Goal: Task Accomplishment & Management: Use online tool/utility

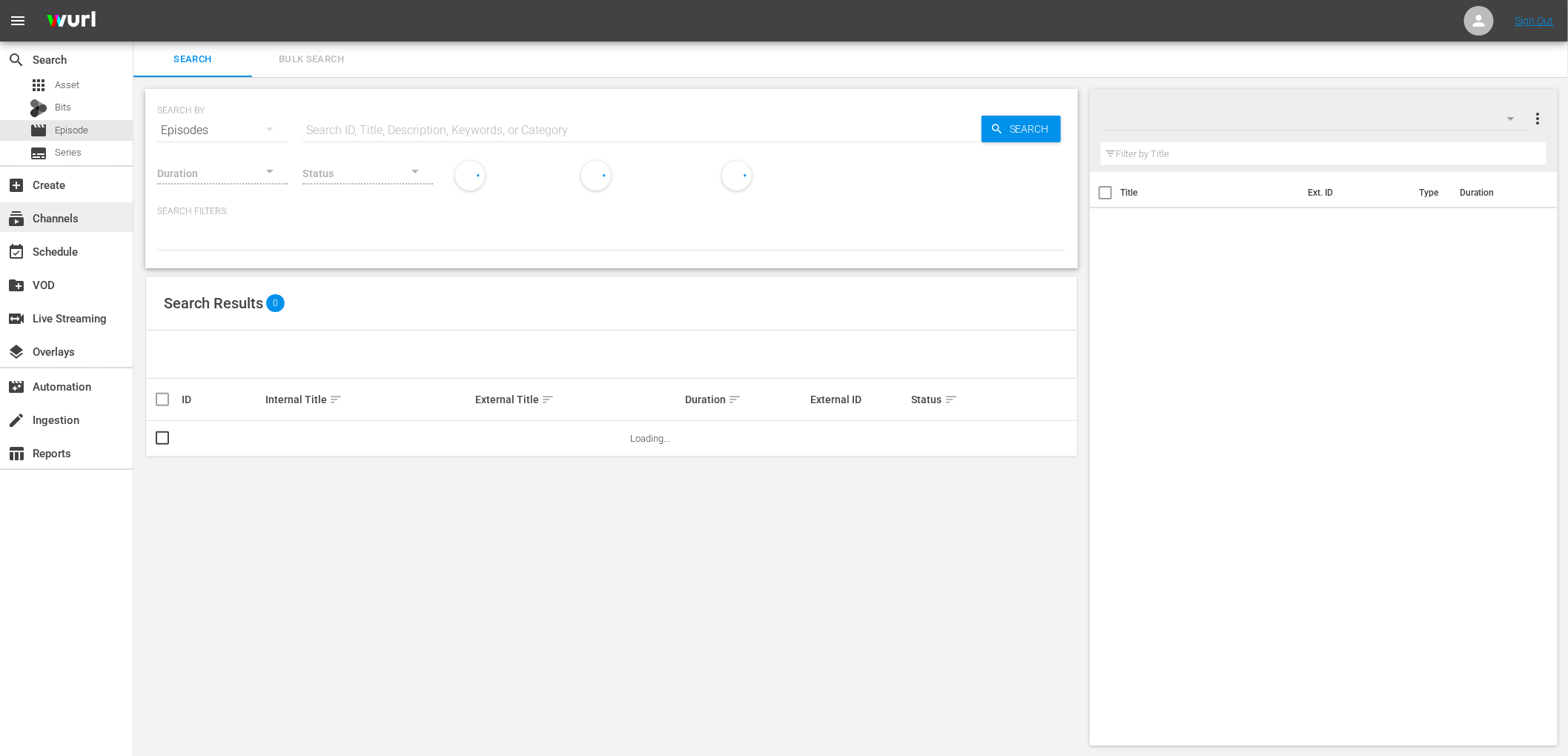
click at [80, 229] on div "subscriptions Channels" at bounding box center [66, 218] width 133 height 30
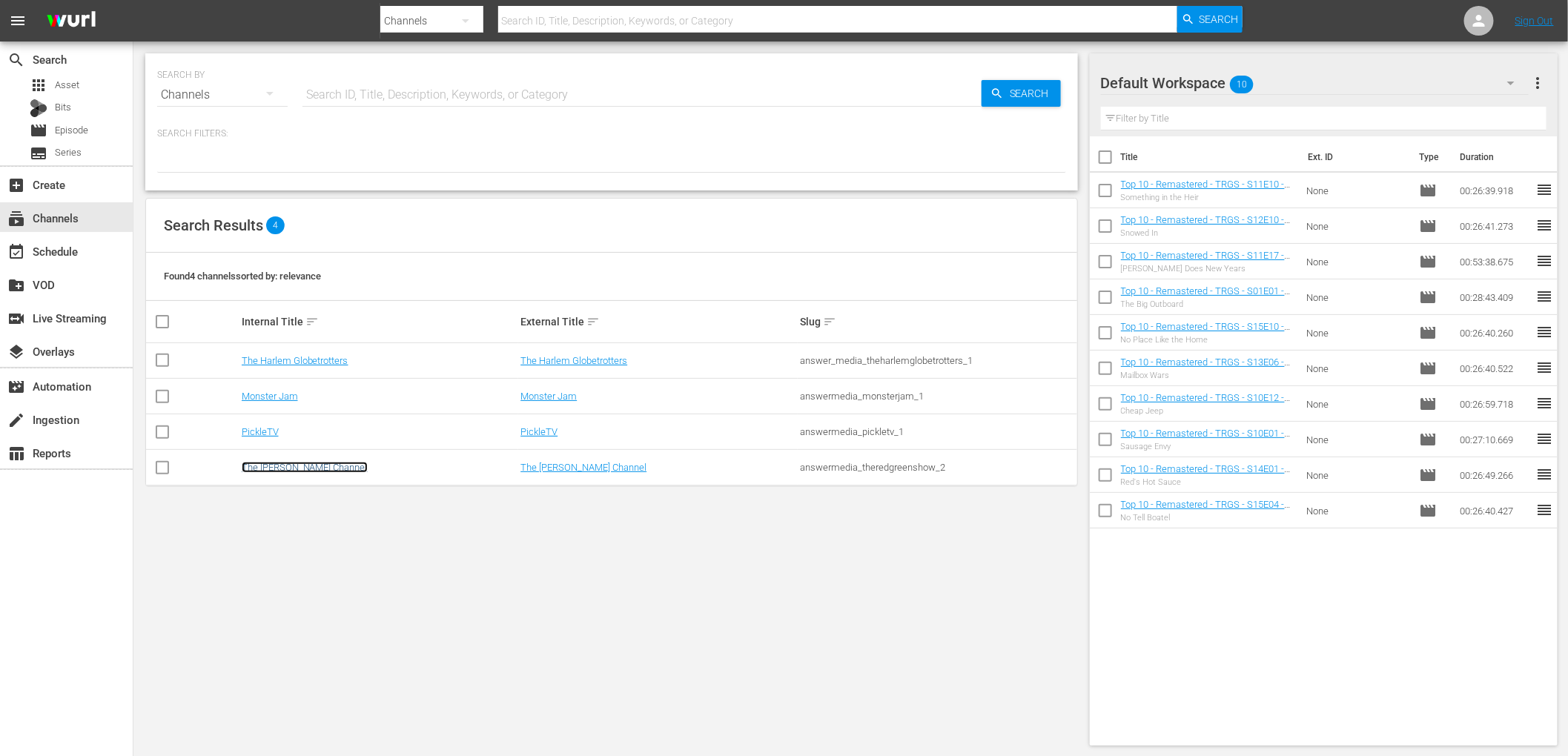
click at [288, 469] on link "The [PERSON_NAME] Channel" at bounding box center [305, 468] width 126 height 11
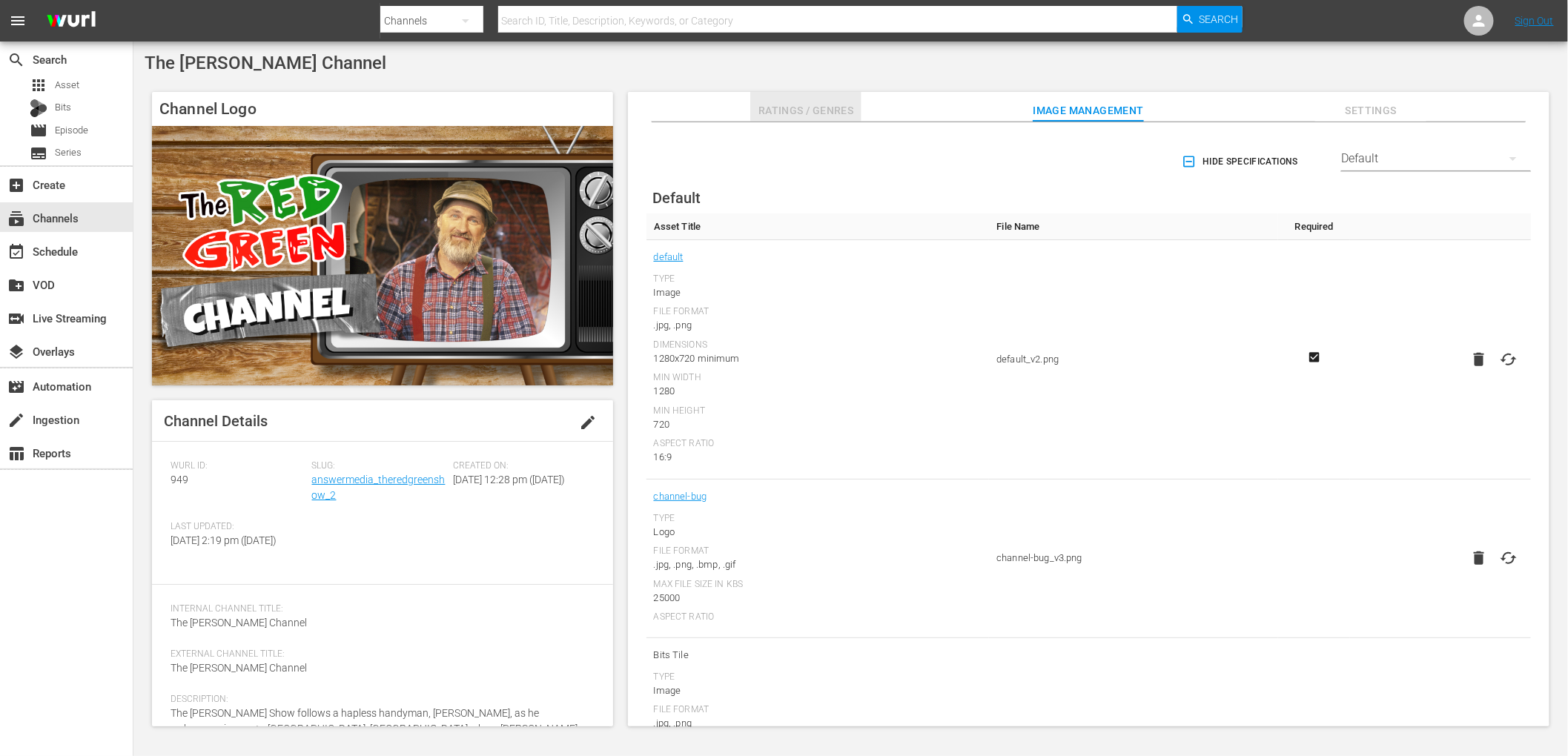
click at [798, 104] on span "Ratings / Genres" at bounding box center [806, 111] width 112 height 19
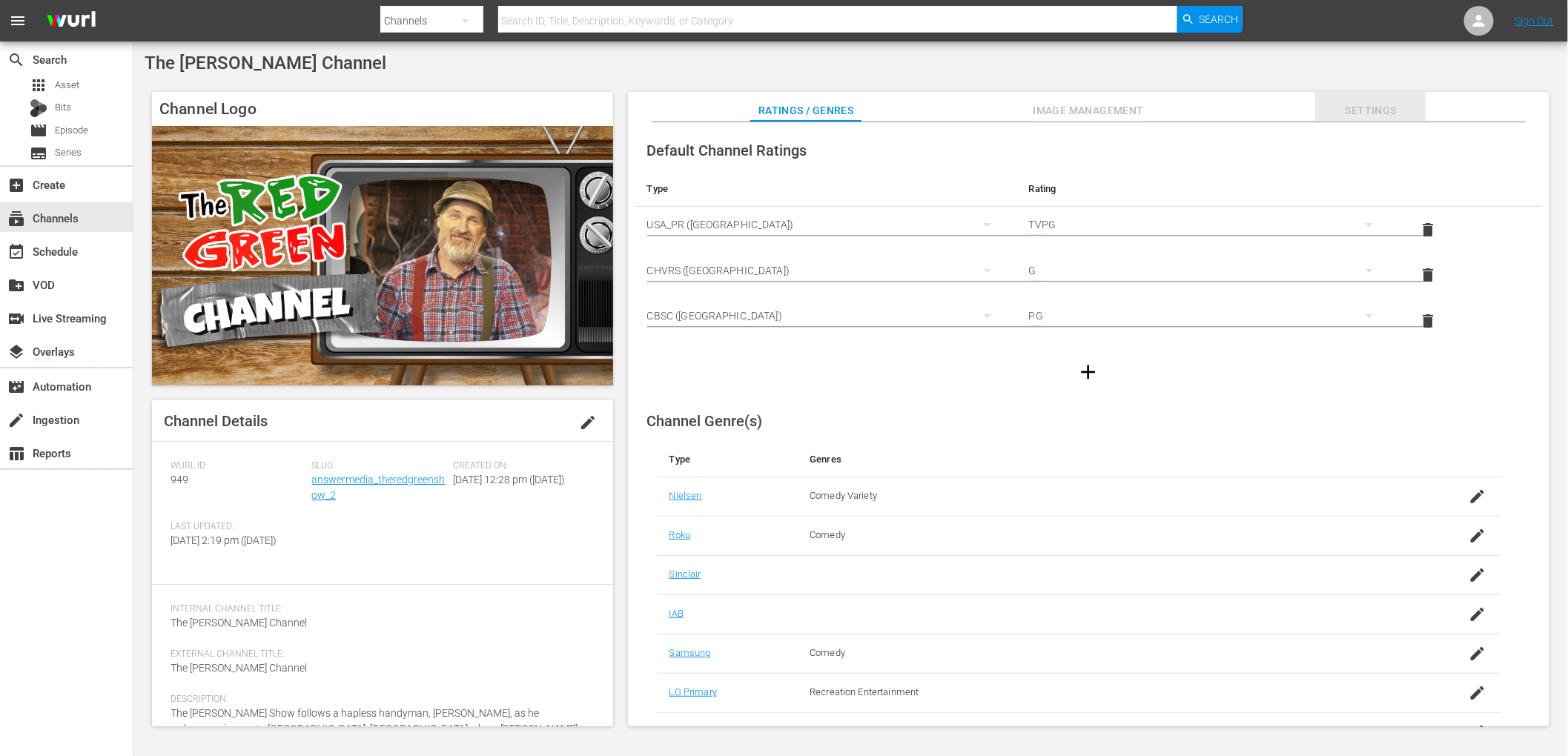
click at [1406, 105] on span "Settings" at bounding box center [1372, 111] width 112 height 19
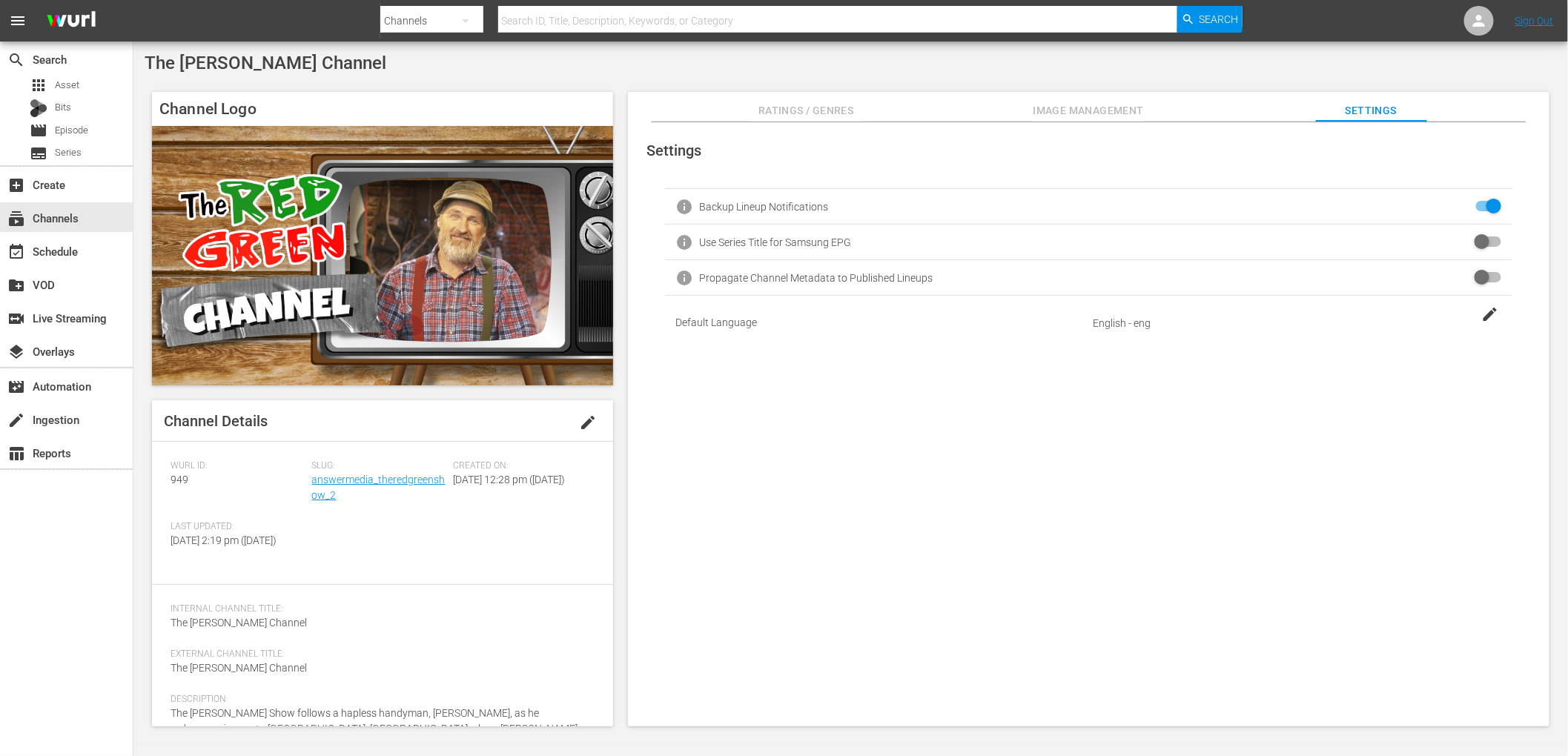
click at [825, 112] on span "Ratings / Genres" at bounding box center [806, 111] width 112 height 19
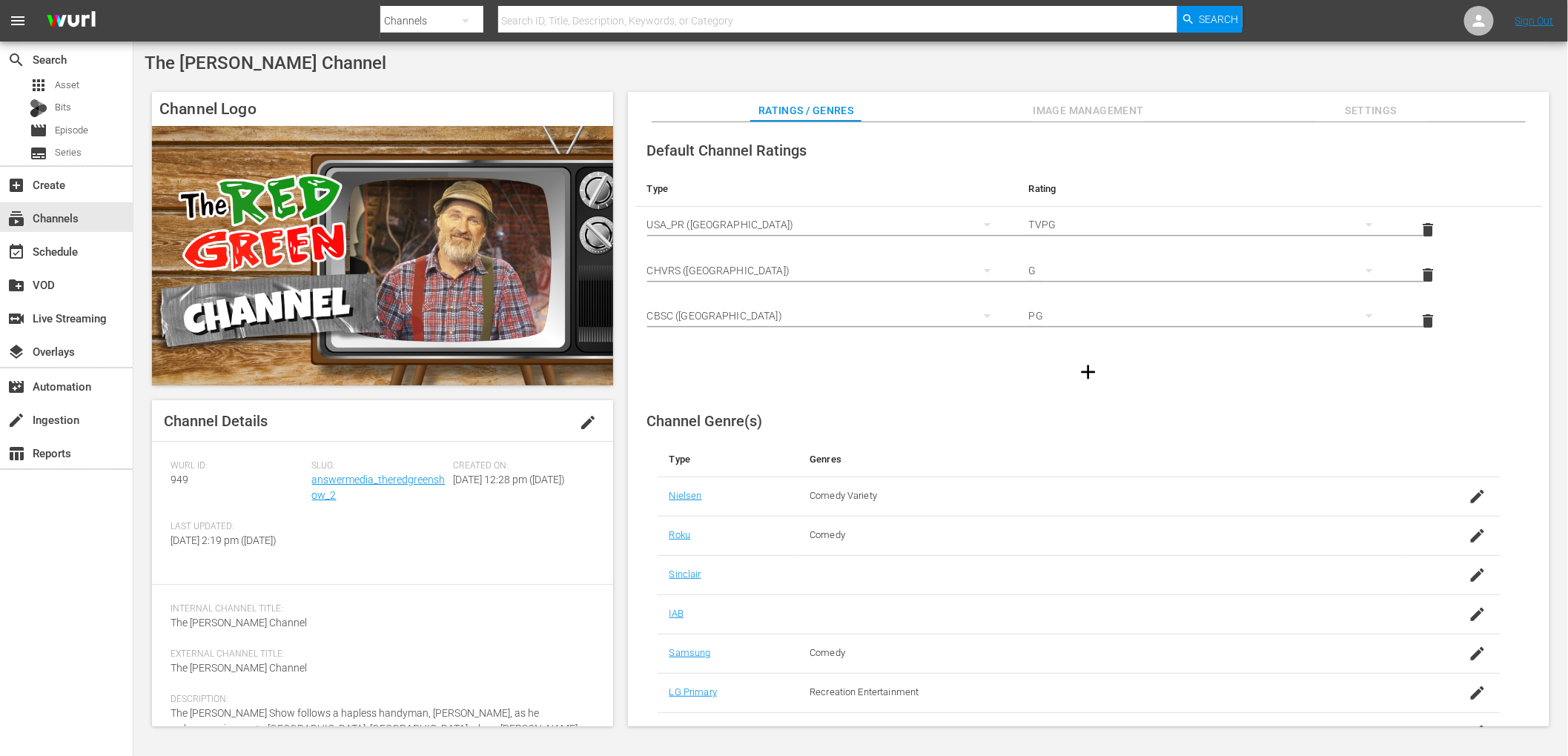
click at [700, 76] on div "The Red Green Channel Channel Logo Channel Details edit Wurl ID: 949 Slug: answ…" at bounding box center [850, 394] width 1434 height 705
click at [86, 143] on div "subtitles Series" at bounding box center [66, 153] width 133 height 20
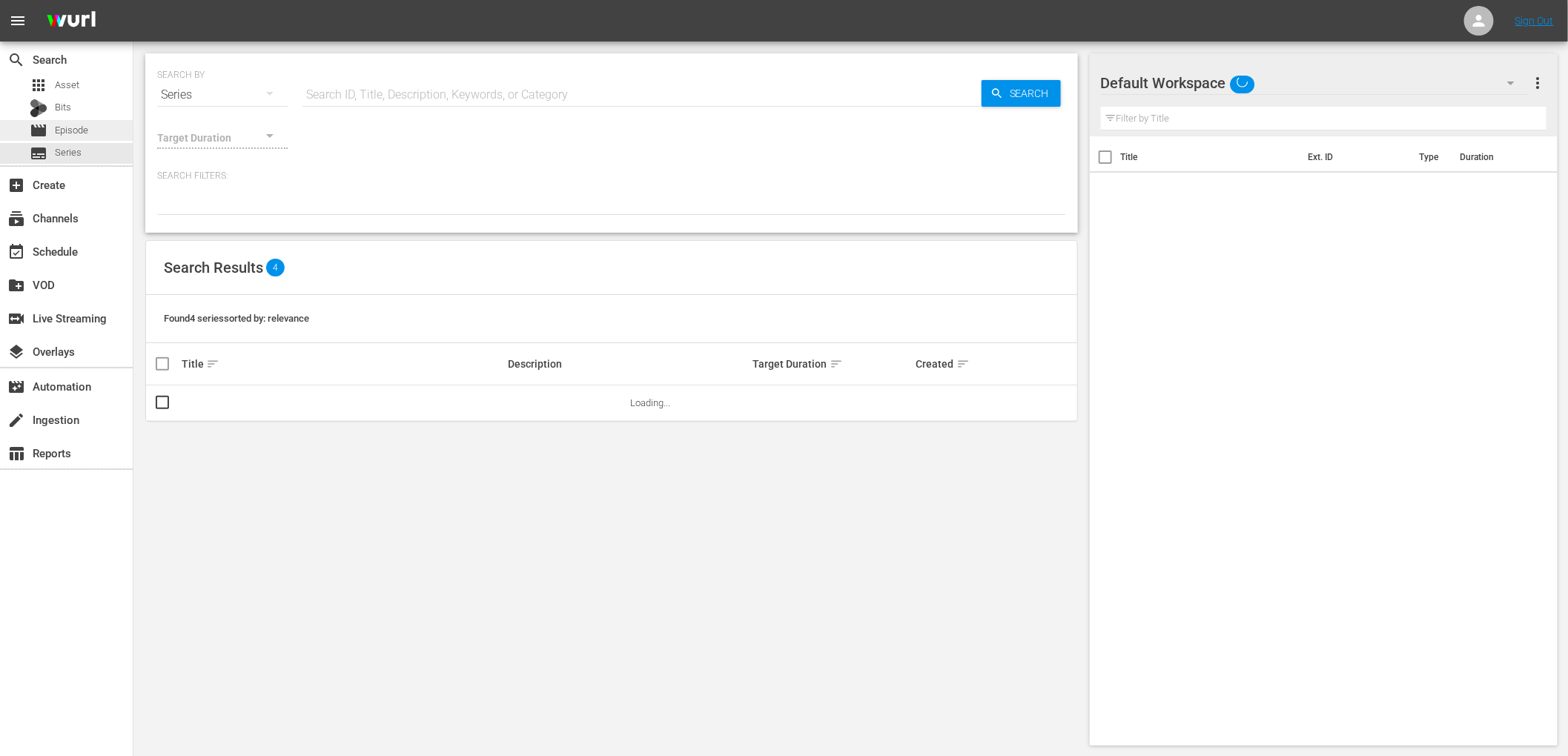
click at [84, 133] on span "Episode" at bounding box center [72, 130] width 33 height 15
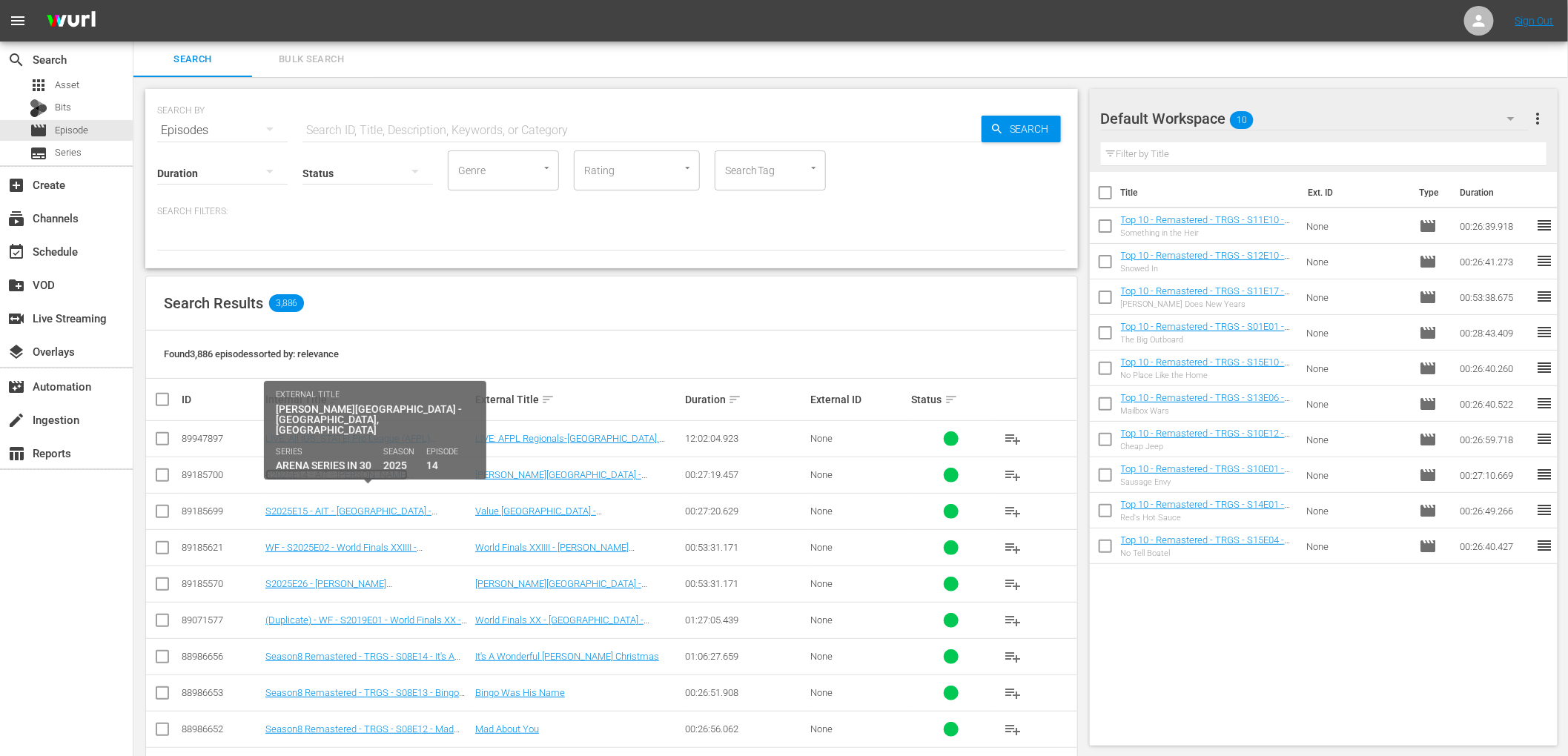
click at [368, 478] on link "S2025E14 - AIT - Resch Center - Green Bay, WI" at bounding box center [360, 486] width 189 height 33
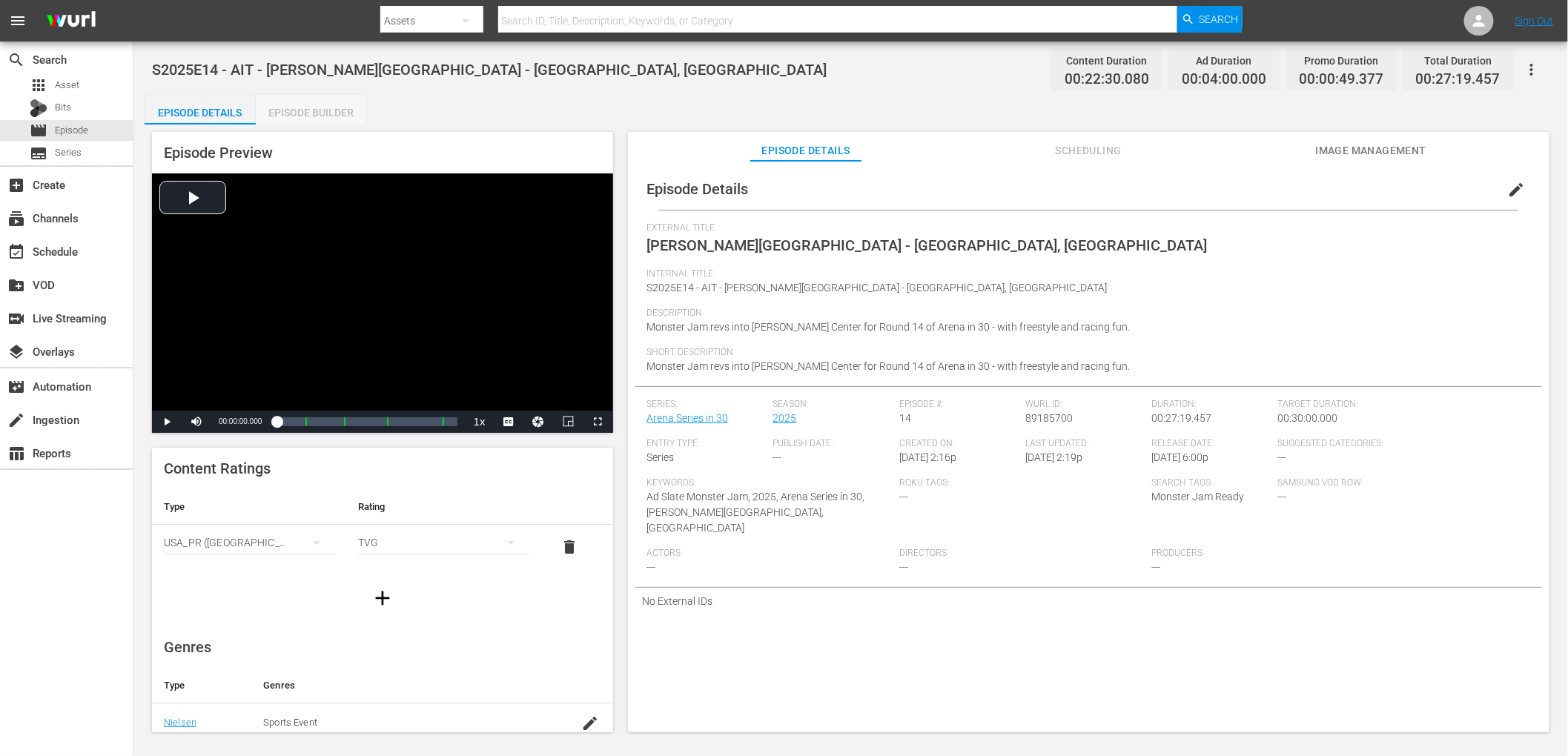
click at [336, 108] on div "Episode Builder" at bounding box center [311, 112] width 112 height 35
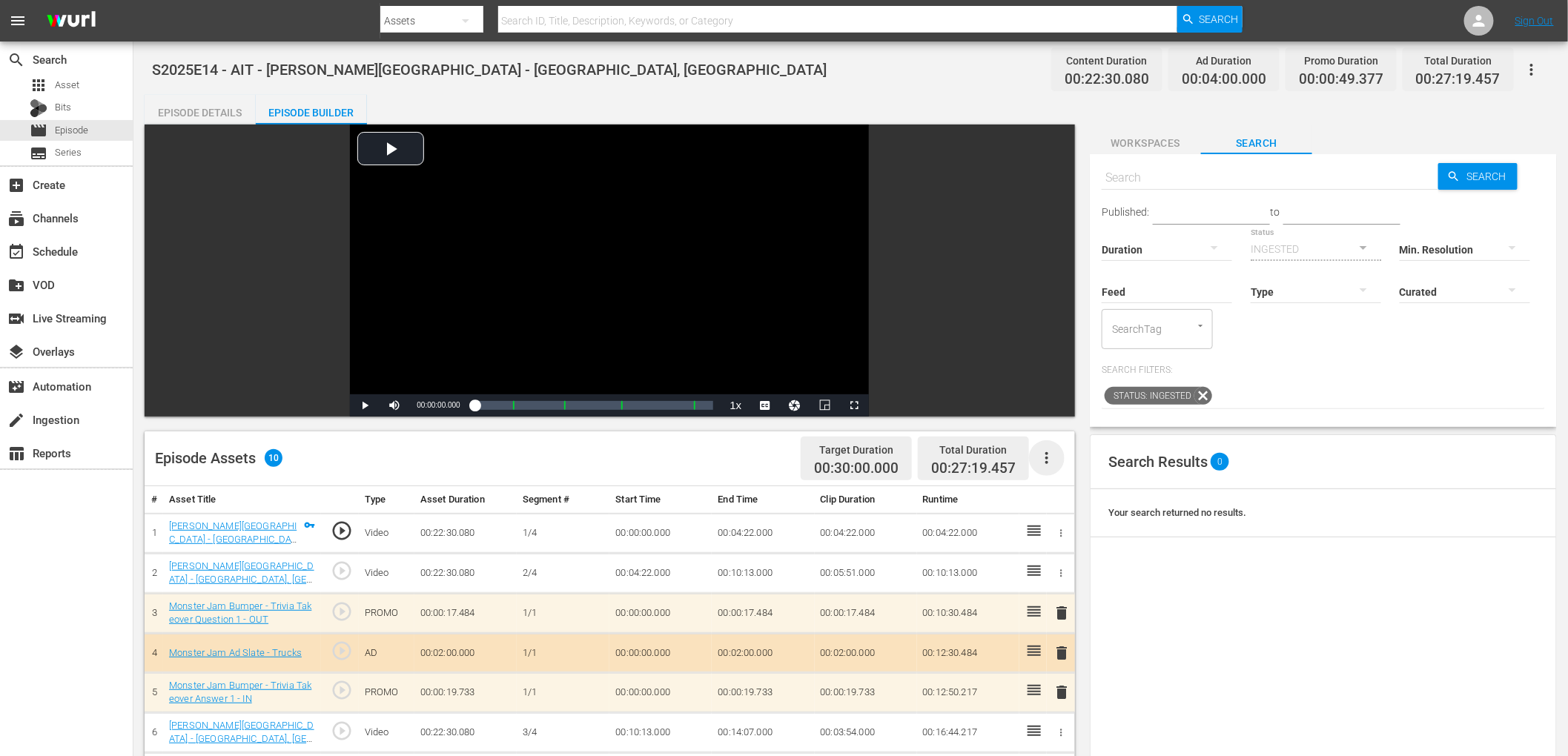
click at [1048, 461] on icon "button" at bounding box center [1047, 458] width 18 height 18
click at [1070, 467] on div "Edit Cue Points" at bounding box center [1092, 464] width 101 height 35
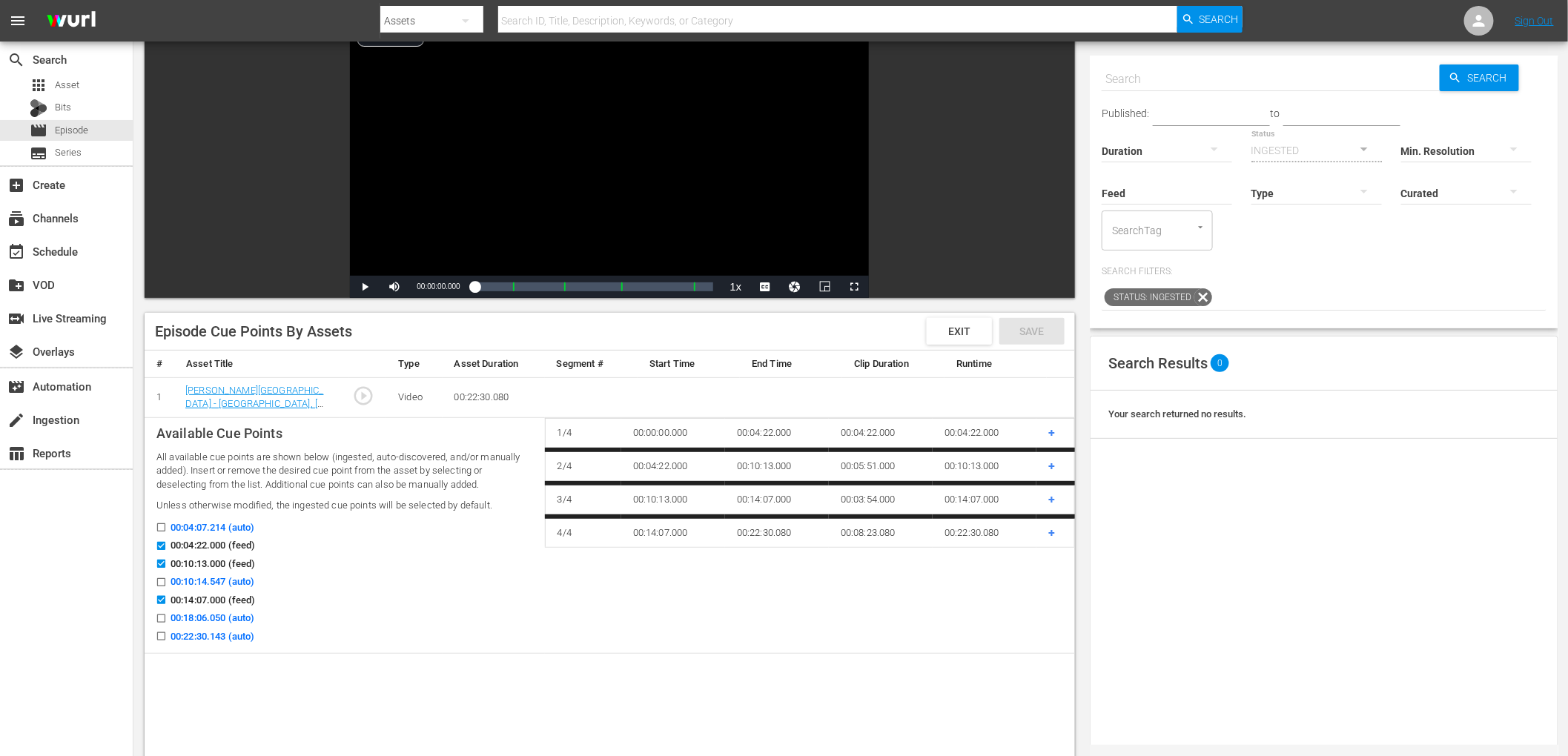
scroll to position [163, 0]
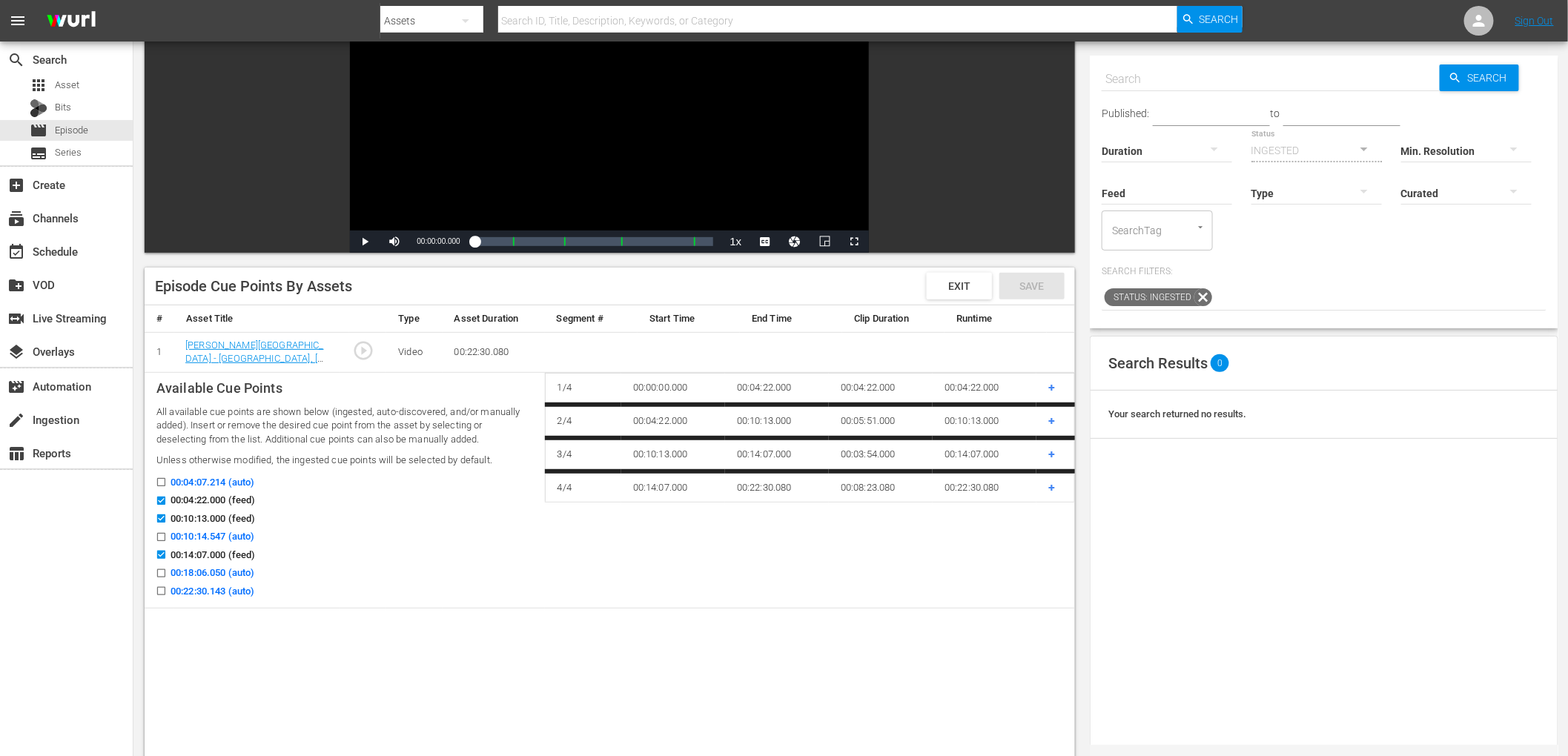
click at [160, 590] on input "00:22:30.143 (auto)" at bounding box center [158, 594] width 19 height 11
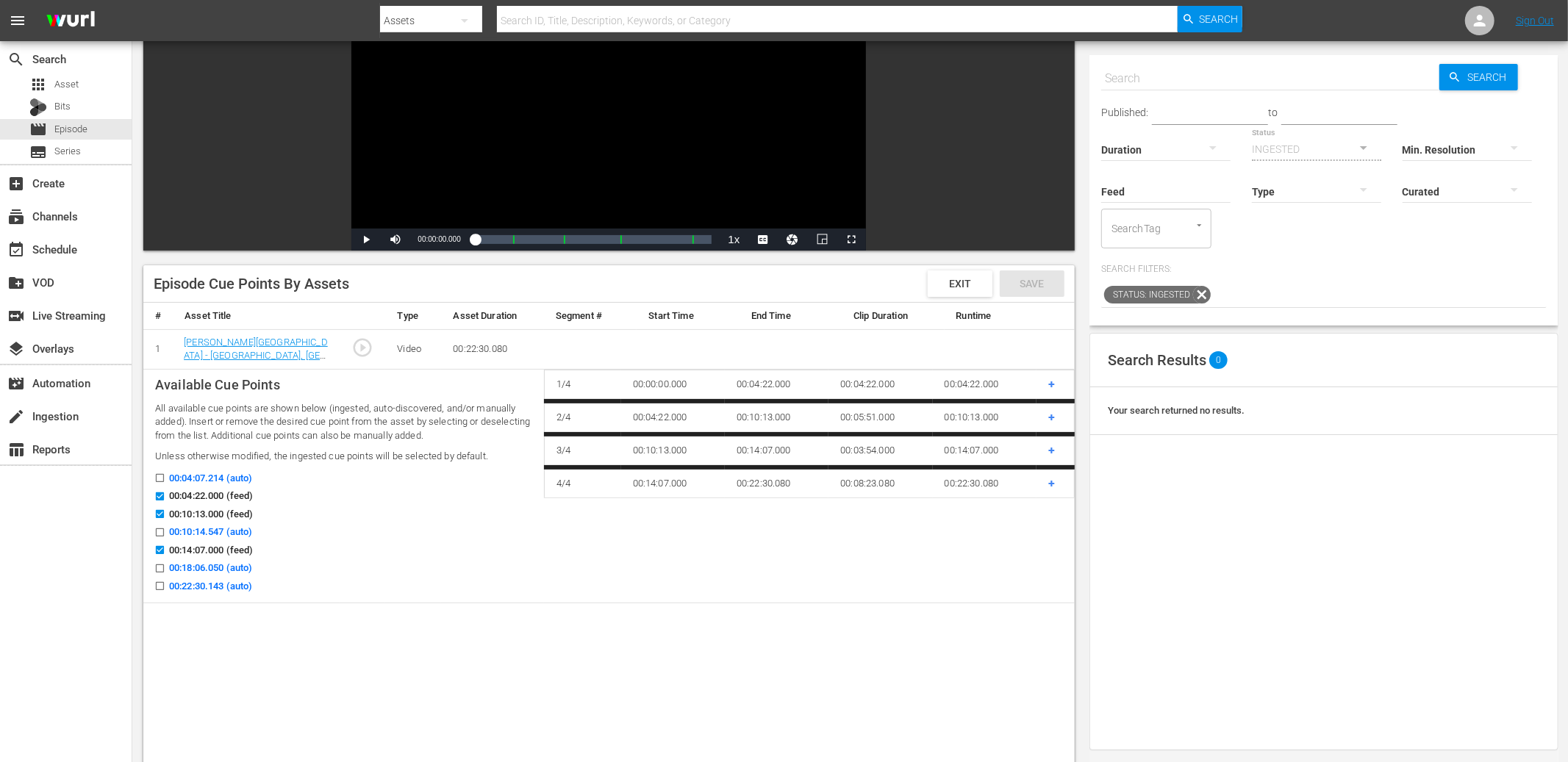
click at [160, 584] on input "00:22:30.143 (auto)" at bounding box center [157, 589] width 19 height 11
click at [161, 584] on input "00:22:30.143 (auto)" at bounding box center [157, 589] width 19 height 11
checkbox input "false"
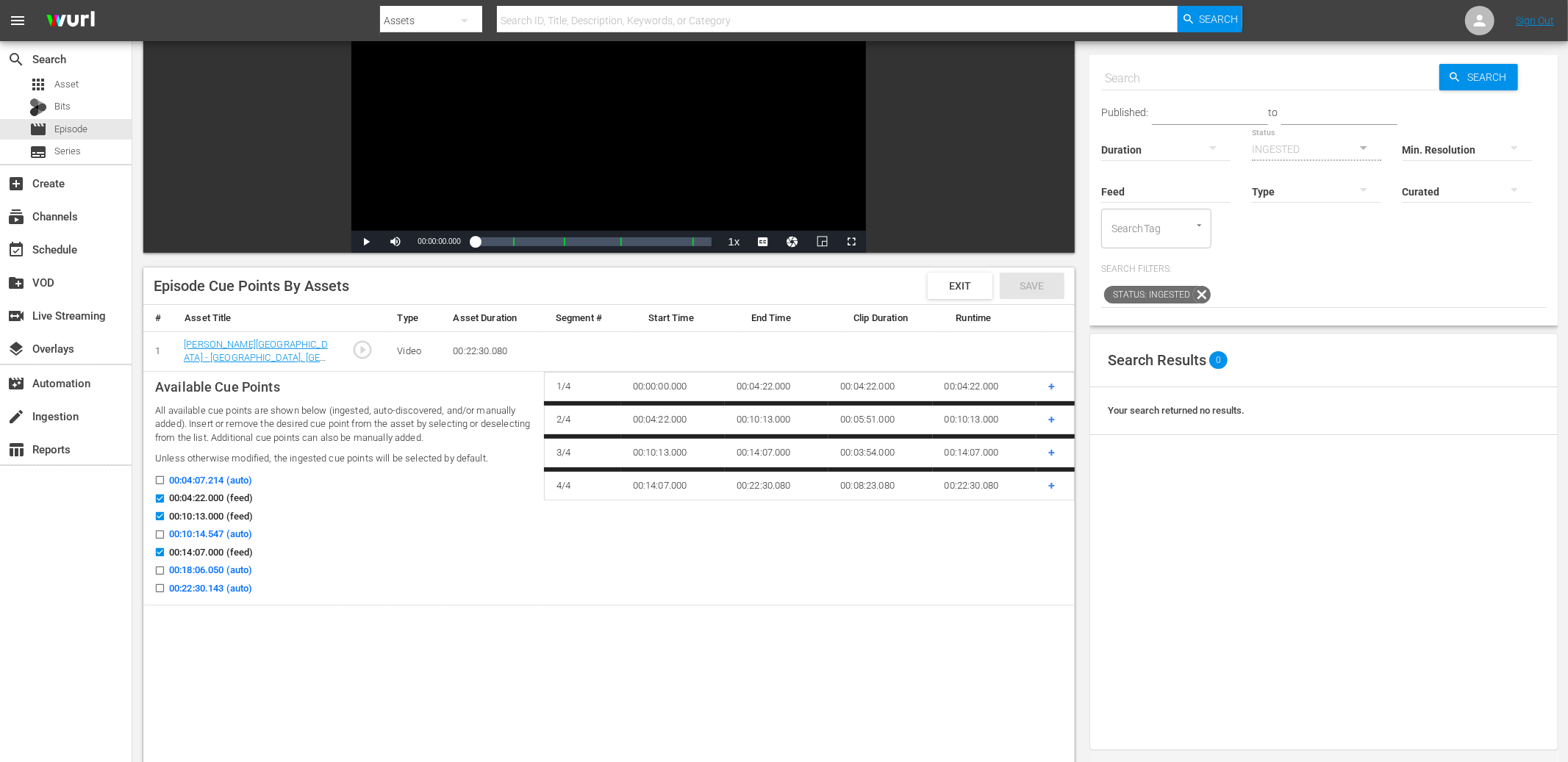
scroll to position [162, 0]
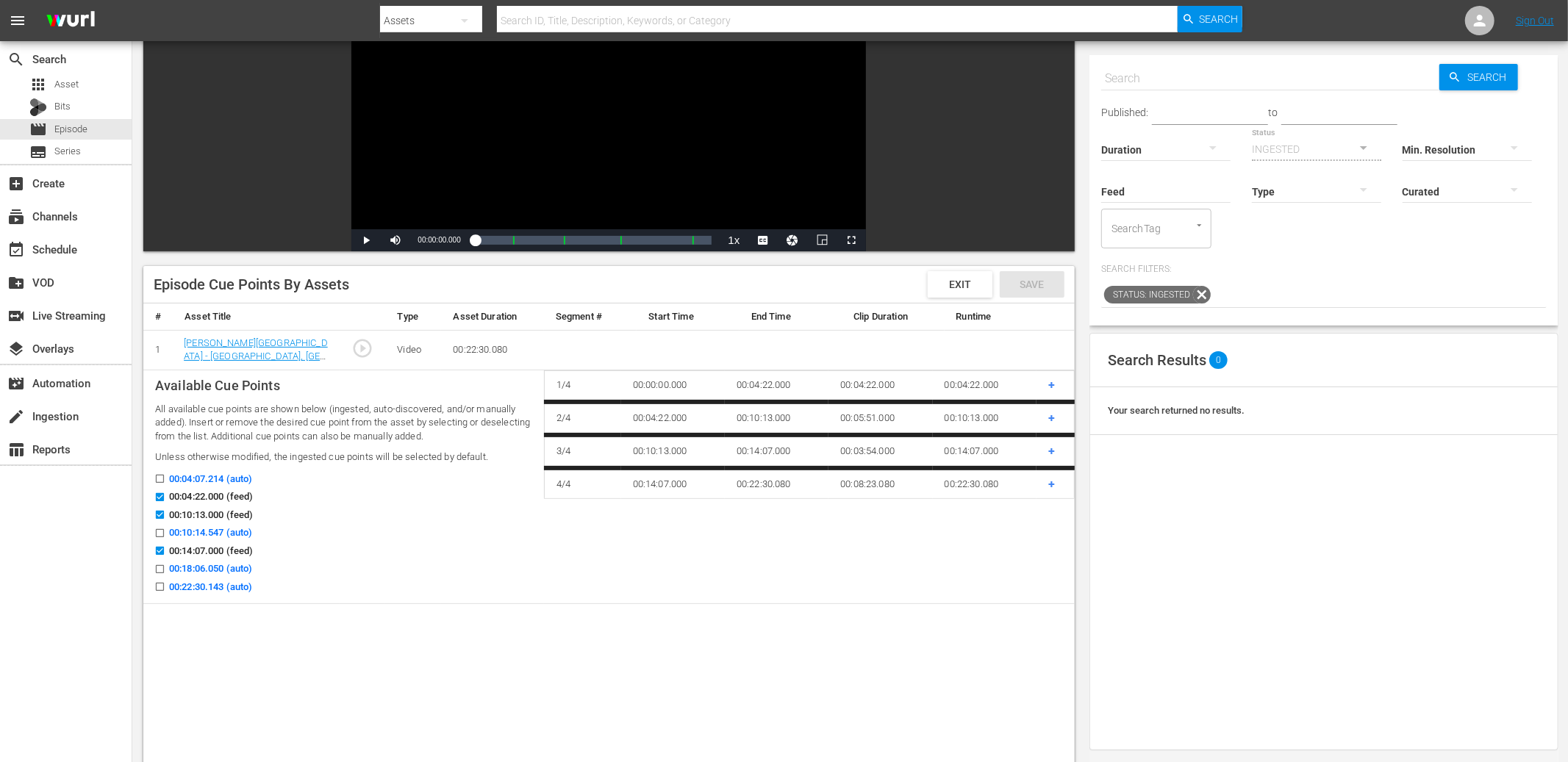
click at [1051, 449] on span "+" at bounding box center [1051, 451] width 6 height 14
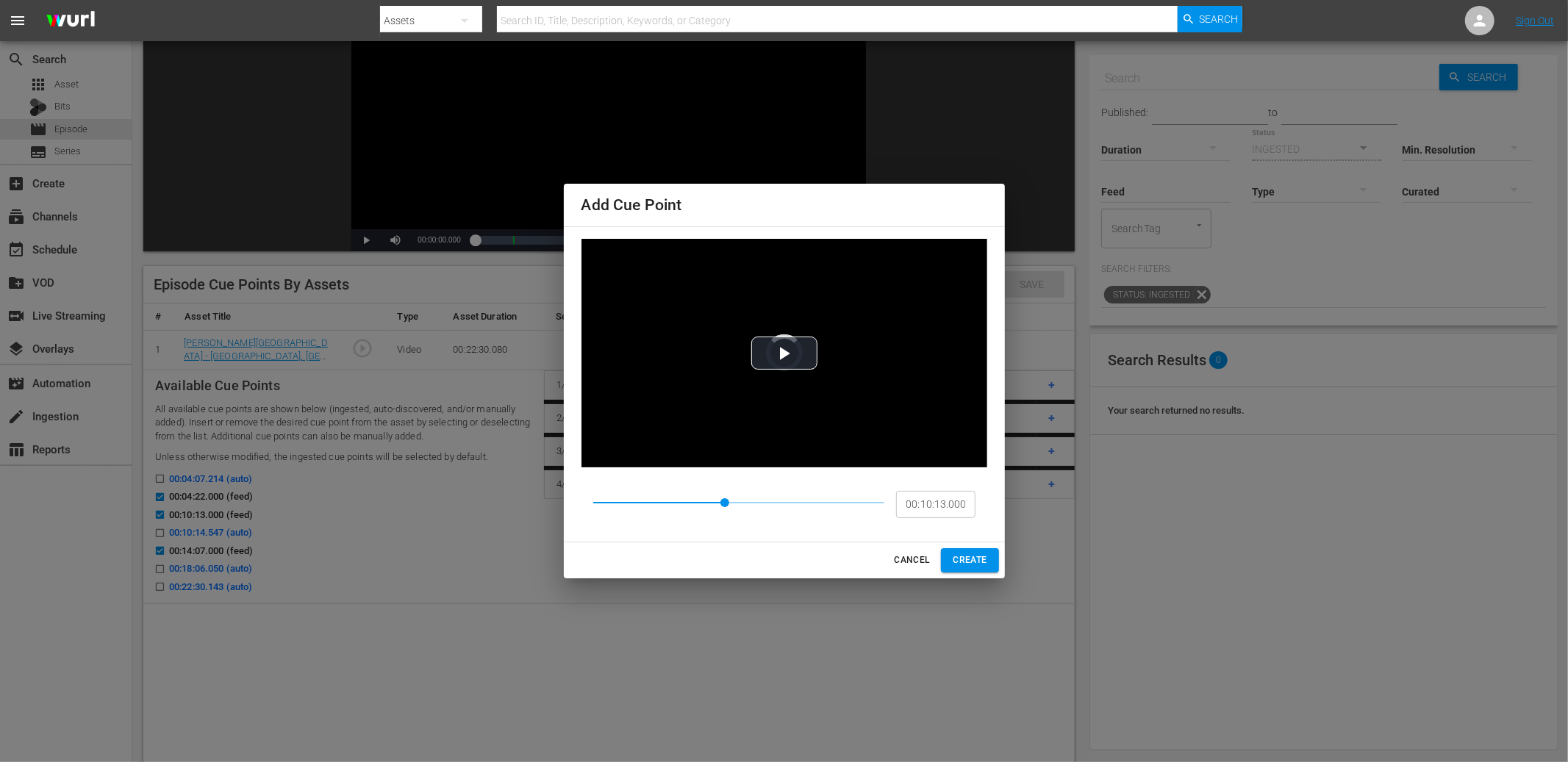
type input "00:04:22.000"
click at [785, 353] on span "Video Player" at bounding box center [785, 353] width 0 height 0
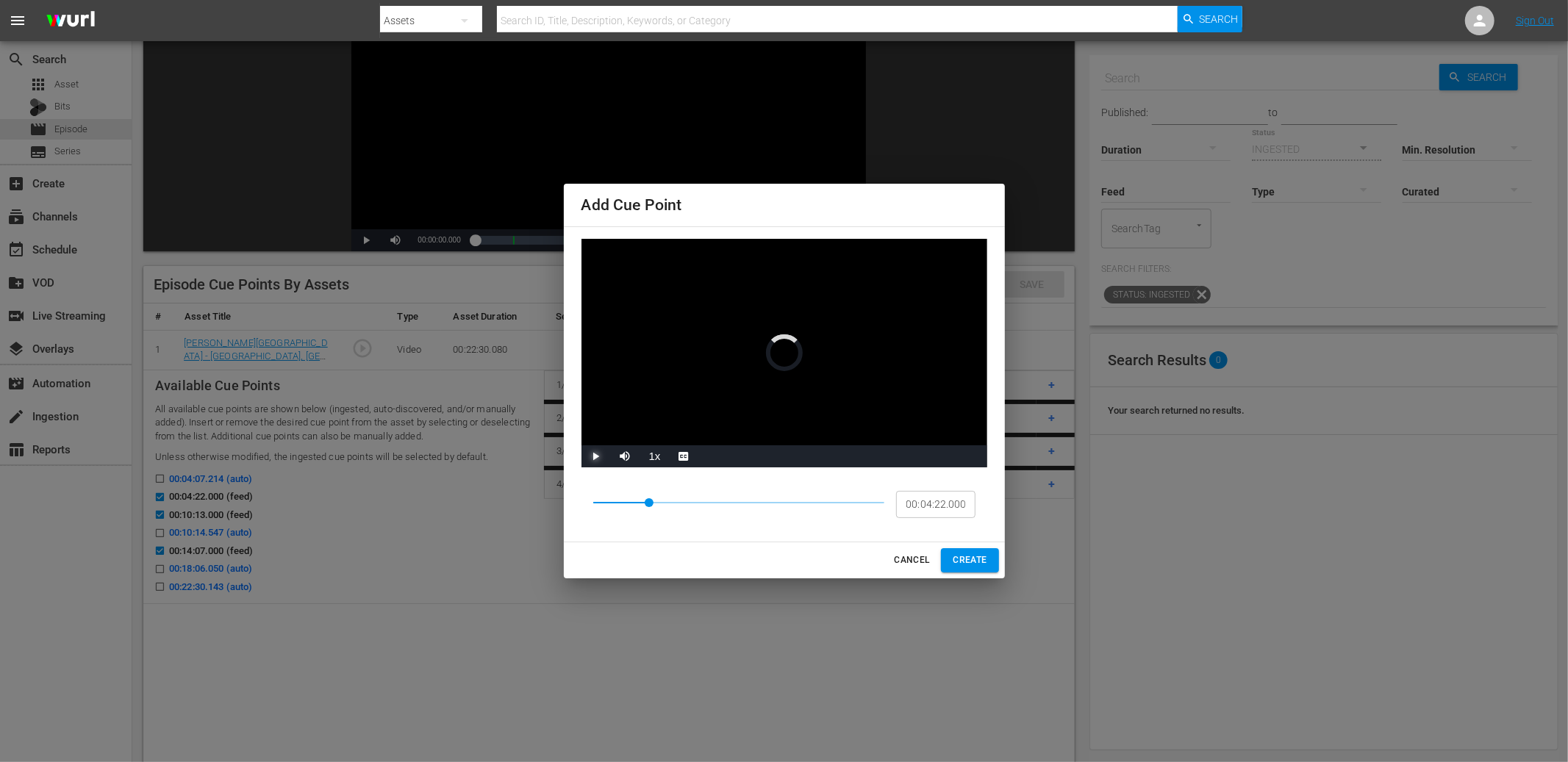
click at [596, 457] on span "Video Player" at bounding box center [596, 457] width 0 height 0
click at [895, 565] on span "CANCEL" at bounding box center [911, 560] width 35 height 16
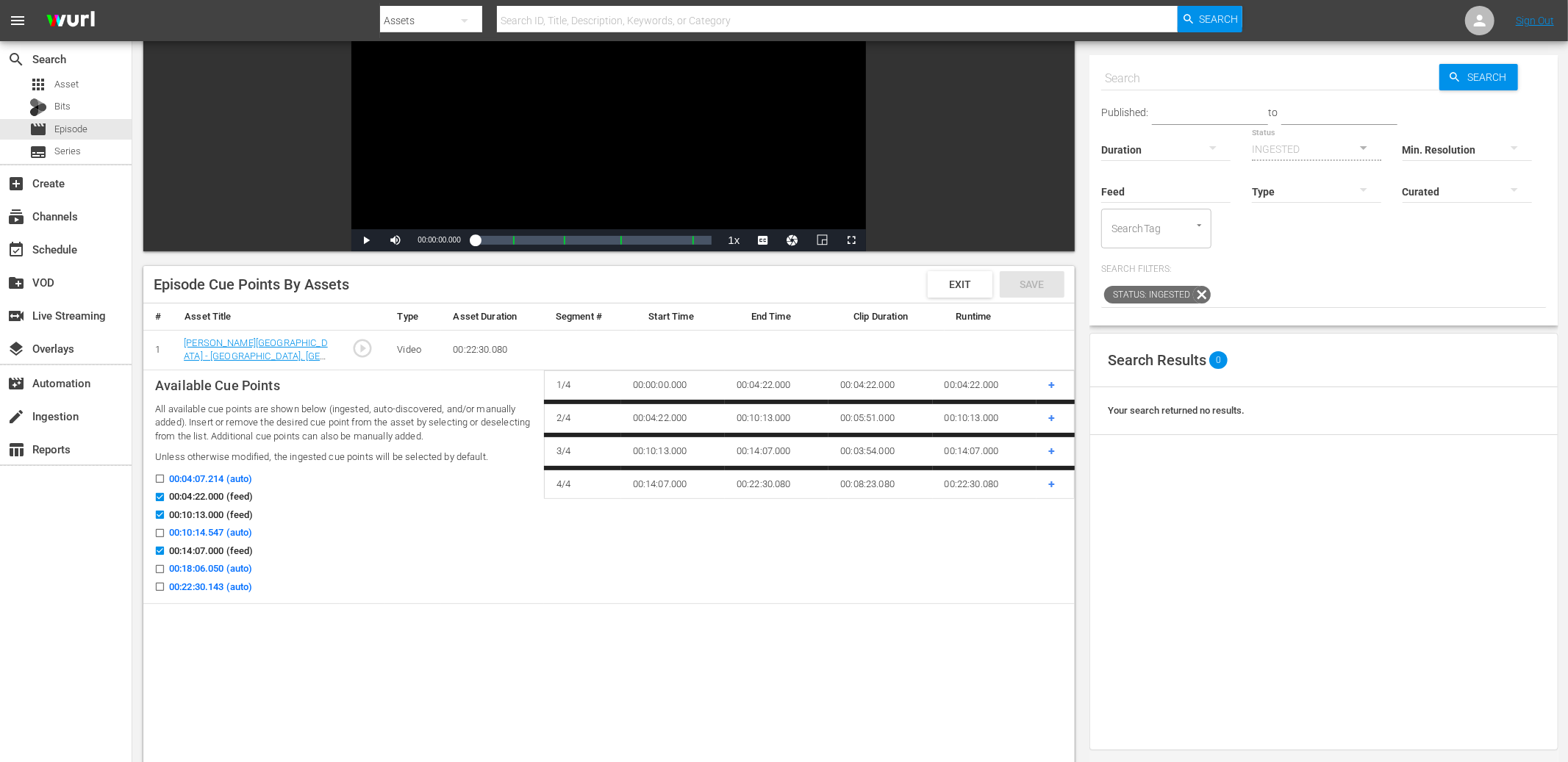
click at [1051, 446] on span "+" at bounding box center [1051, 451] width 6 height 14
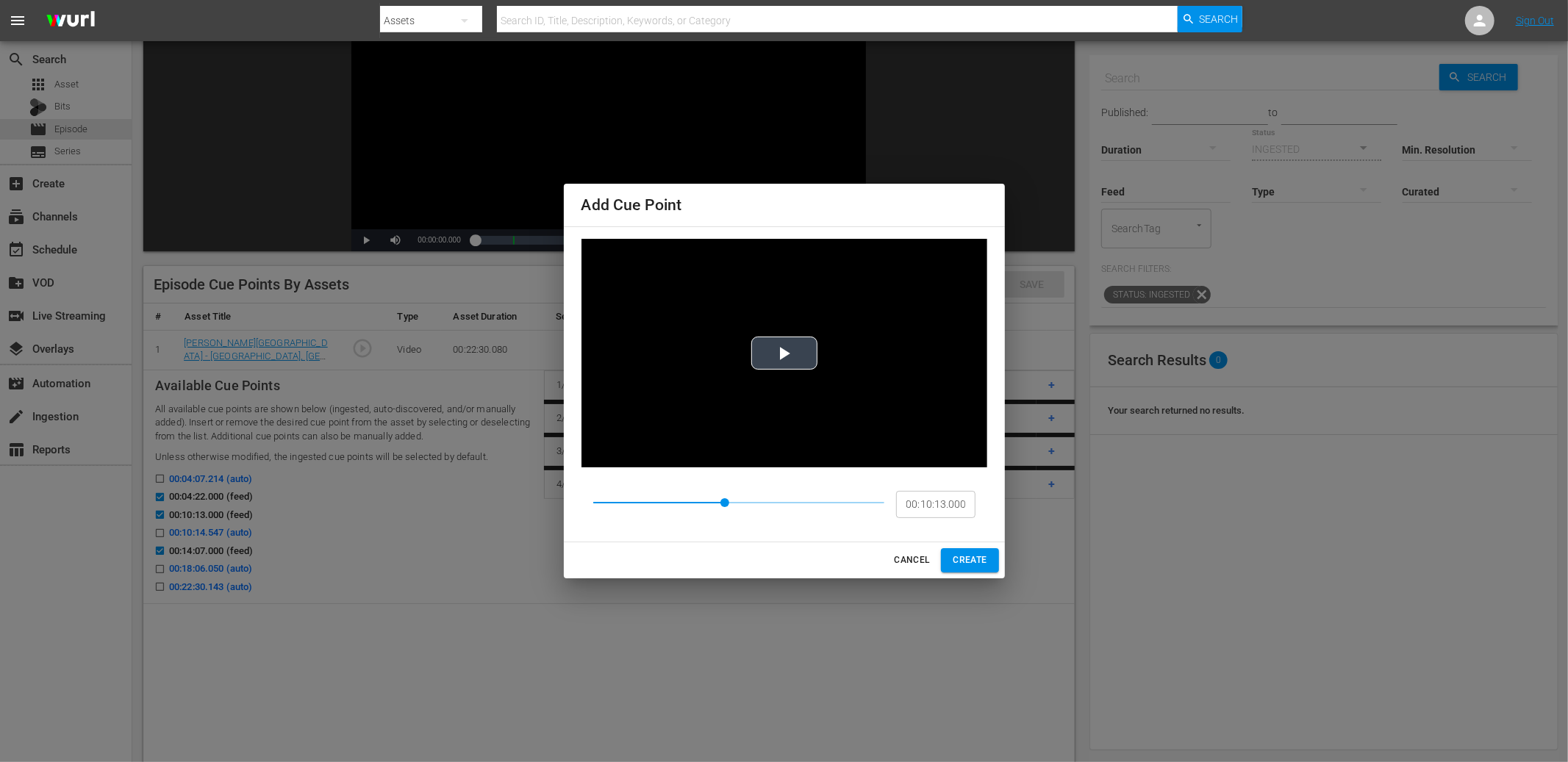
type input "00:04:22.000"
click at [785, 353] on span "Video Player" at bounding box center [785, 353] width 0 height 0
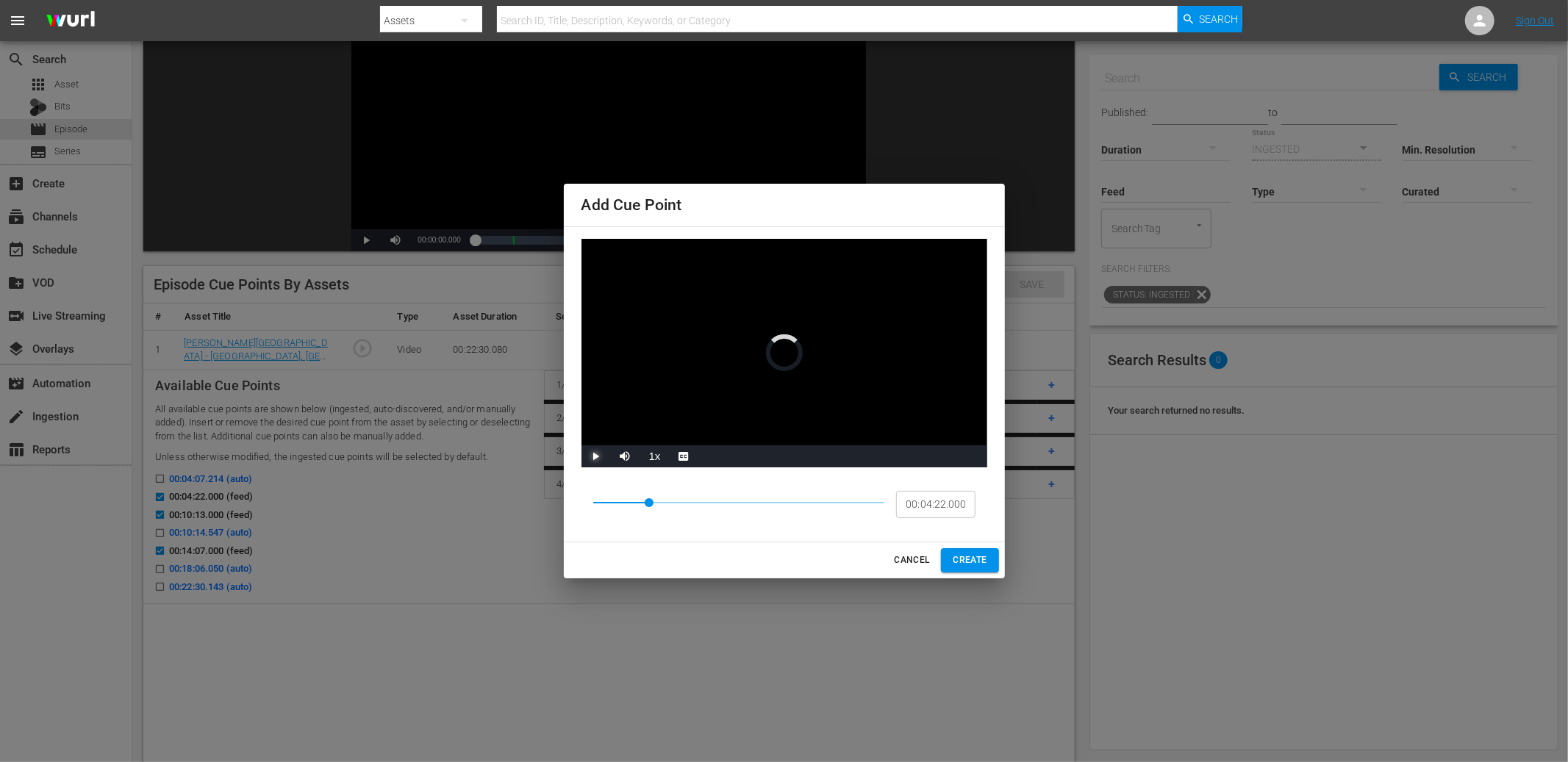
click at [596, 457] on span "Video Player" at bounding box center [596, 457] width 0 height 0
click at [593, 472] on div "Video Player is loading. Play Video Play Mute Current Time 00:00:00.000 / Durat…" at bounding box center [785, 385] width 441 height 316
click at [596, 457] on span "Video Player" at bounding box center [596, 457] width 0 height 0
click at [905, 560] on span "CANCEL" at bounding box center [911, 560] width 35 height 16
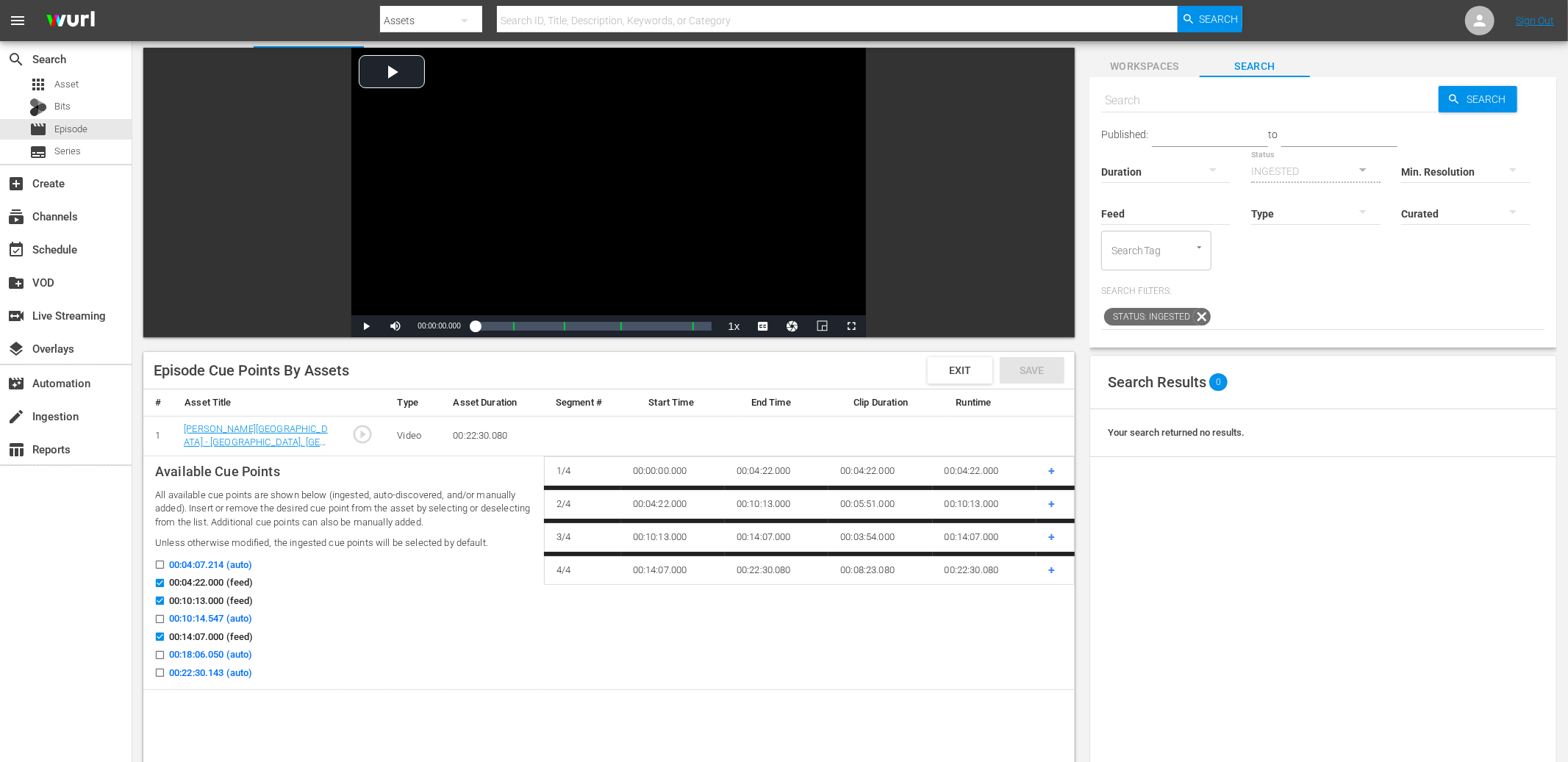
scroll to position [129, 0]
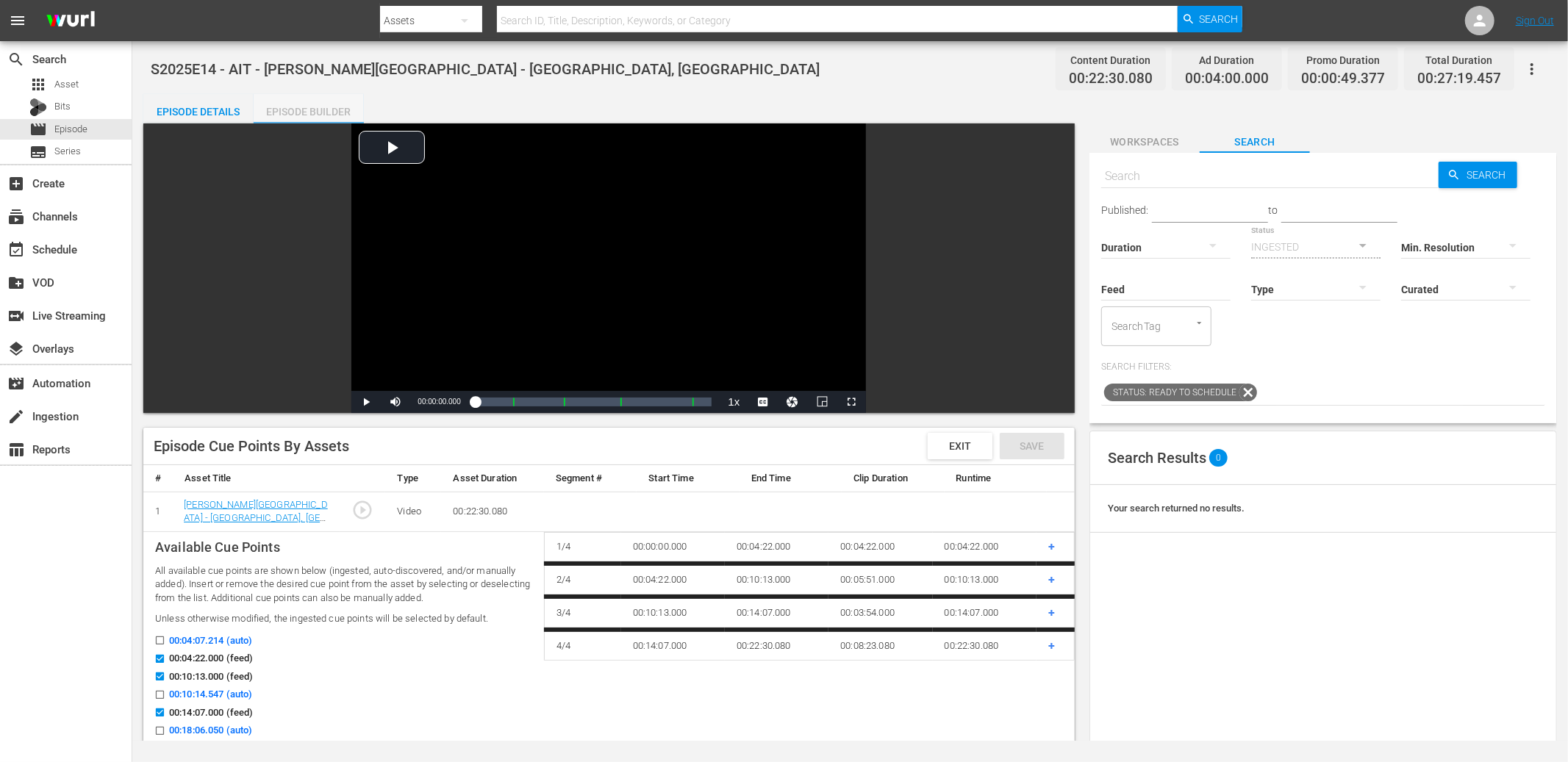
drag, startPoint x: 334, startPoint y: 112, endPoint x: 217, endPoint y: 110, distance: 117.0
click at [334, 112] on div "Episode Builder" at bounding box center [309, 111] width 111 height 35
click at [217, 110] on div "Episode Details" at bounding box center [199, 111] width 111 height 35
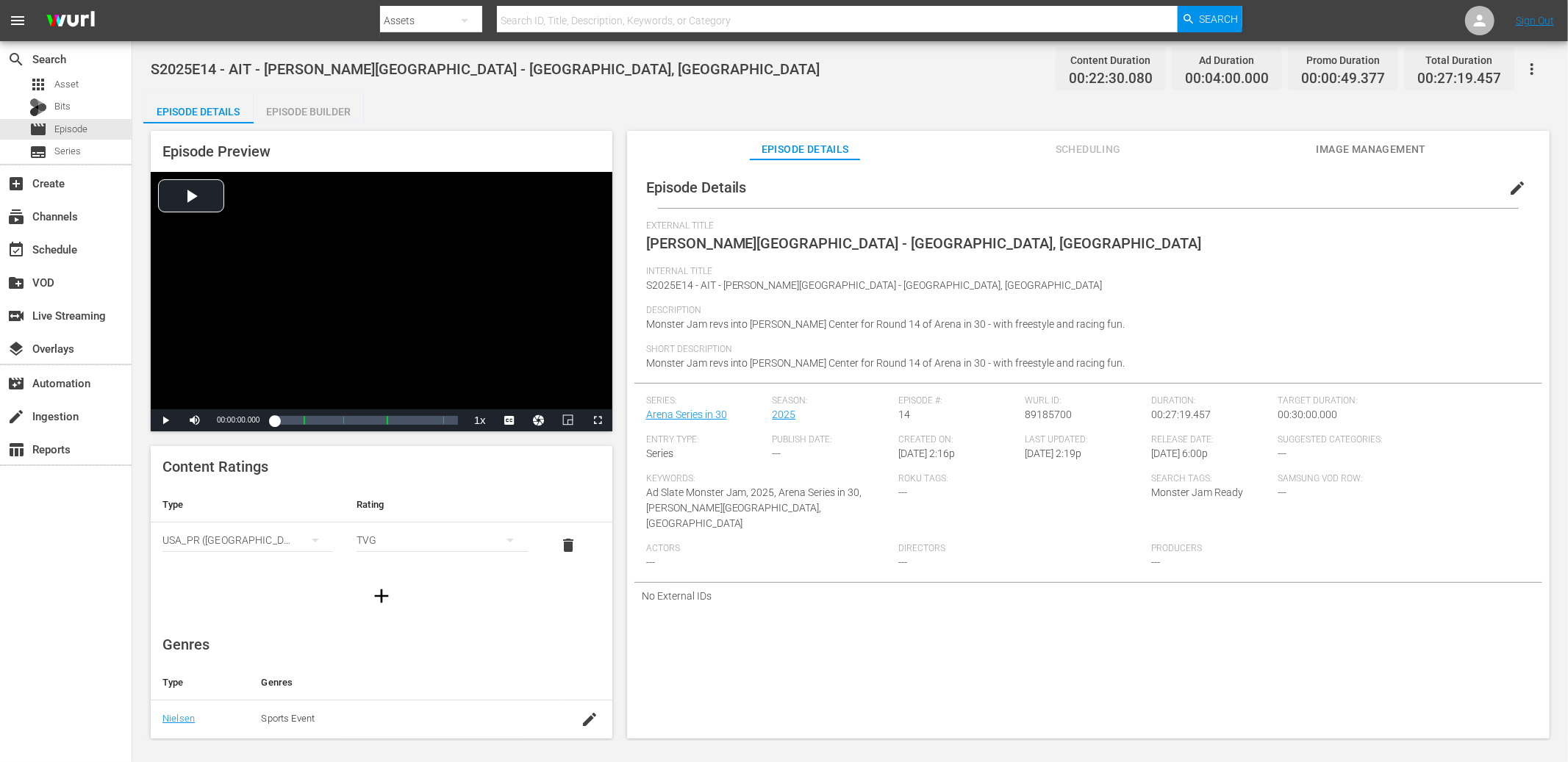
click at [278, 106] on div "Episode Builder" at bounding box center [309, 111] width 111 height 35
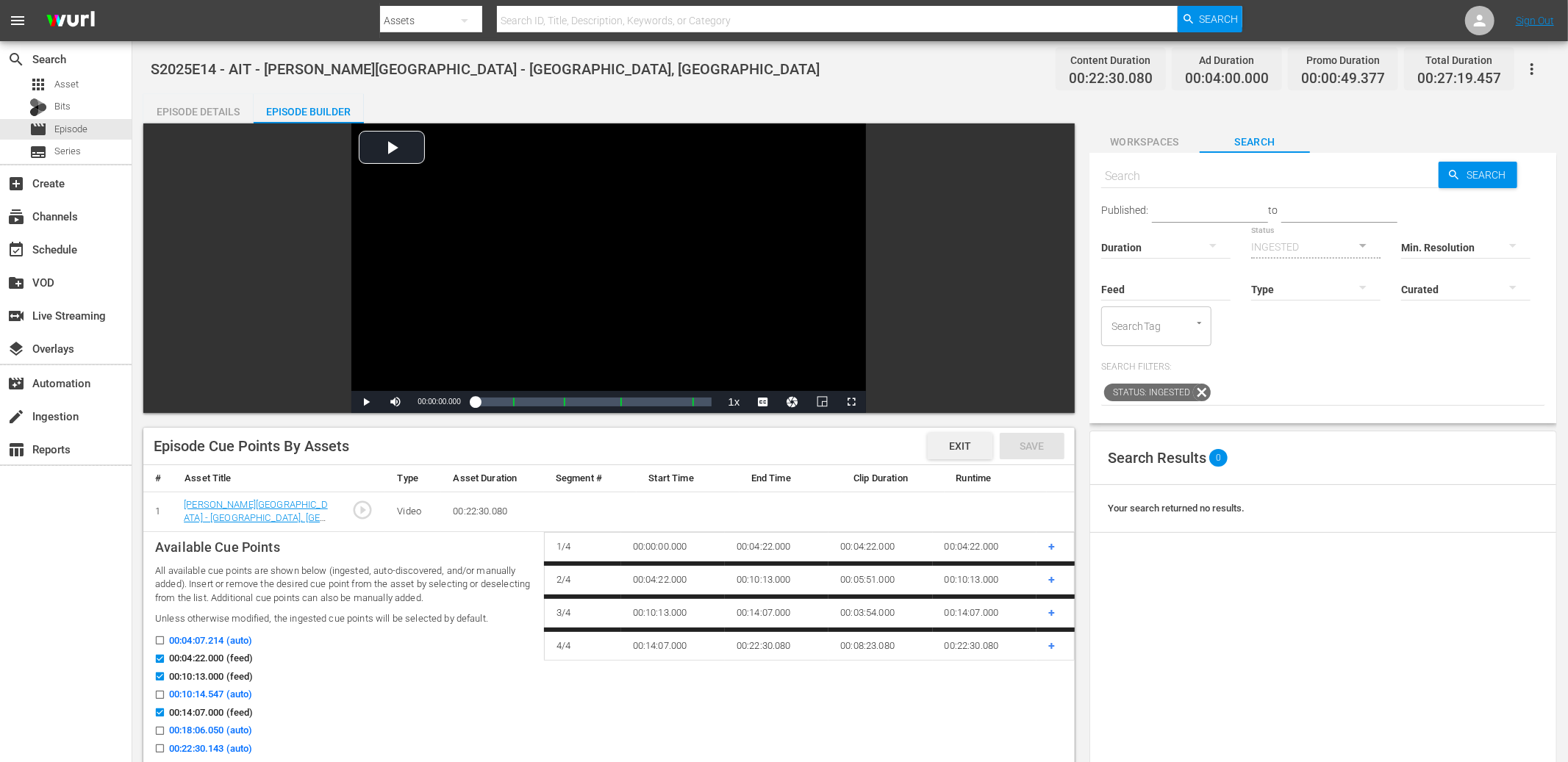
click at [968, 448] on span "Exit" at bounding box center [960, 446] width 45 height 12
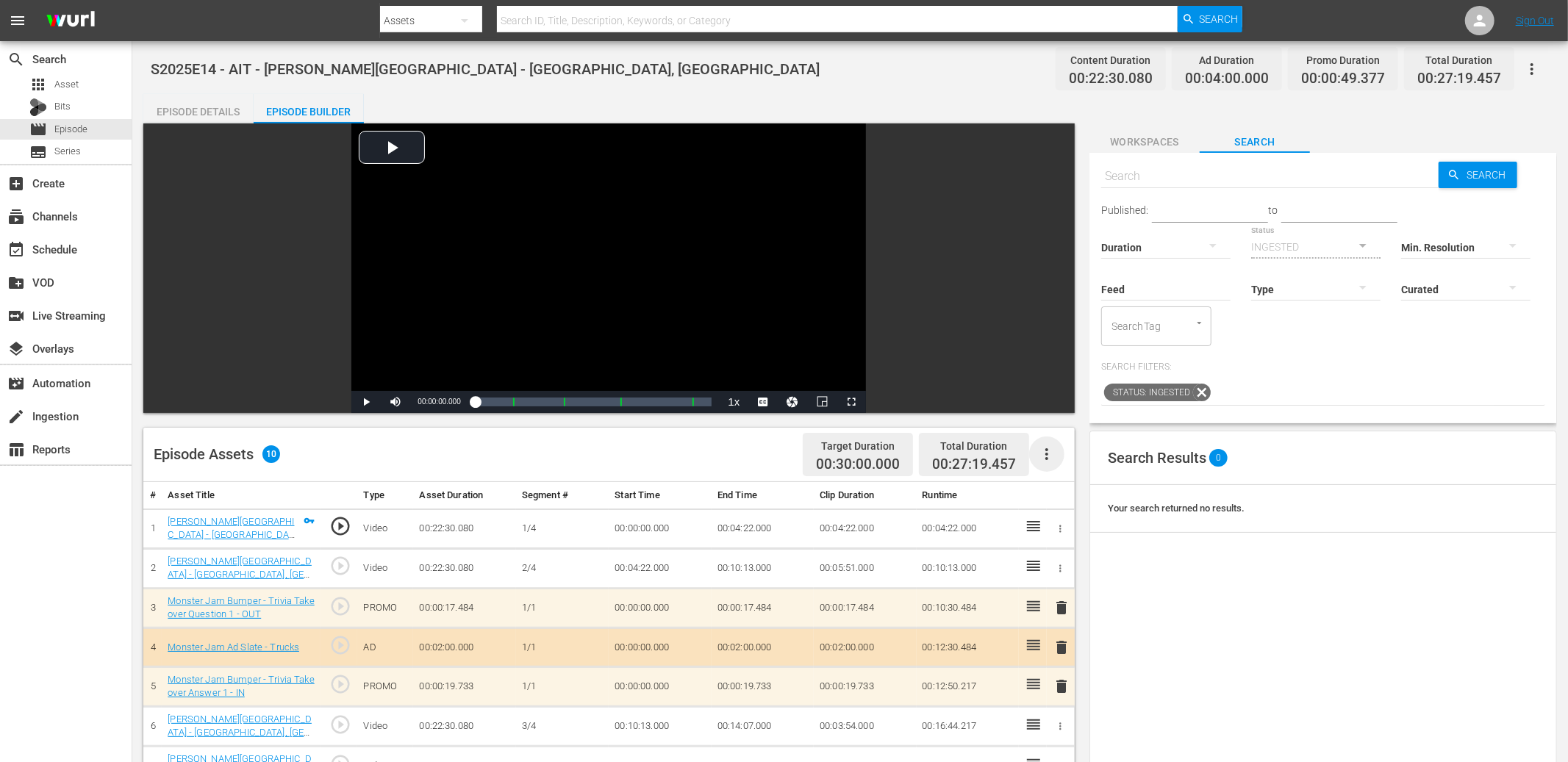
click at [1046, 459] on icon "button" at bounding box center [1047, 453] width 3 height 12
click at [1073, 459] on div "Edit Cue Points" at bounding box center [1091, 460] width 100 height 35
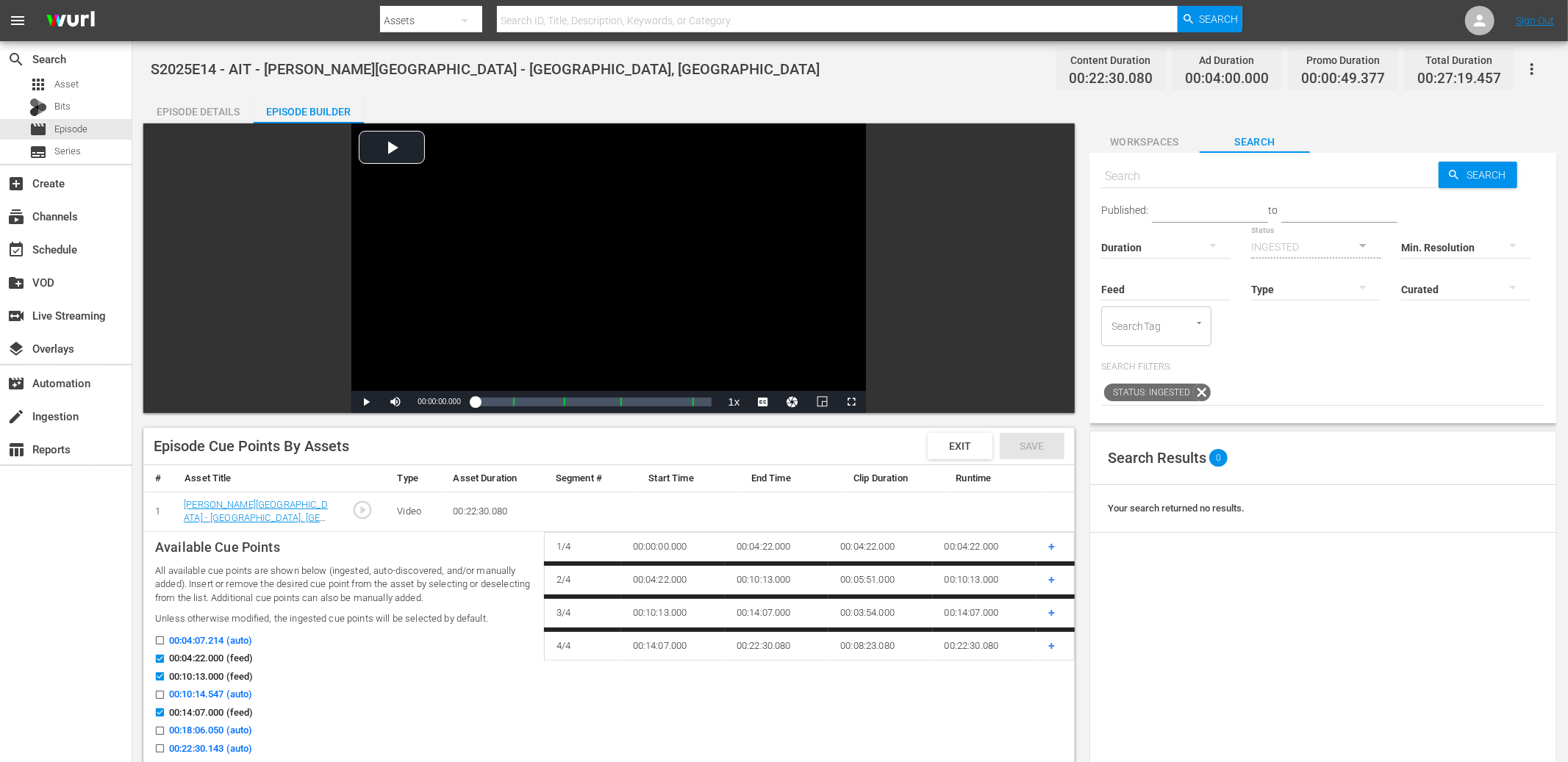
scroll to position [5, 0]
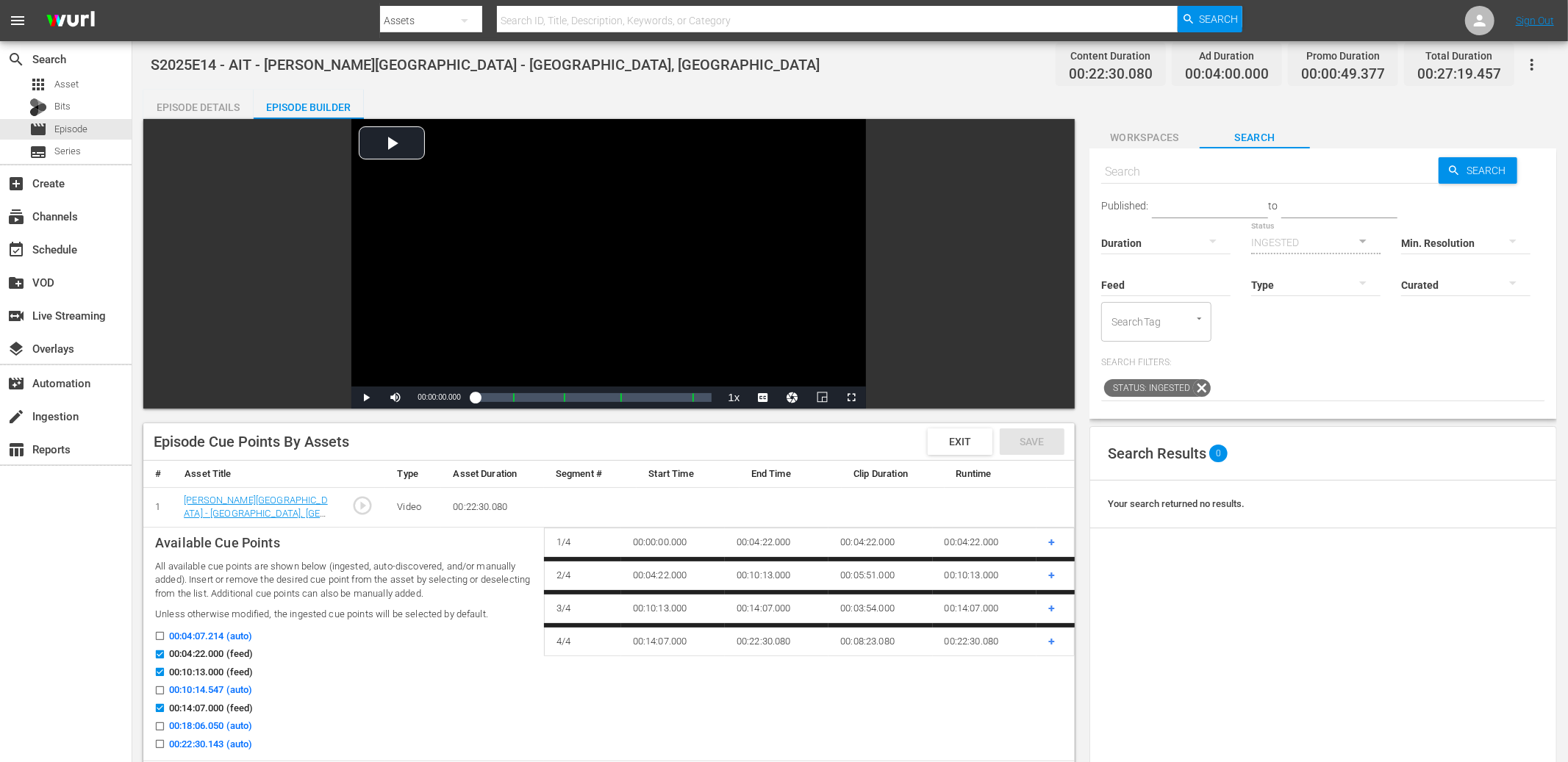
click at [1052, 540] on span "+" at bounding box center [1051, 542] width 6 height 14
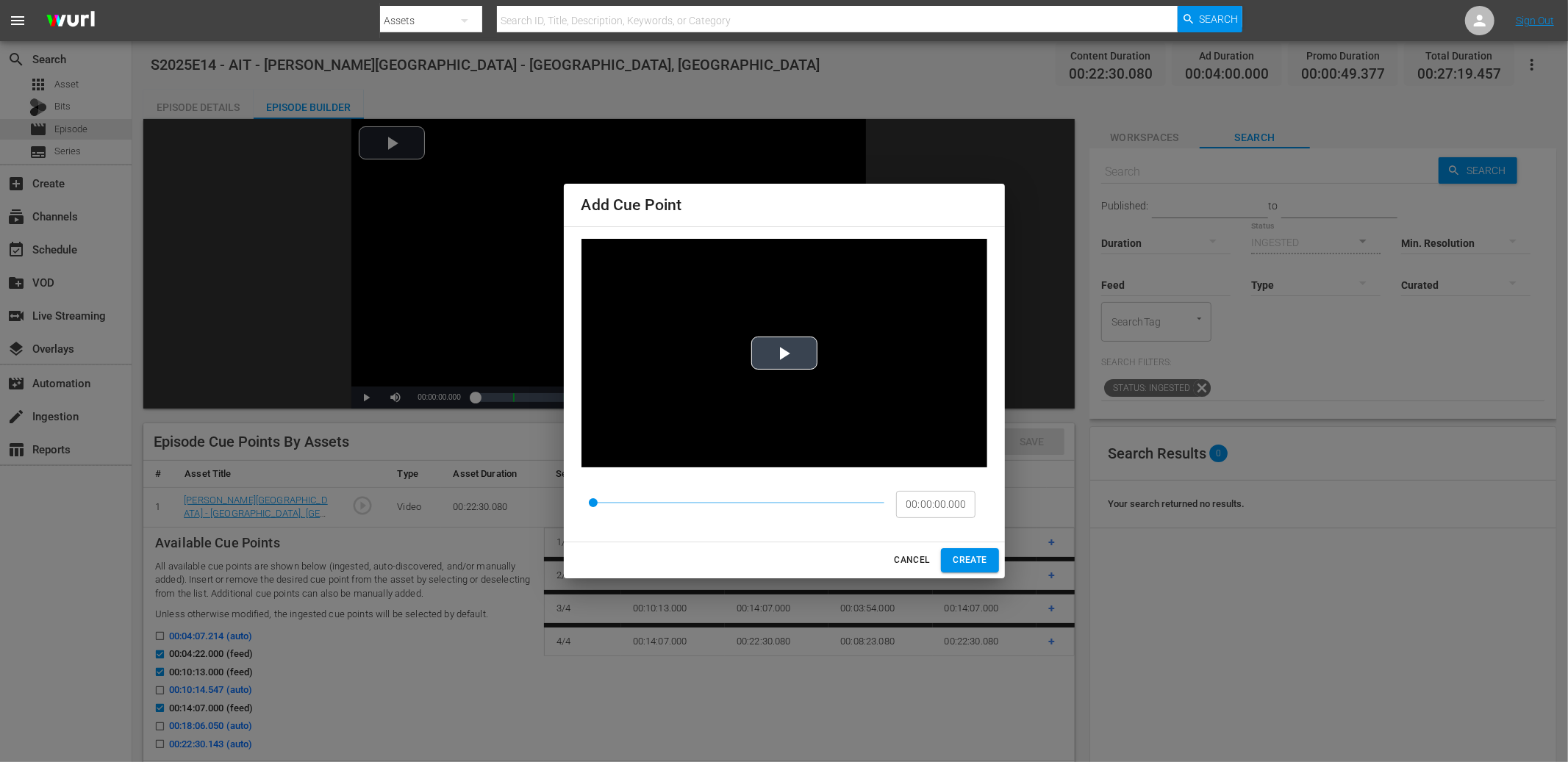
click at [785, 353] on span "Video Player" at bounding box center [785, 353] width 0 height 0
drag, startPoint x: 596, startPoint y: 501, endPoint x: 617, endPoint y: 504, distance: 21.2
click at [634, 499] on span at bounding box center [634, 503] width 9 height 9
click at [729, 418] on video "Video Player" at bounding box center [784, 353] width 406 height 228
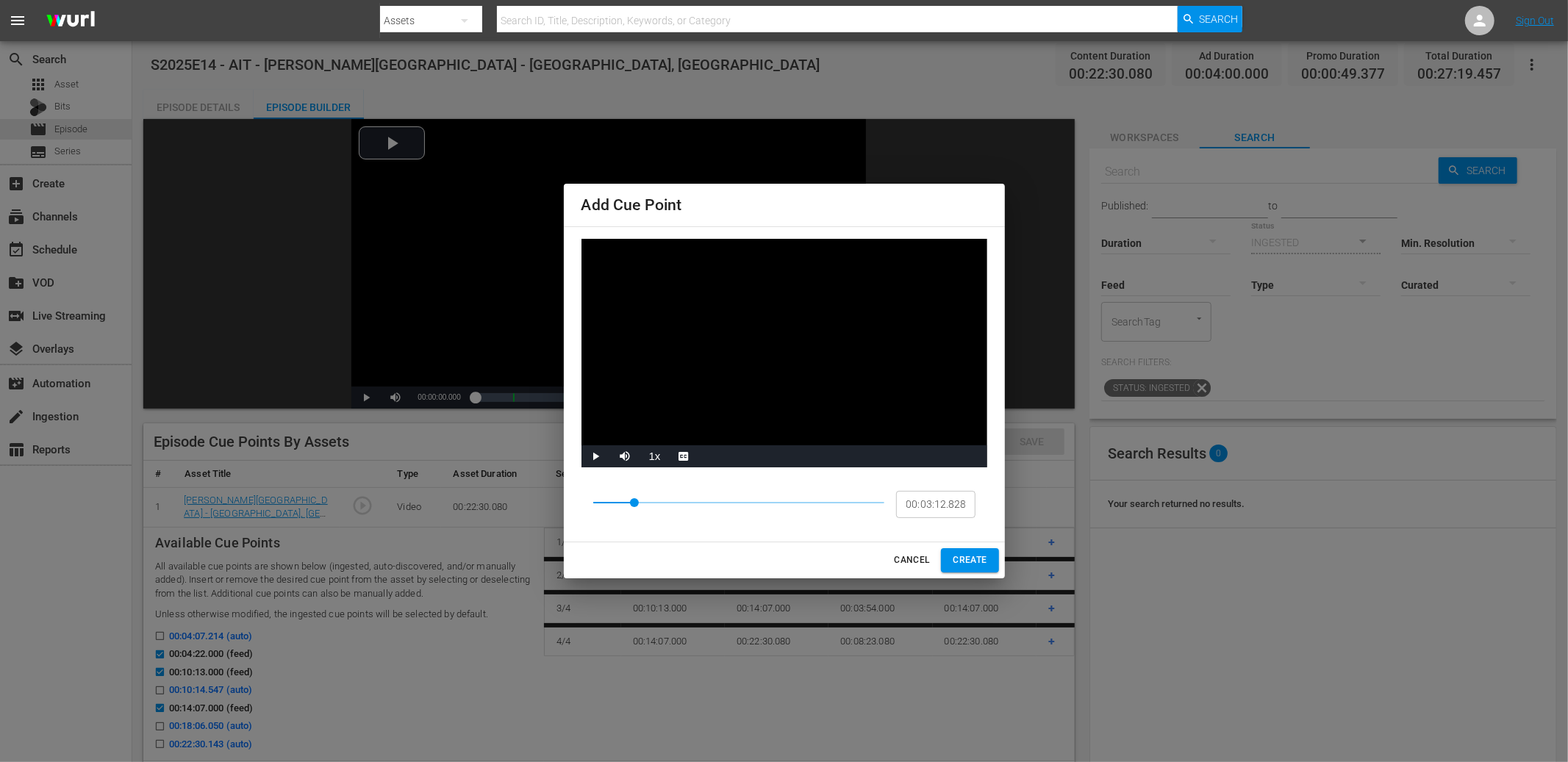
click at [724, 419] on video "Video Player" at bounding box center [784, 353] width 406 height 228
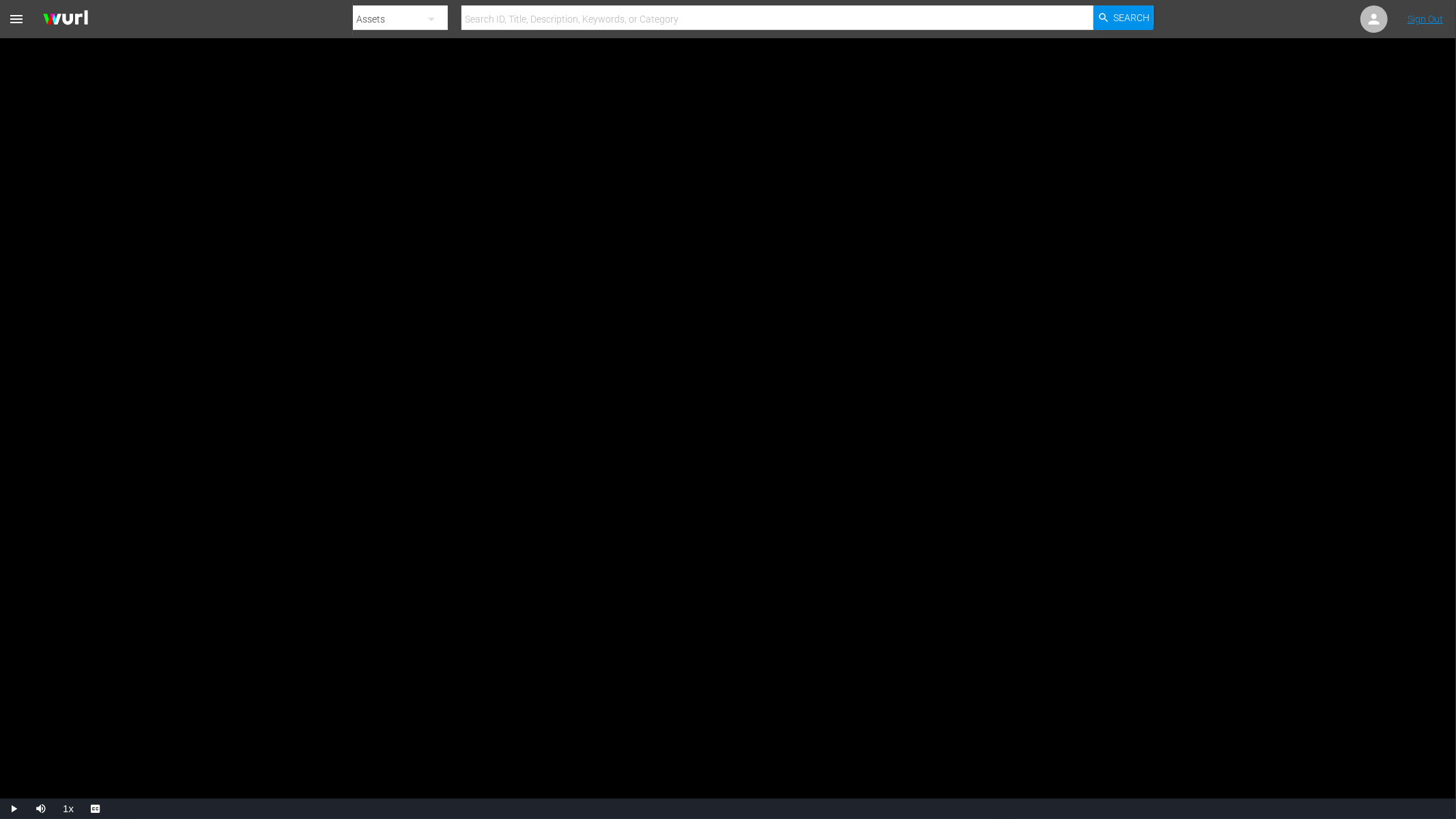
click at [672, 500] on video "Video Player" at bounding box center [728, 410] width 1456 height 819
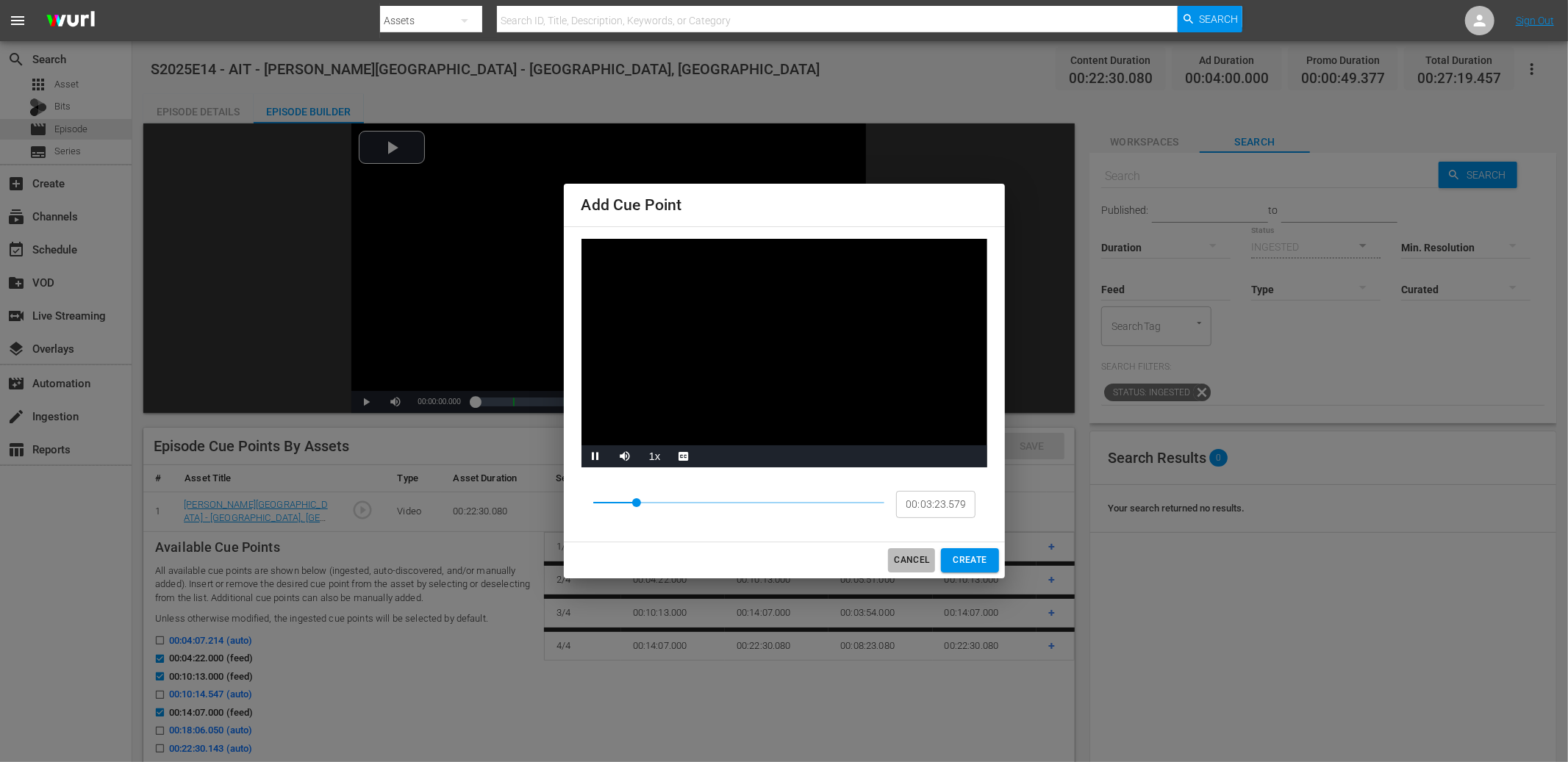
click at [919, 561] on span "CANCEL" at bounding box center [911, 560] width 35 height 16
type input "00:03:23.844"
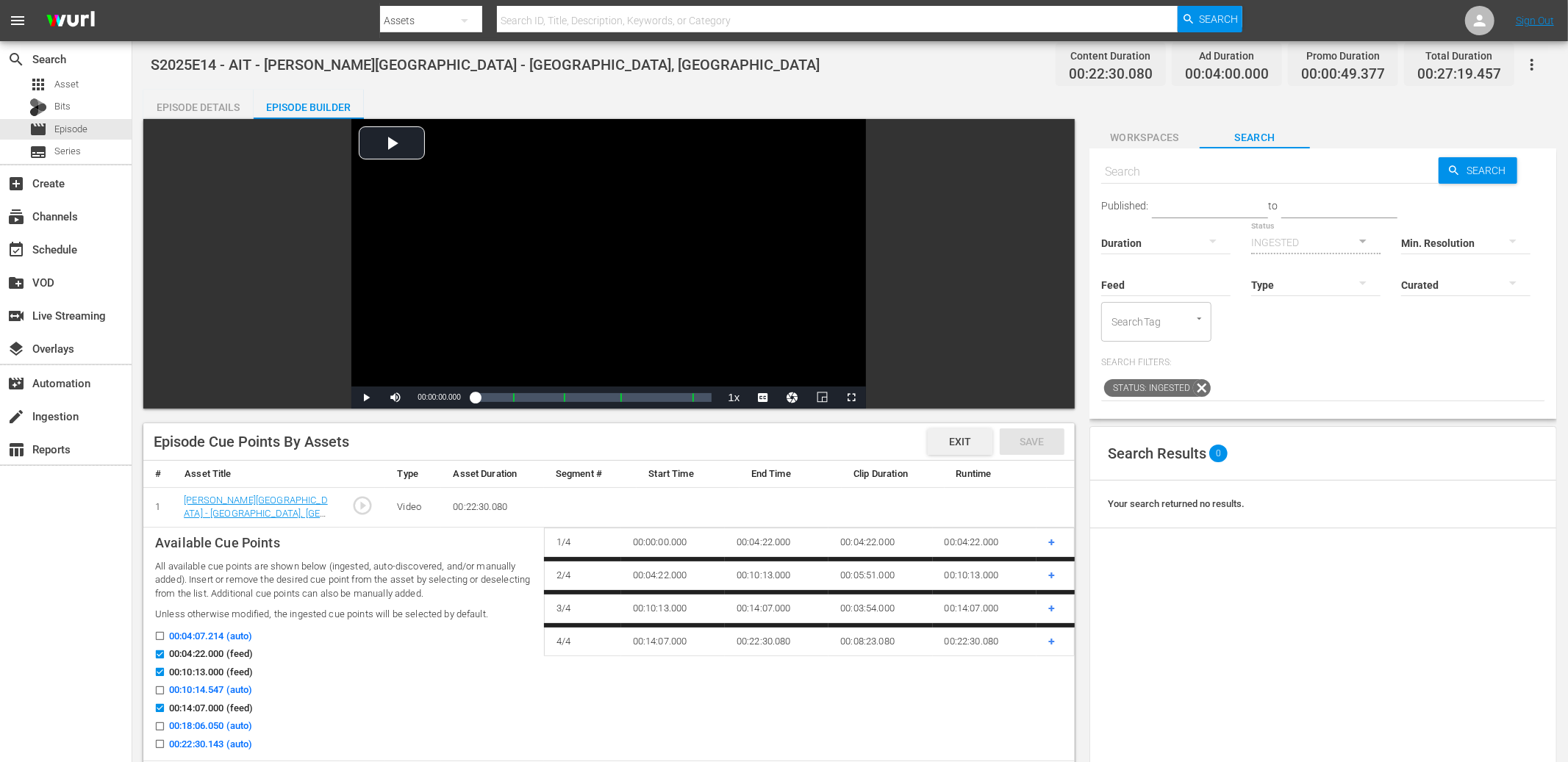
scroll to position [8, 0]
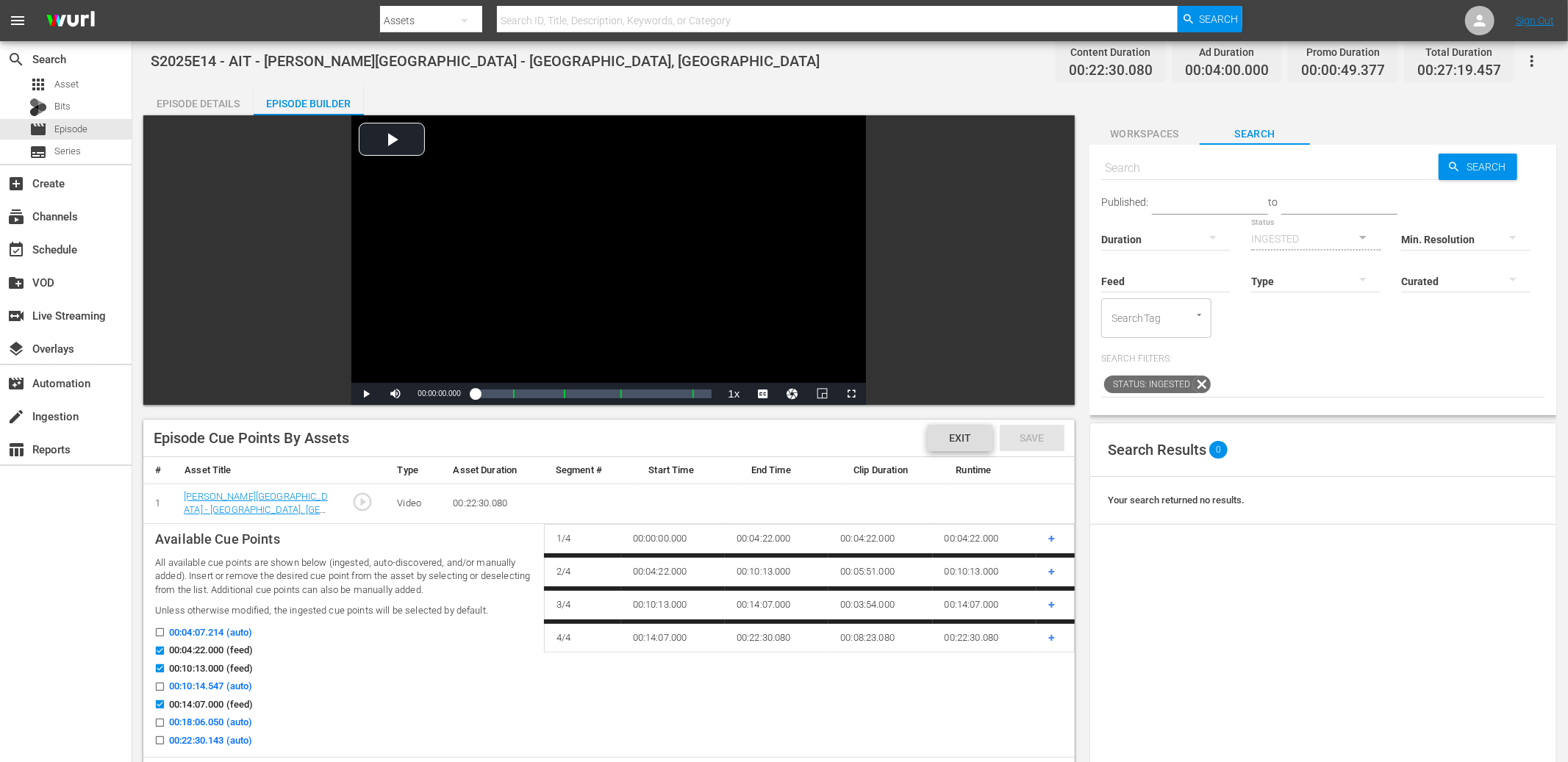
click at [966, 441] on span "Exit" at bounding box center [960, 438] width 45 height 12
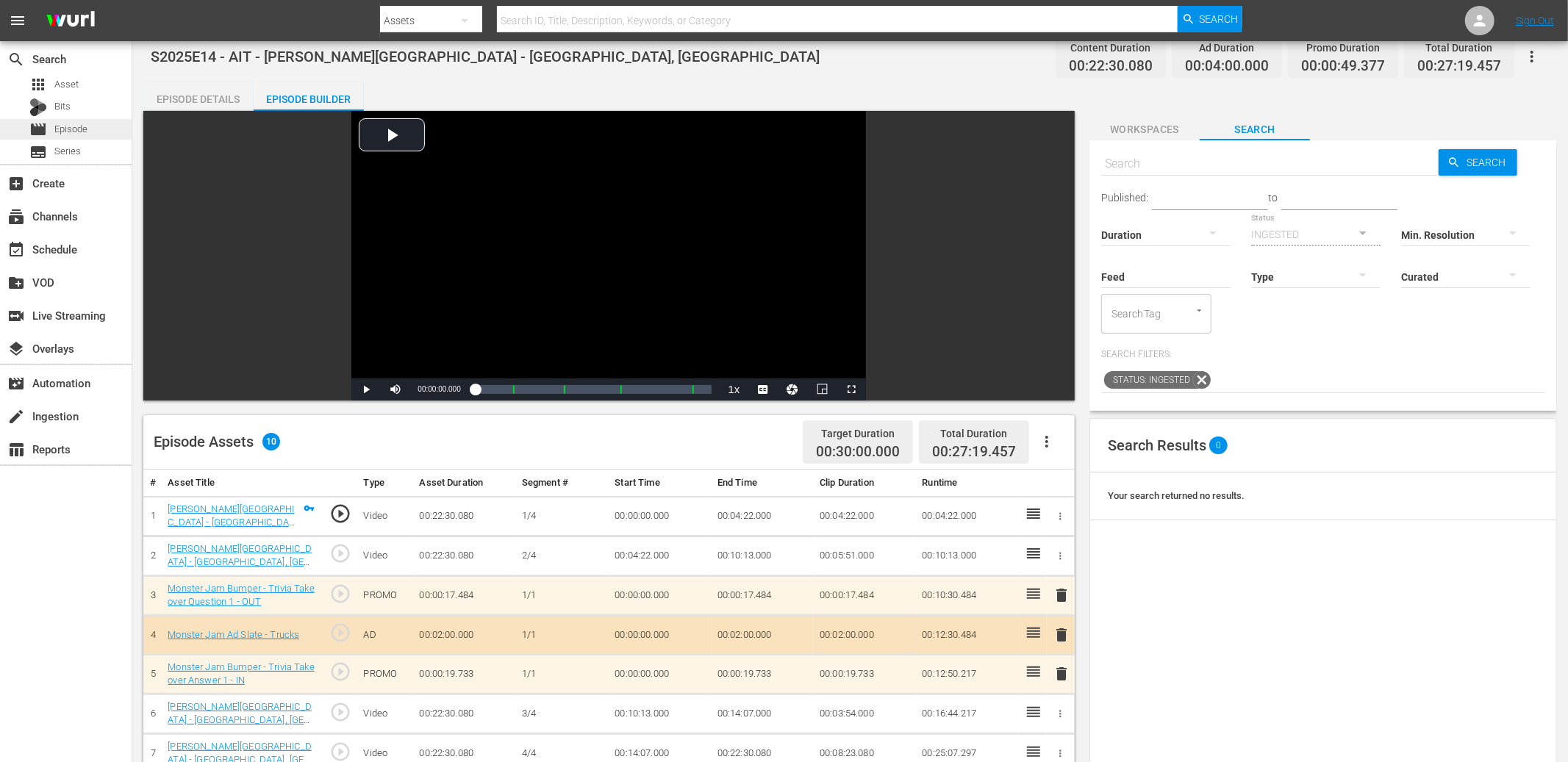
click at [90, 127] on div "movie Episode" at bounding box center [65, 129] width 132 height 20
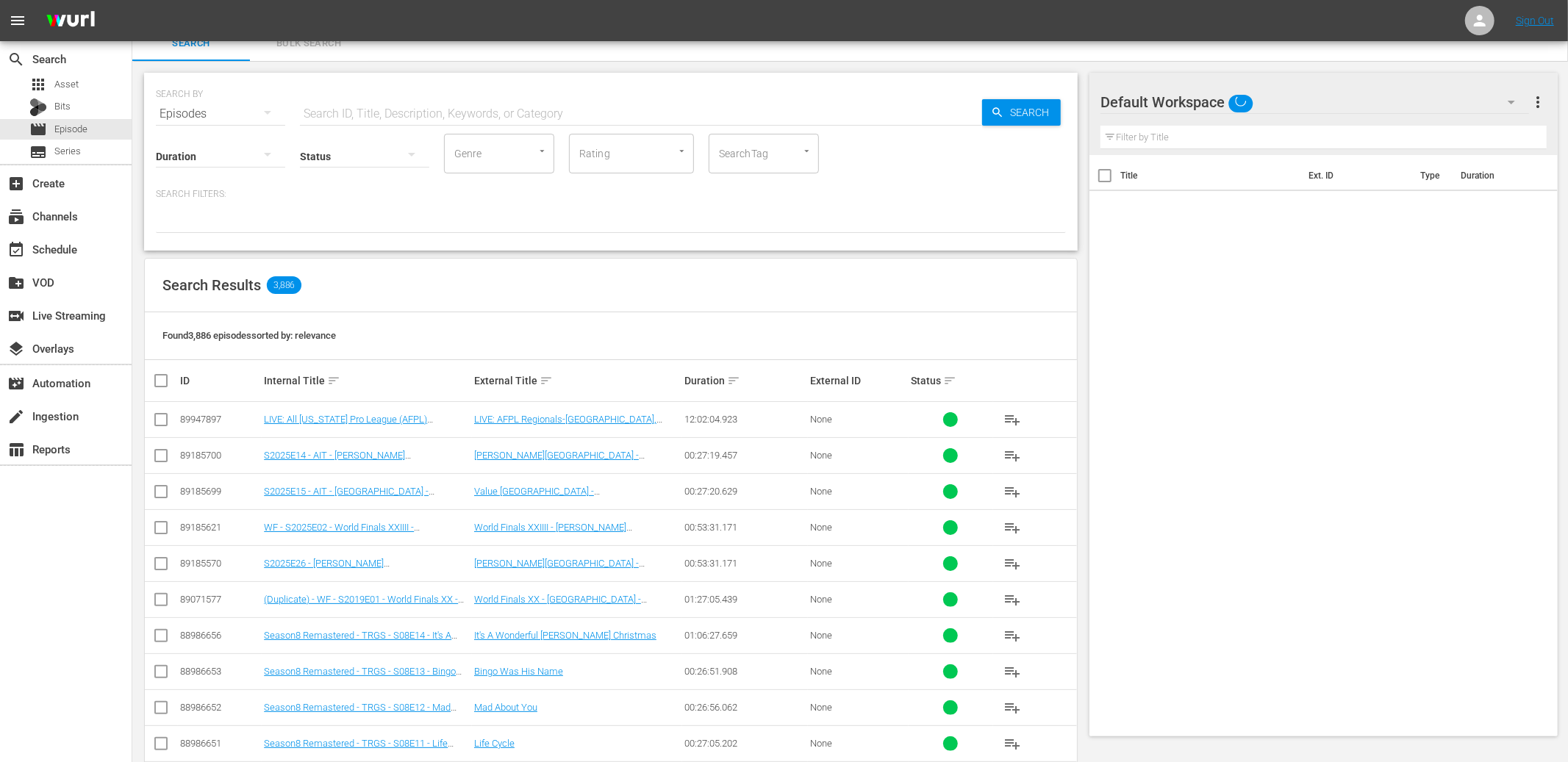
scroll to position [18, 0]
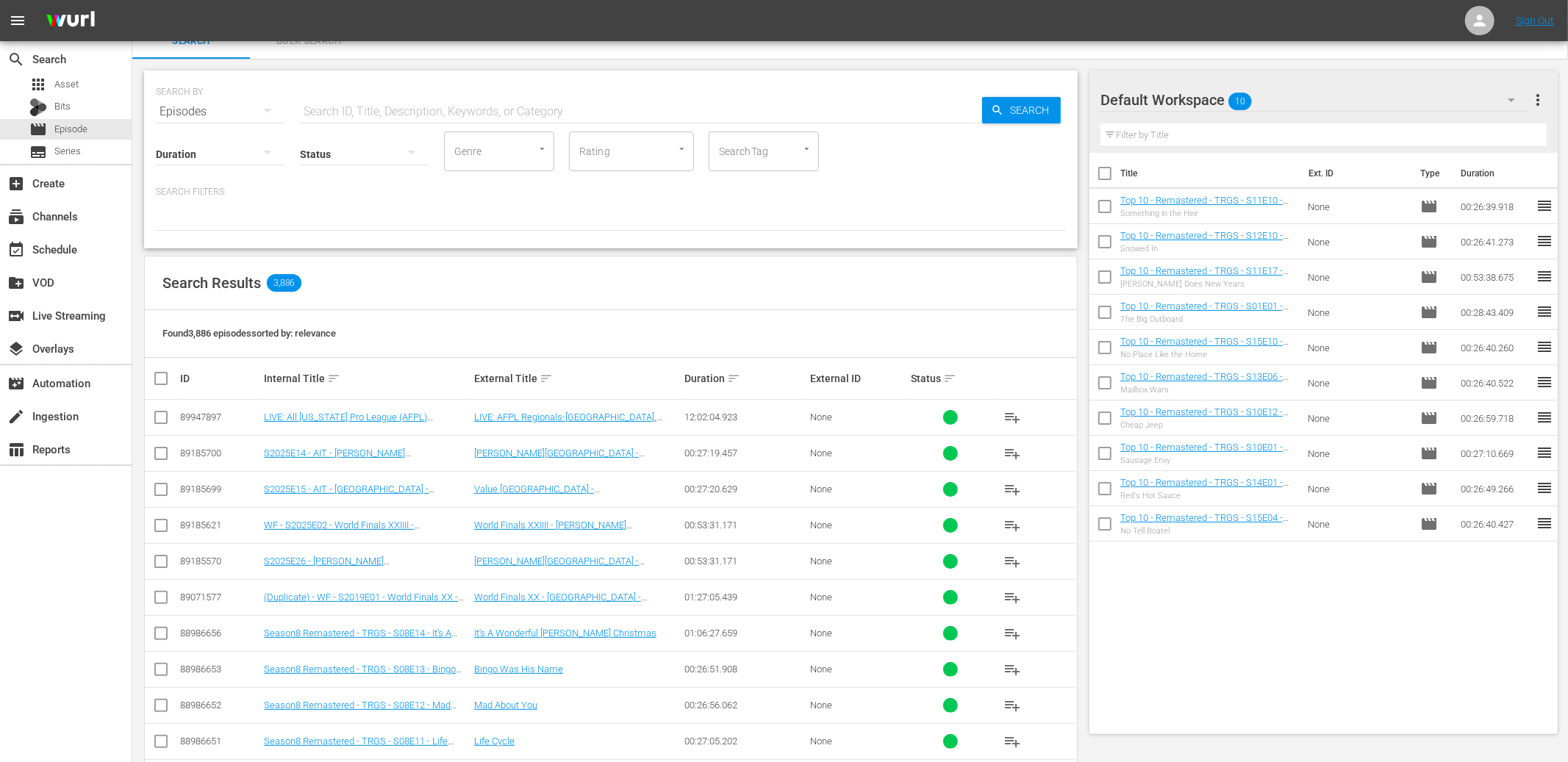
click at [1081, 222] on div "SEARCH BY Search By Episodes Search ID, Title, Description, Keywords, or Catego…" at bounding box center [611, 530] width 957 height 944
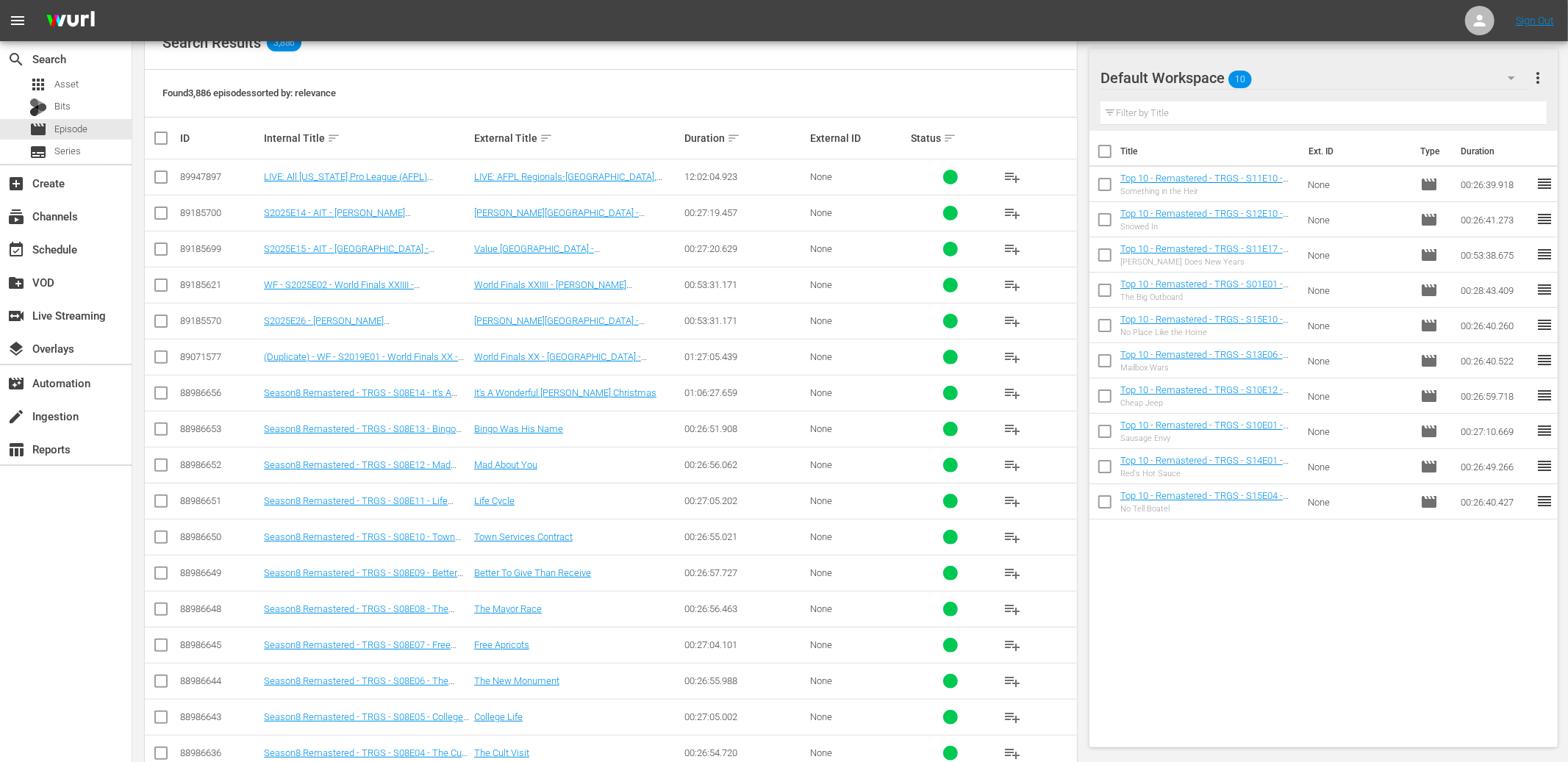
scroll to position [263, 0]
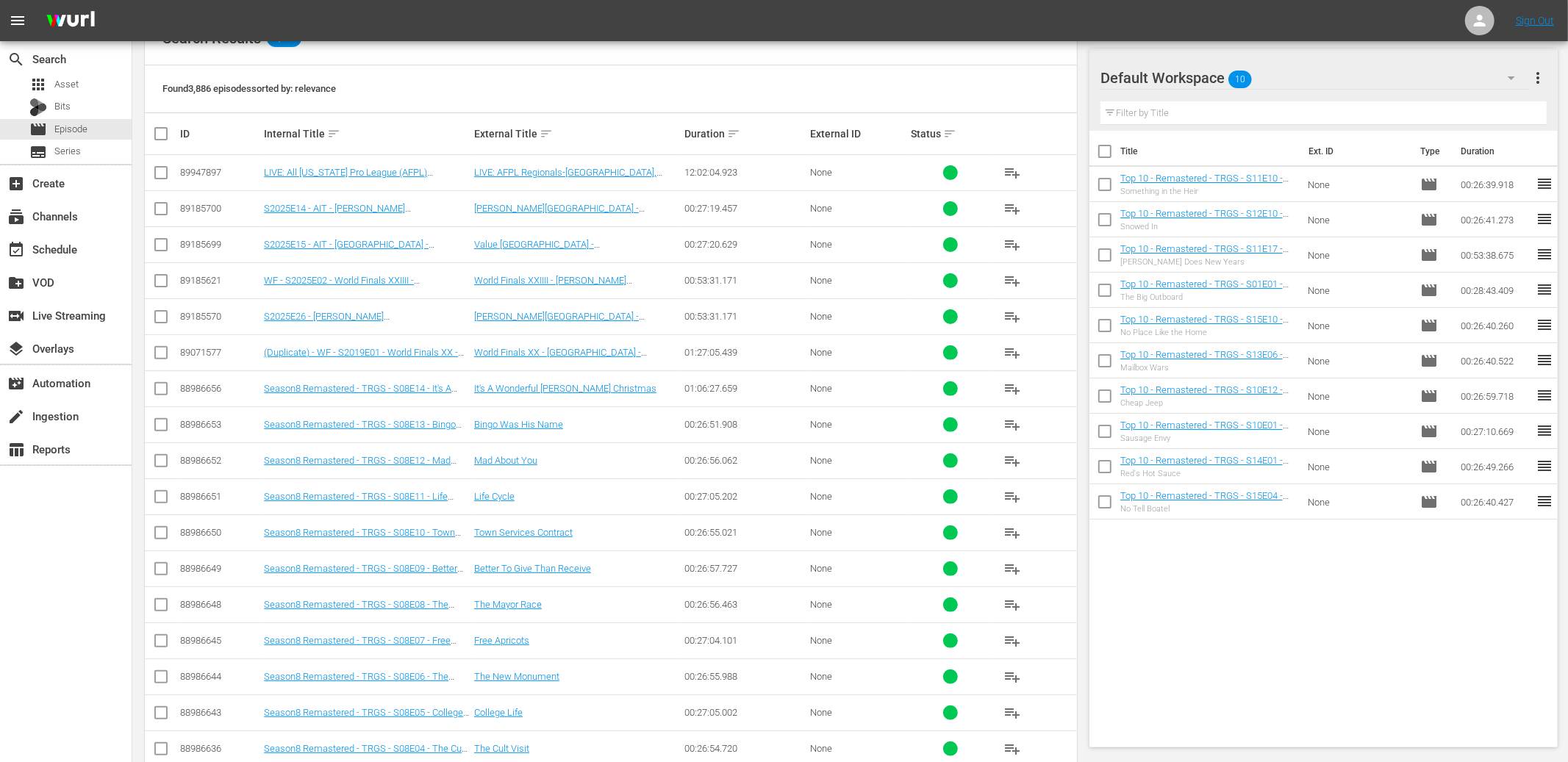
click at [369, 113] on th "Internal Title sort" at bounding box center [367, 133] width 210 height 41
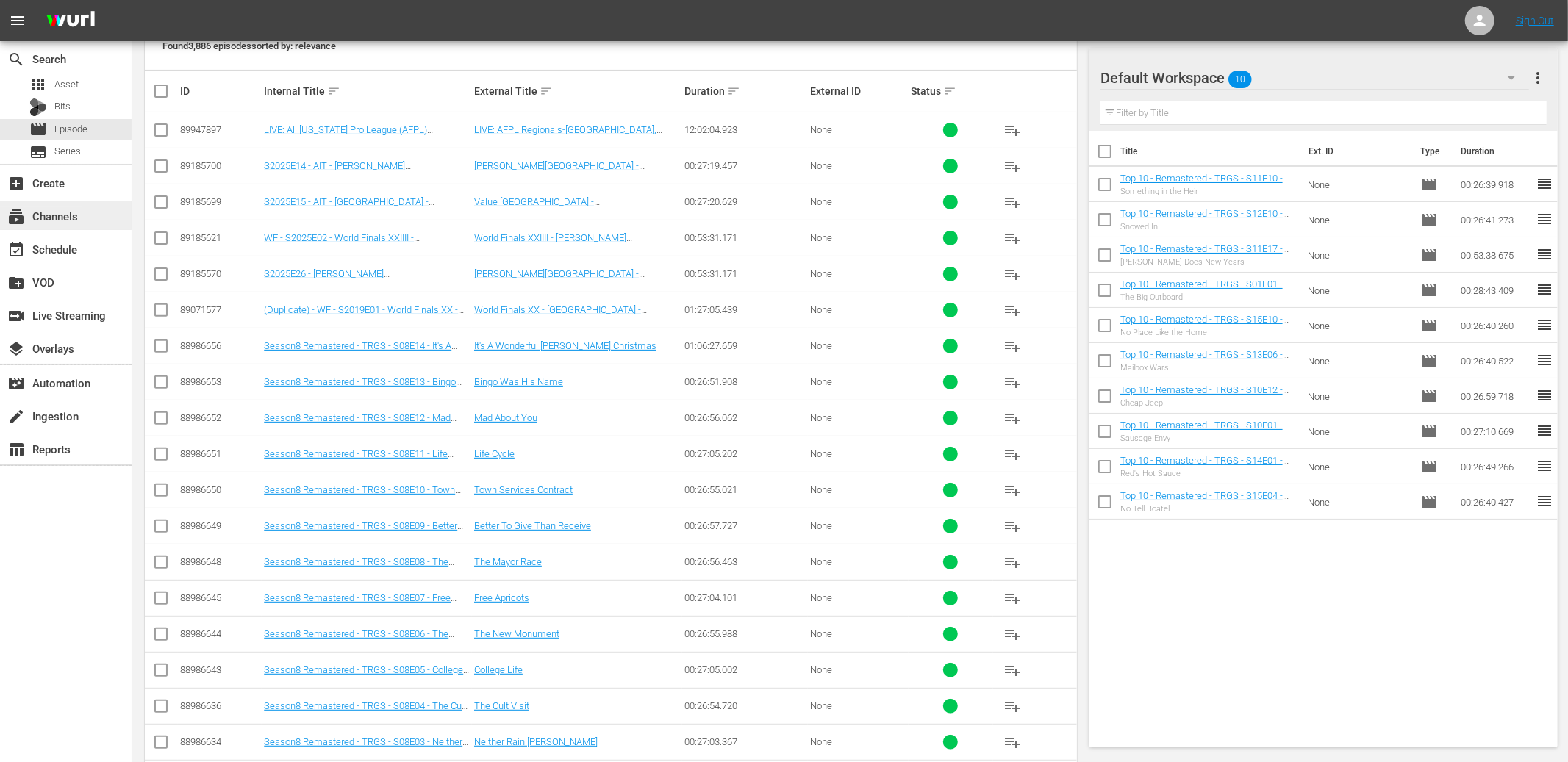
scroll to position [307, 0]
click at [72, 216] on div "subscriptions Channels" at bounding box center [41, 213] width 83 height 13
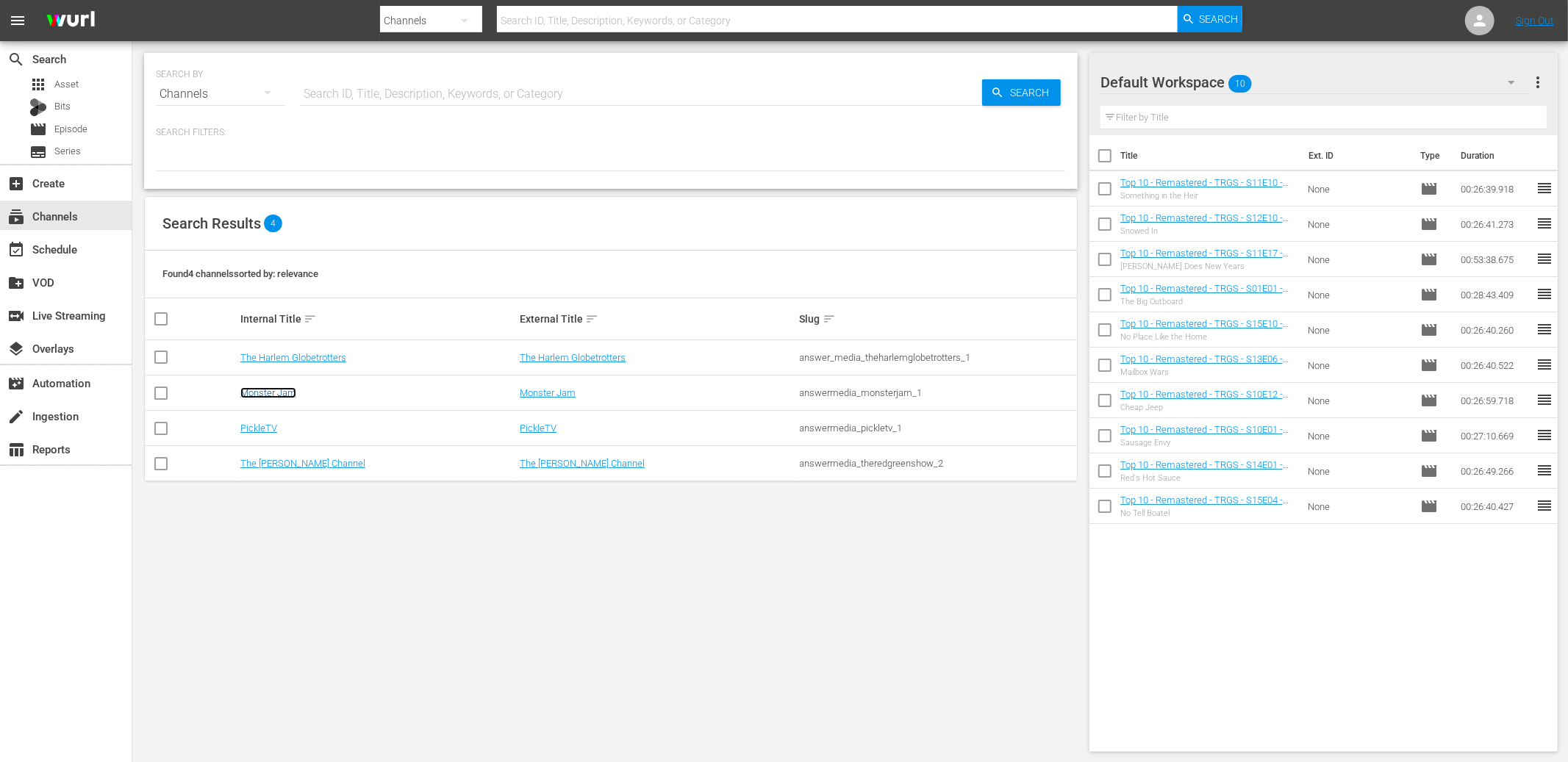
click at [288, 392] on link "Monster Jam" at bounding box center [268, 393] width 56 height 11
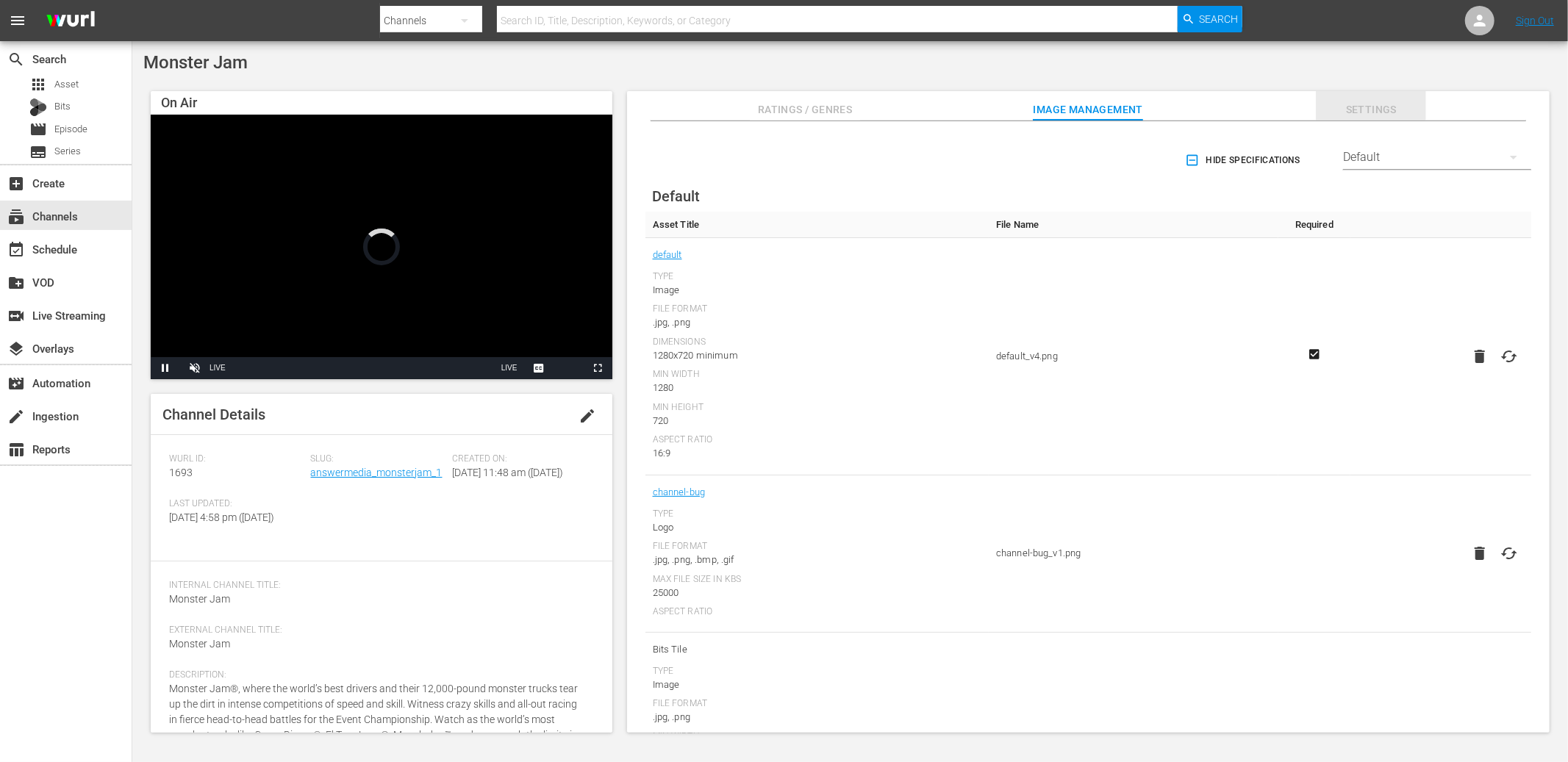
click at [1389, 101] on span "Settings" at bounding box center [1372, 110] width 111 height 19
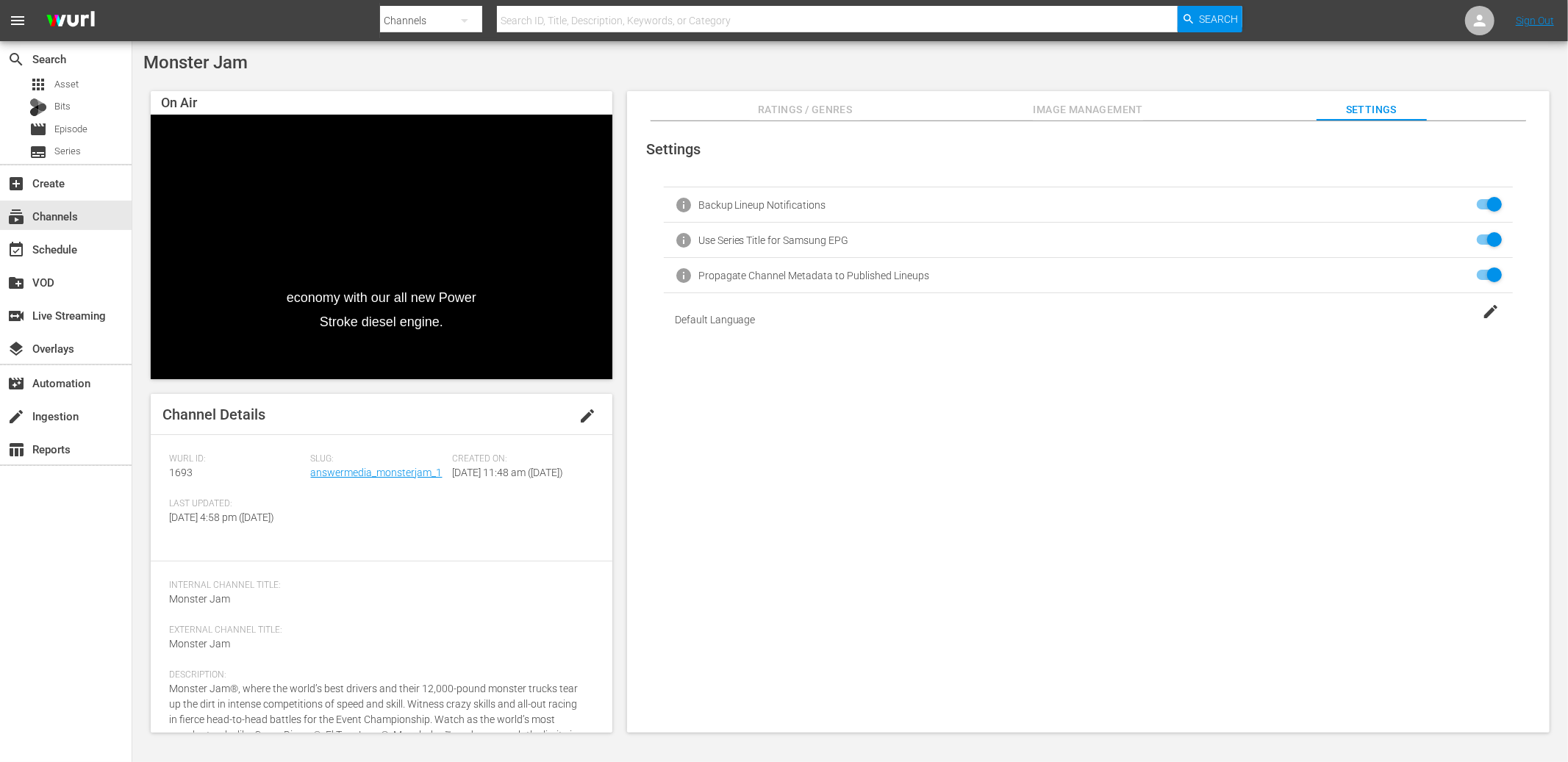
click at [758, 239] on div "Use Series Title for Samsung EPG" at bounding box center [773, 240] width 150 height 12
click at [850, 239] on div "info Use Series Title for Samsung EPG" at bounding box center [1089, 240] width 849 height 35
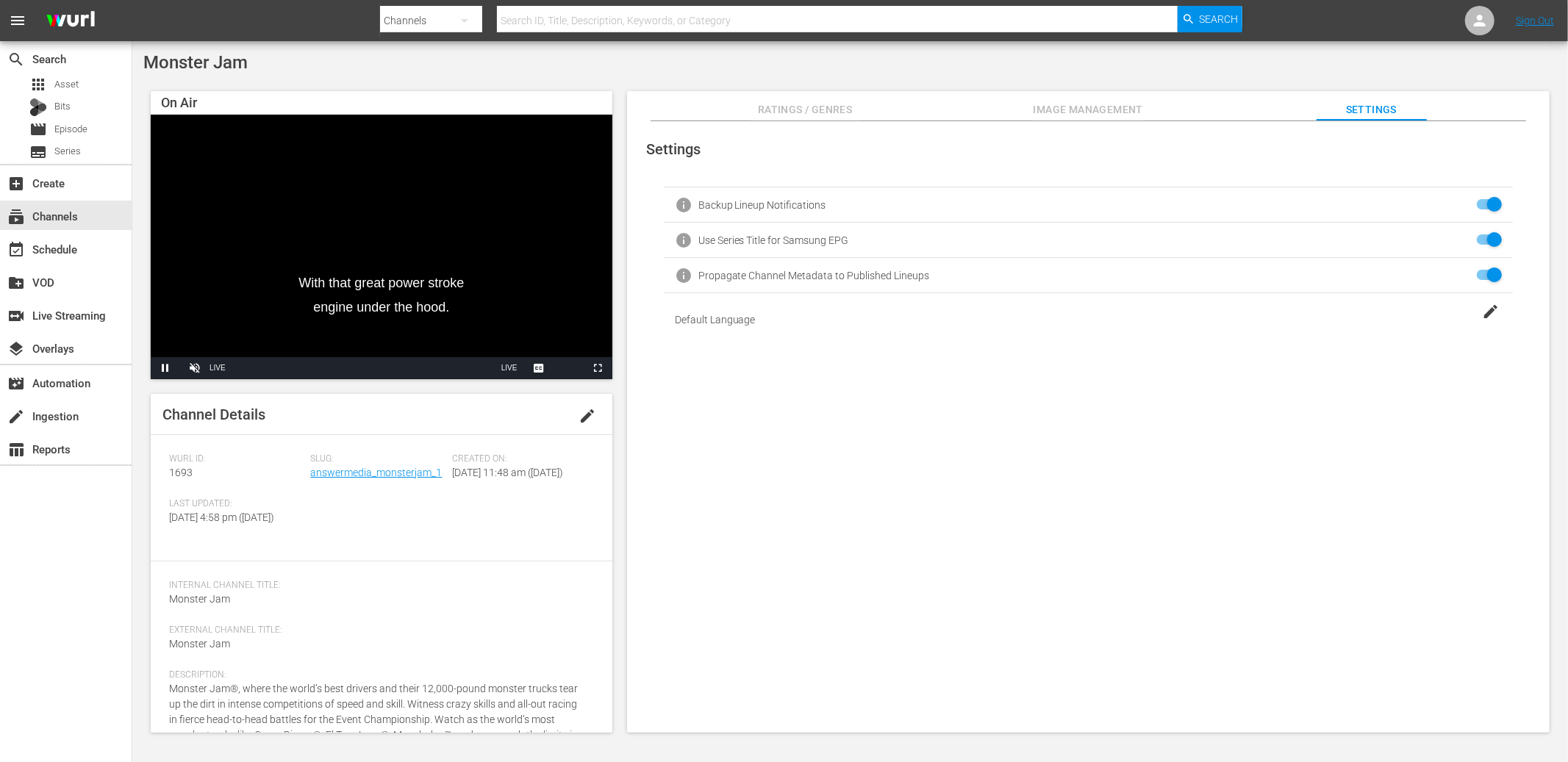
click at [858, 48] on div "Monster Jam On Air With that great power stroke engine under the hood. Video Pl…" at bounding box center [850, 397] width 1436 height 711
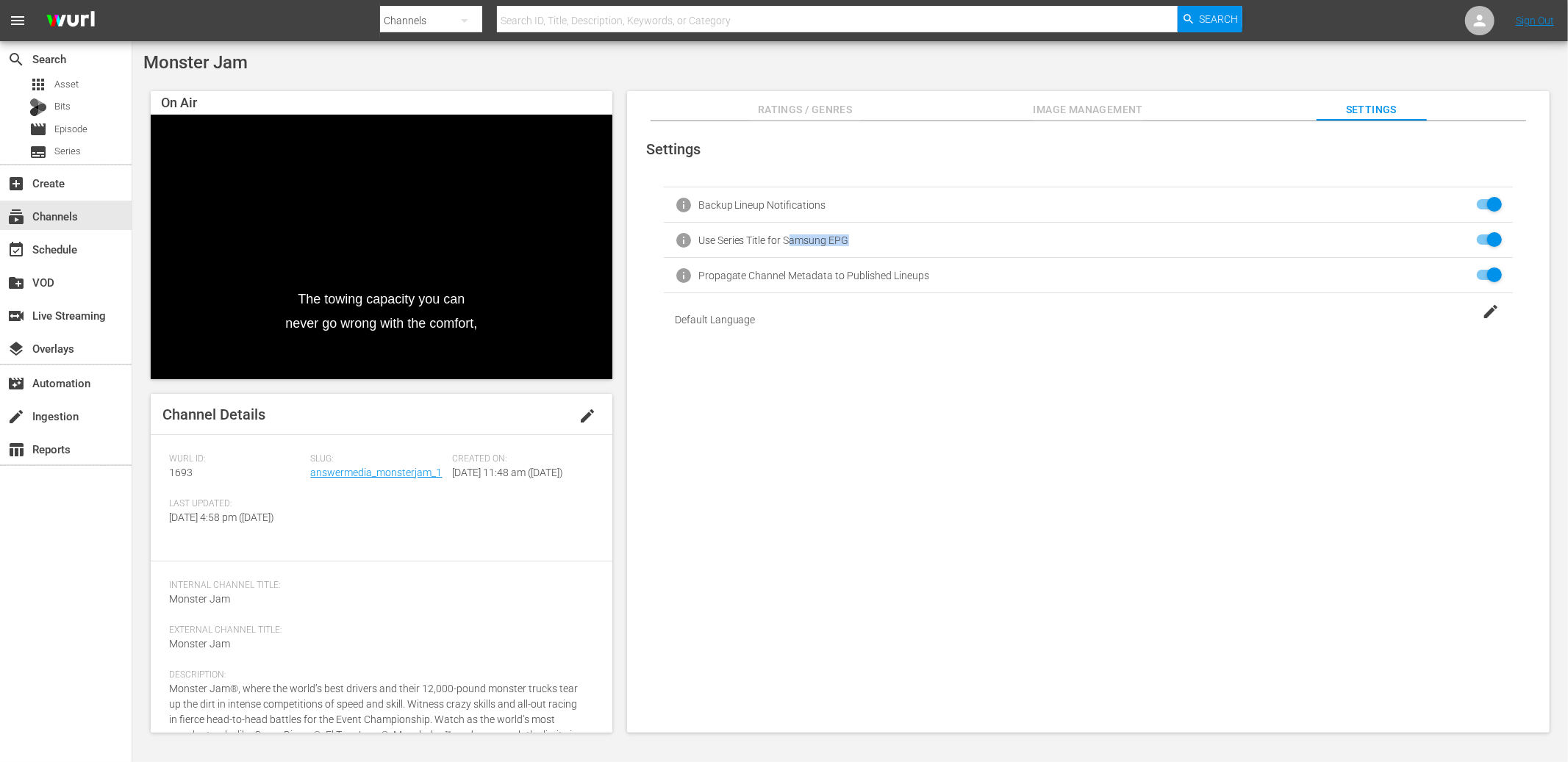
drag, startPoint x: 853, startPoint y: 241, endPoint x: 788, endPoint y: 238, distance: 65.1
click at [788, 238] on div "info Use Series Title for Samsung EPG" at bounding box center [1089, 240] width 849 height 35
click at [622, 69] on div "Monster Jam" at bounding box center [850, 62] width 1414 height 20
click at [34, 123] on span "movie" at bounding box center [38, 129] width 18 height 18
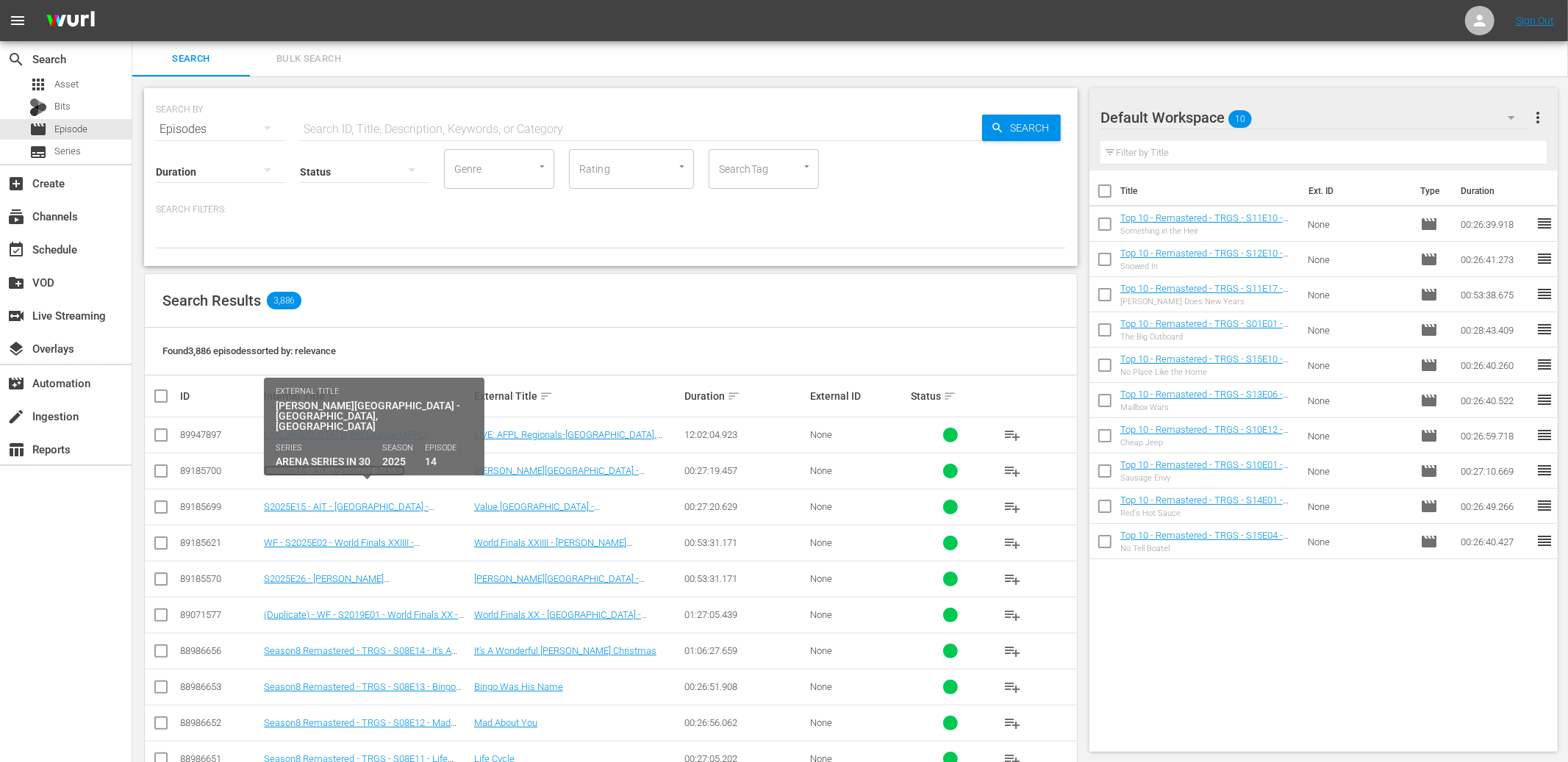
click at [378, 473] on link "S2025E14 - AIT - Resch Center - Green Bay, WI" at bounding box center [358, 482] width 188 height 33
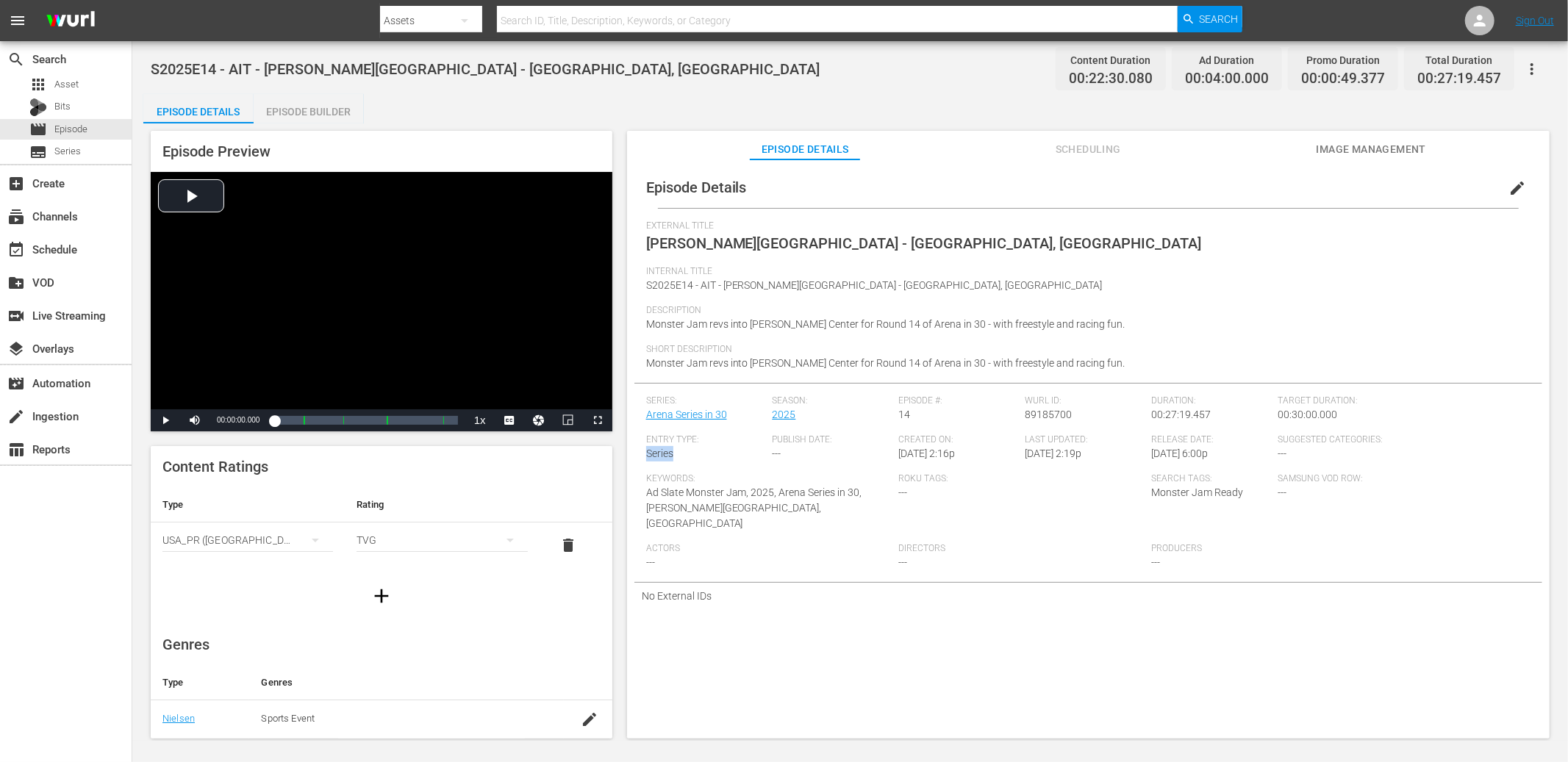
drag, startPoint x: 677, startPoint y: 458, endPoint x: 643, endPoint y: 453, distance: 34.4
click at [643, 453] on div "Episode Details edit External Title Resch Center - Green Bay, WI Internal Title…" at bounding box center [1088, 388] width 908 height 443
click at [709, 456] on div "Entry Type: Series" at bounding box center [709, 454] width 126 height 39
drag, startPoint x: 841, startPoint y: 454, endPoint x: 663, endPoint y: 428, distance: 179.9
click at [662, 428] on div "Series: Arena Series in 30 Season: 2025 Episode #: 14 Wurl ID: 89185700 Duratio…" at bounding box center [1088, 489] width 885 height 187
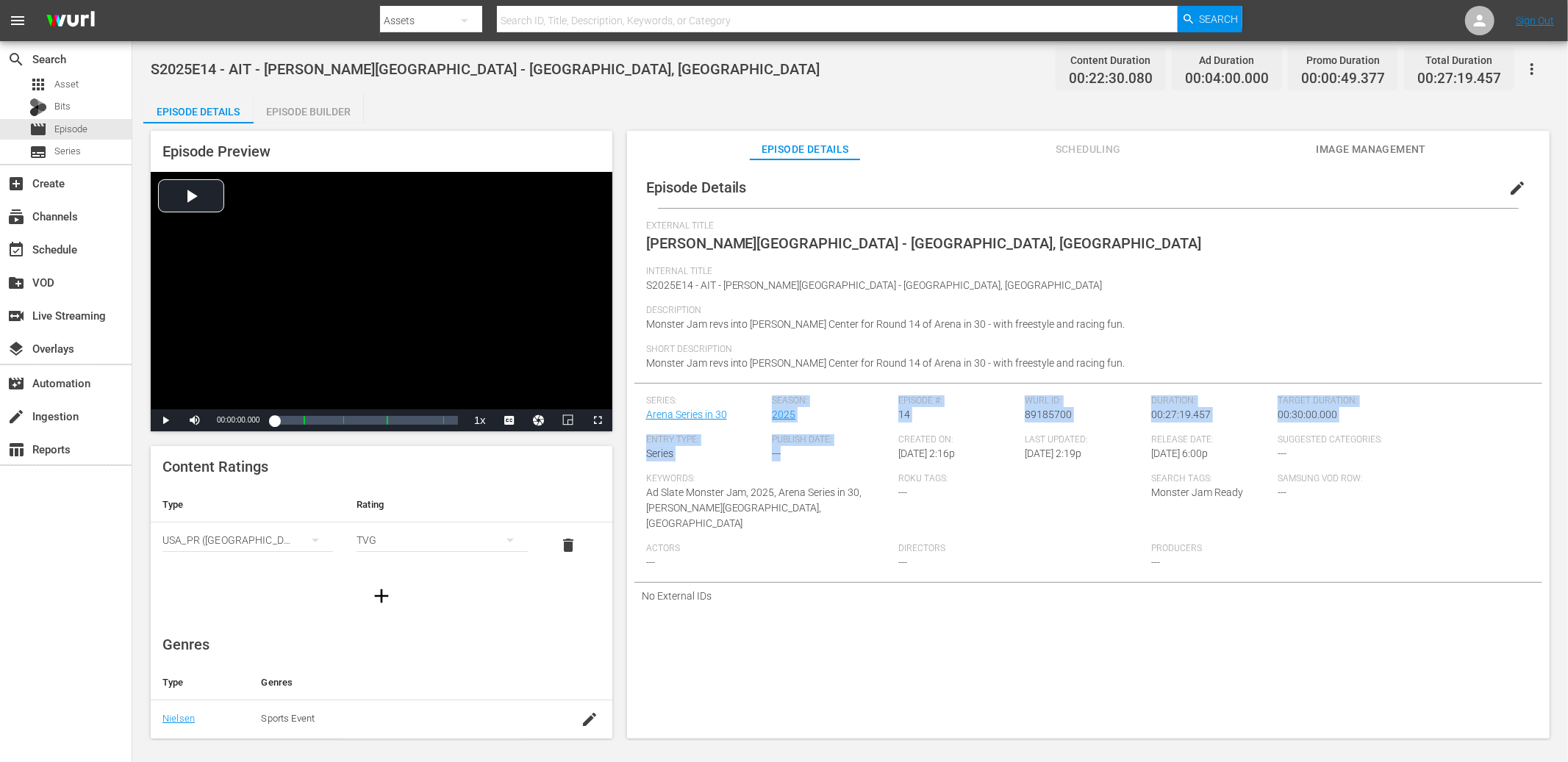
click at [662, 428] on div "Series: Arena Series in 30" at bounding box center [709, 415] width 126 height 39
drag, startPoint x: 773, startPoint y: 446, endPoint x: 643, endPoint y: 435, distance: 130.5
click at [642, 435] on div "Episode Details edit External Title Resch Center - Green Bay, WI Internal Title…" at bounding box center [1088, 388] width 908 height 443
click at [887, 370] on div "Short Description Monster Jam revs into Resch Center for Round 14 of Arena in 3…" at bounding box center [1088, 364] width 885 height 39
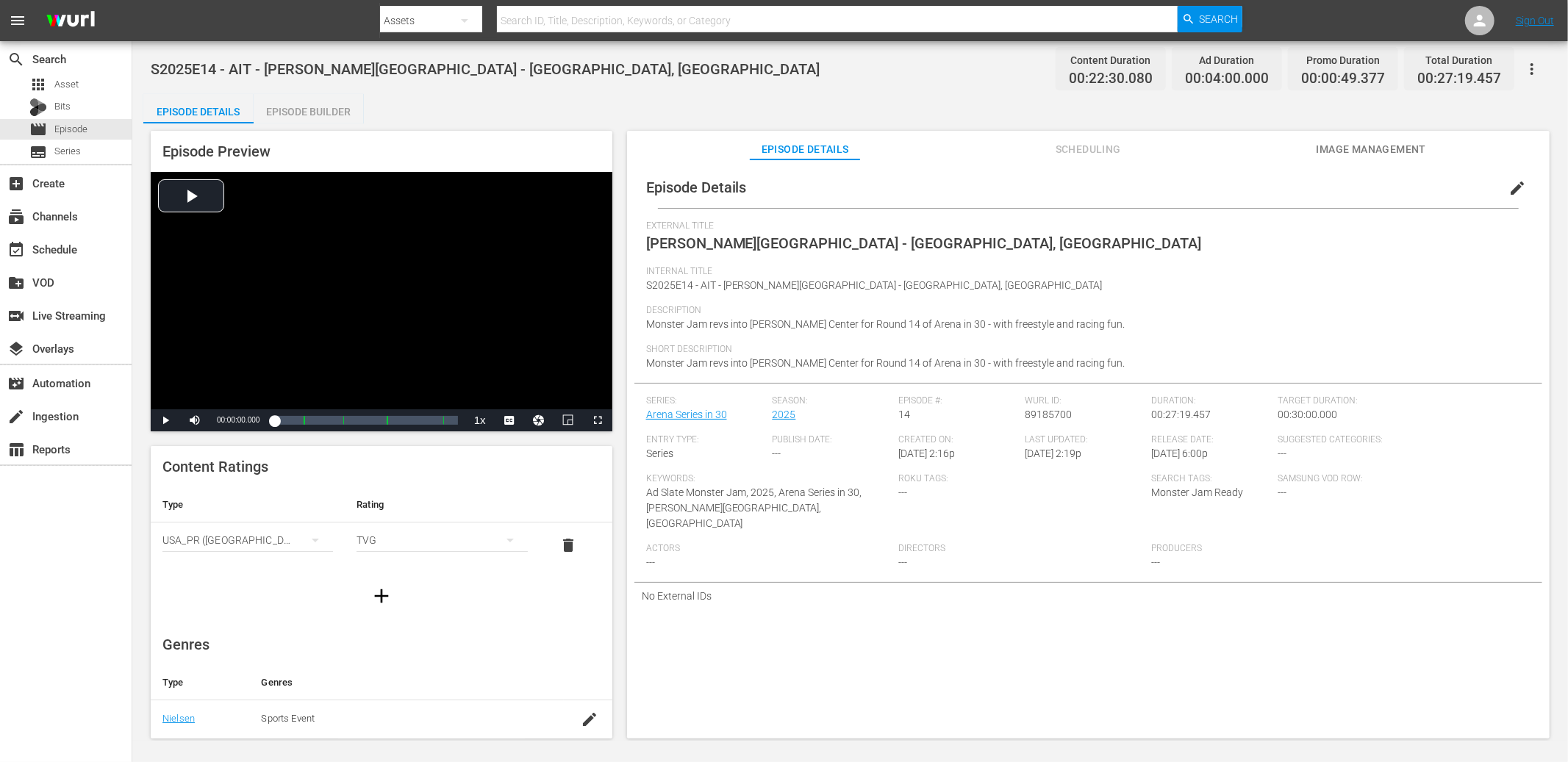
click at [887, 366] on span "Monster Jam revs into Resch Center for Round 14 of Arena in 30 - with freestyle…" at bounding box center [885, 362] width 479 height 12
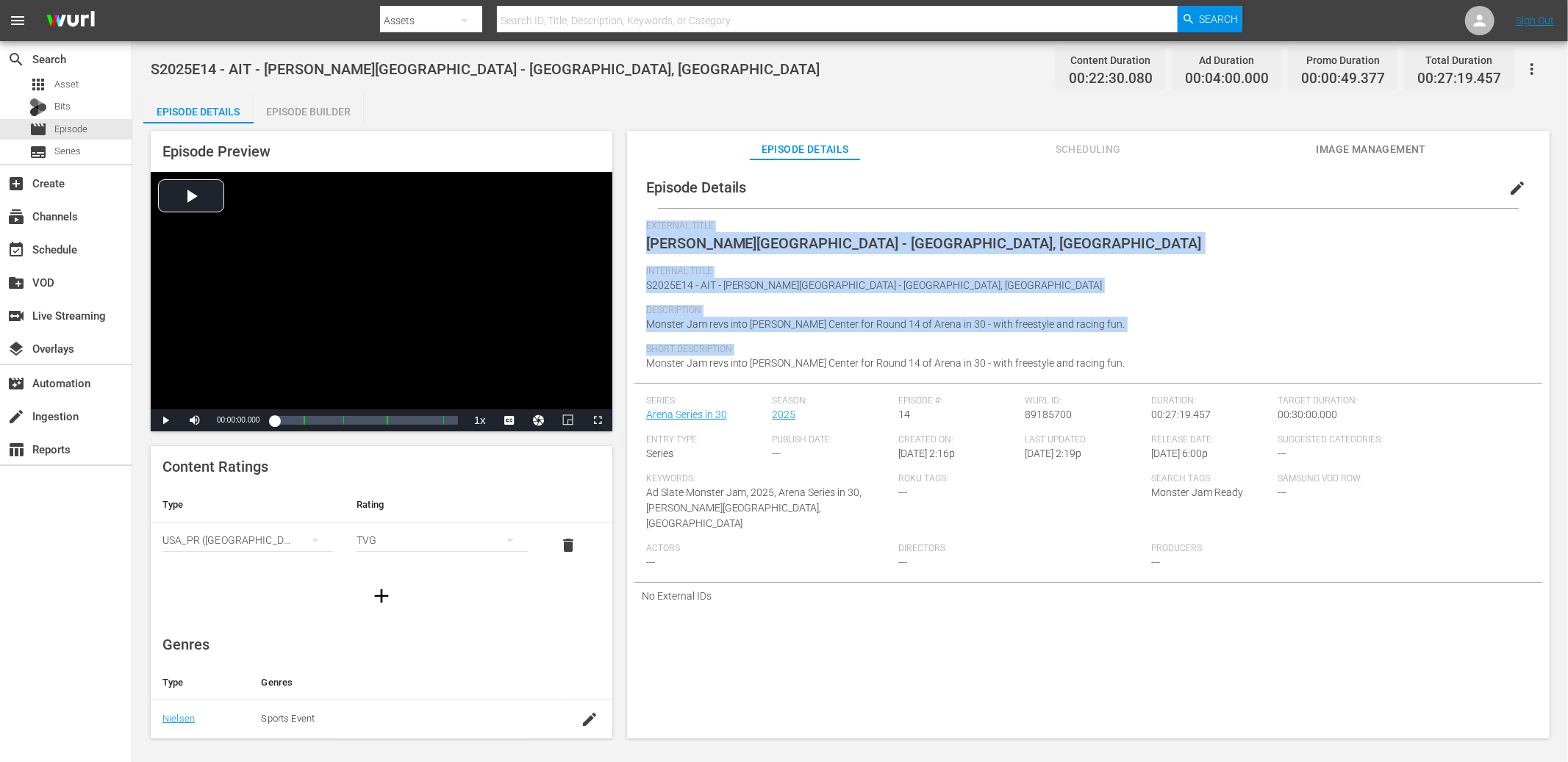
click at [887, 366] on span "Monster Jam revs into Resch Center for Round 14 of Arena in 30 - with freestyle…" at bounding box center [885, 362] width 479 height 12
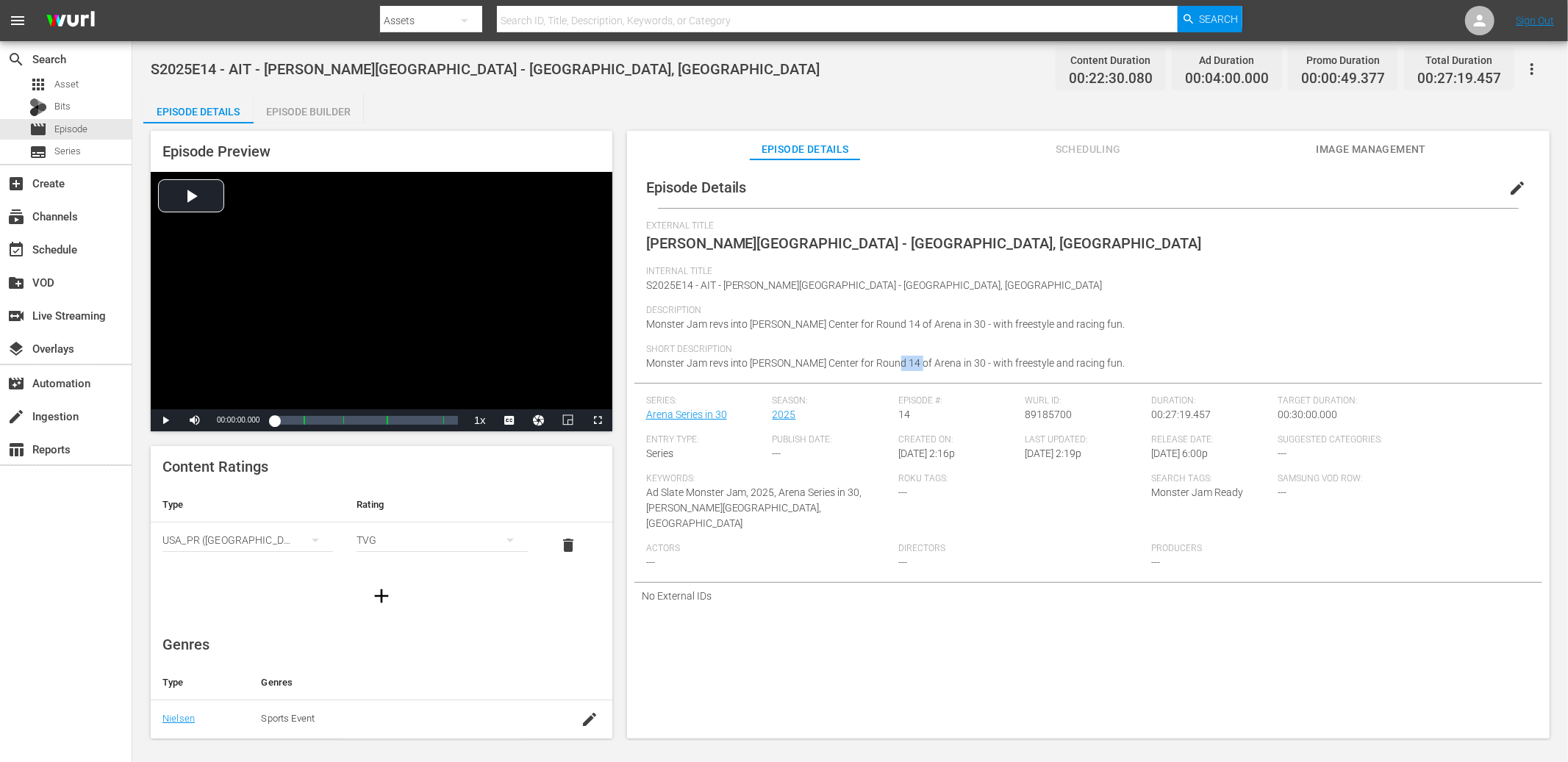
click at [887, 366] on span "Monster Jam revs into Resch Center for Round 14 of Arena in 30 - with freestyle…" at bounding box center [885, 362] width 479 height 12
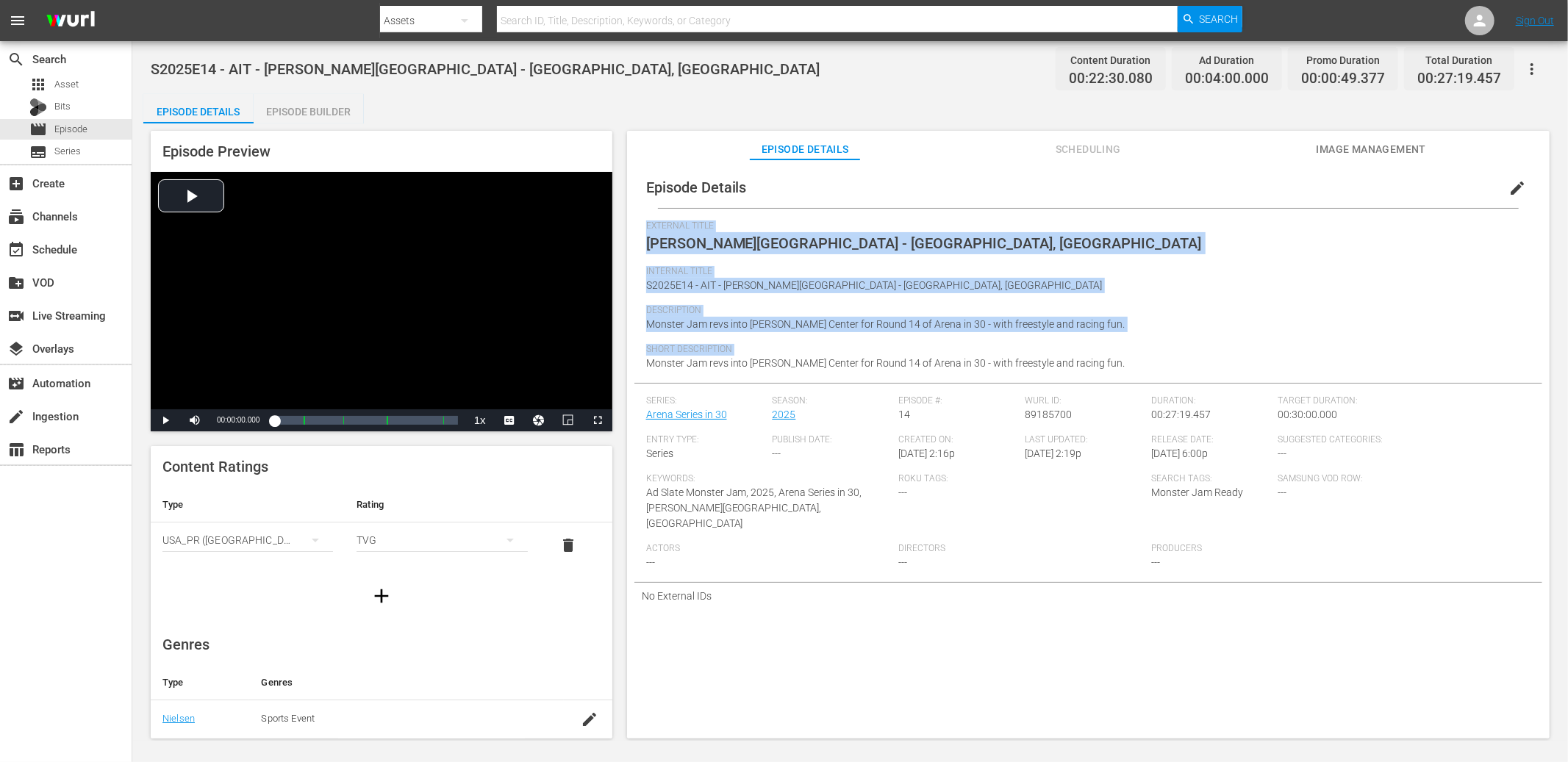
click at [887, 366] on span "Monster Jam revs into Resch Center for Round 14 of Arena in 30 - with freestyle…" at bounding box center [885, 362] width 479 height 12
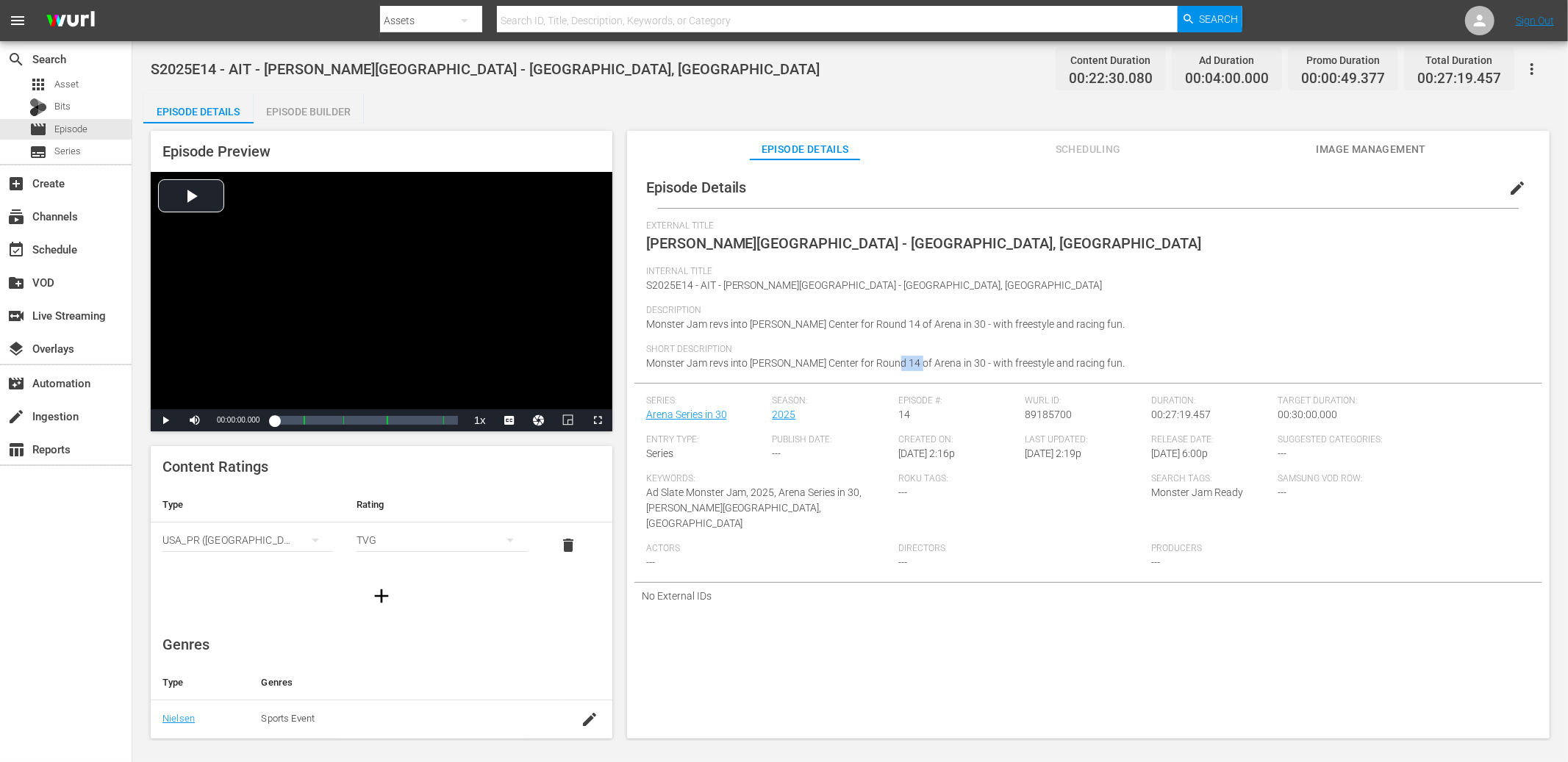
click at [887, 366] on span "Monster Jam revs into Resch Center for Round 14 of Arena in 30 - with freestyle…" at bounding box center [885, 362] width 479 height 12
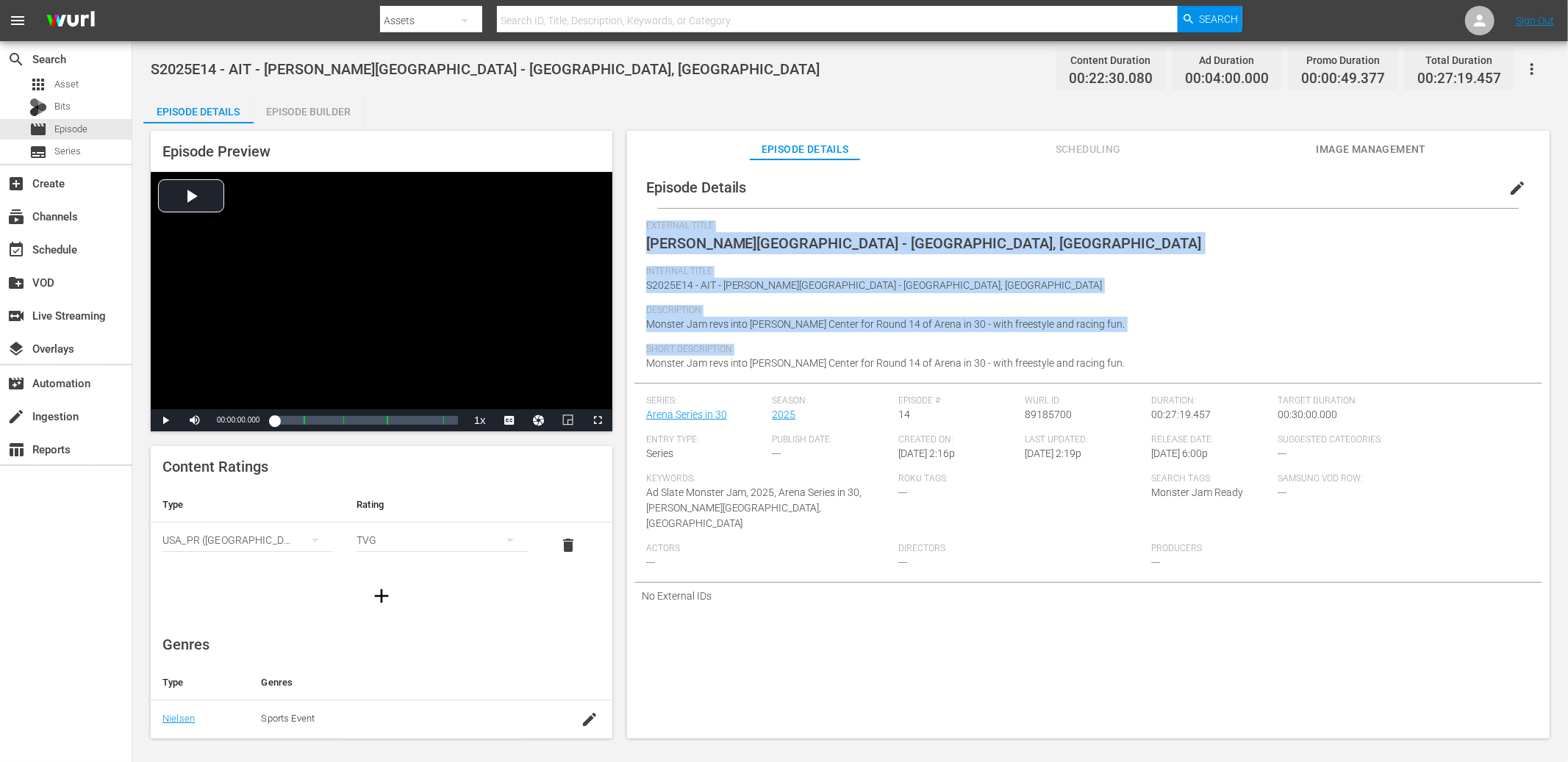
click at [887, 366] on span "Monster Jam revs into Resch Center for Round 14 of Arena in 30 - with freestyle…" at bounding box center [885, 362] width 479 height 12
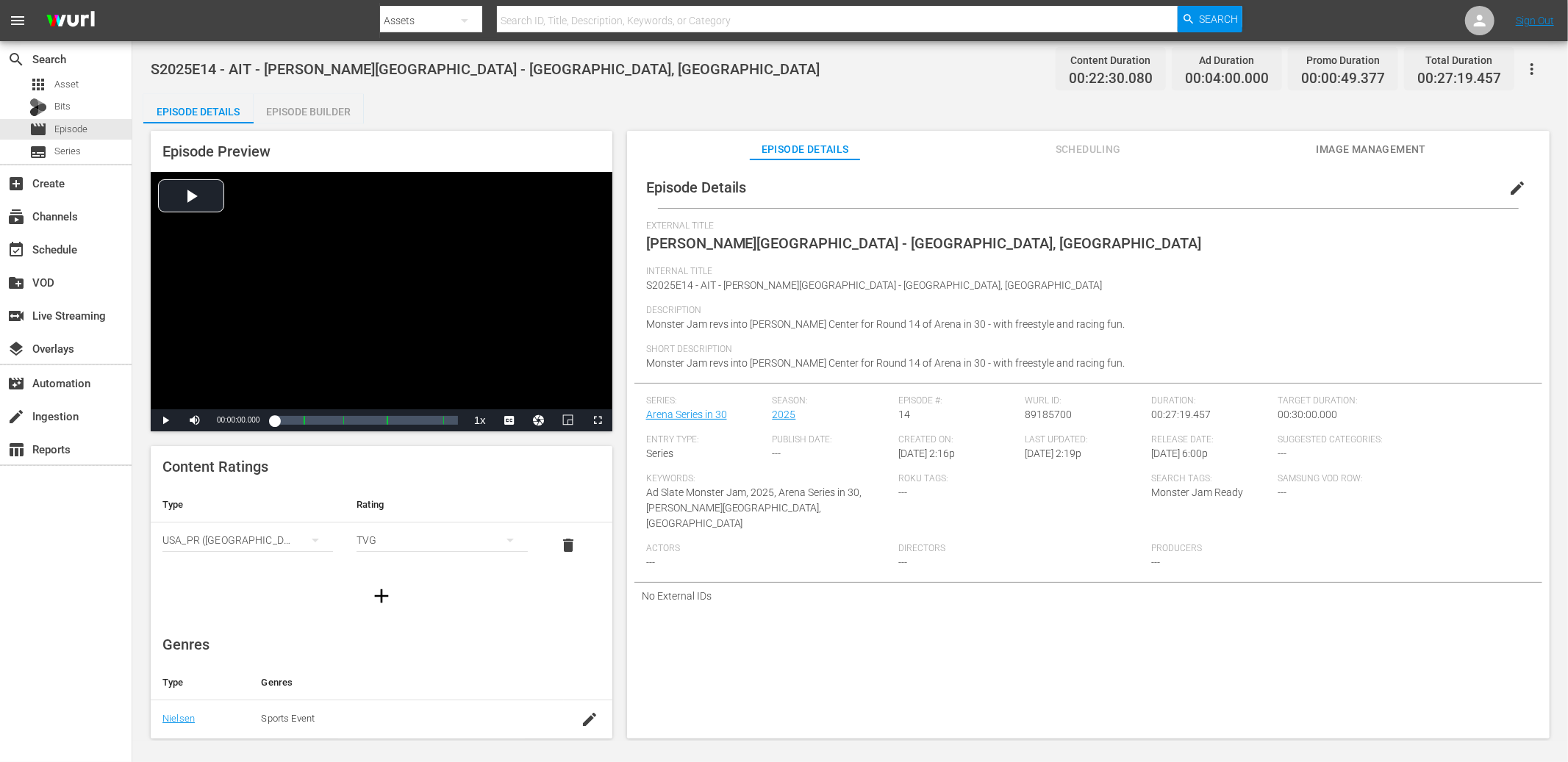
click at [780, 74] on div "S2025E14 - AIT - Resch Center - Green Bay, WI Content Duration 00:22:30.080 Ad …" at bounding box center [849, 69] width 1399 height 33
click at [654, 78] on div "S2025E14 - AIT - Resch Center - Green Bay, WI Content Duration 00:22:30.080 Ad …" at bounding box center [849, 69] width 1399 height 33
click at [82, 132] on span "Episode" at bounding box center [71, 129] width 33 height 15
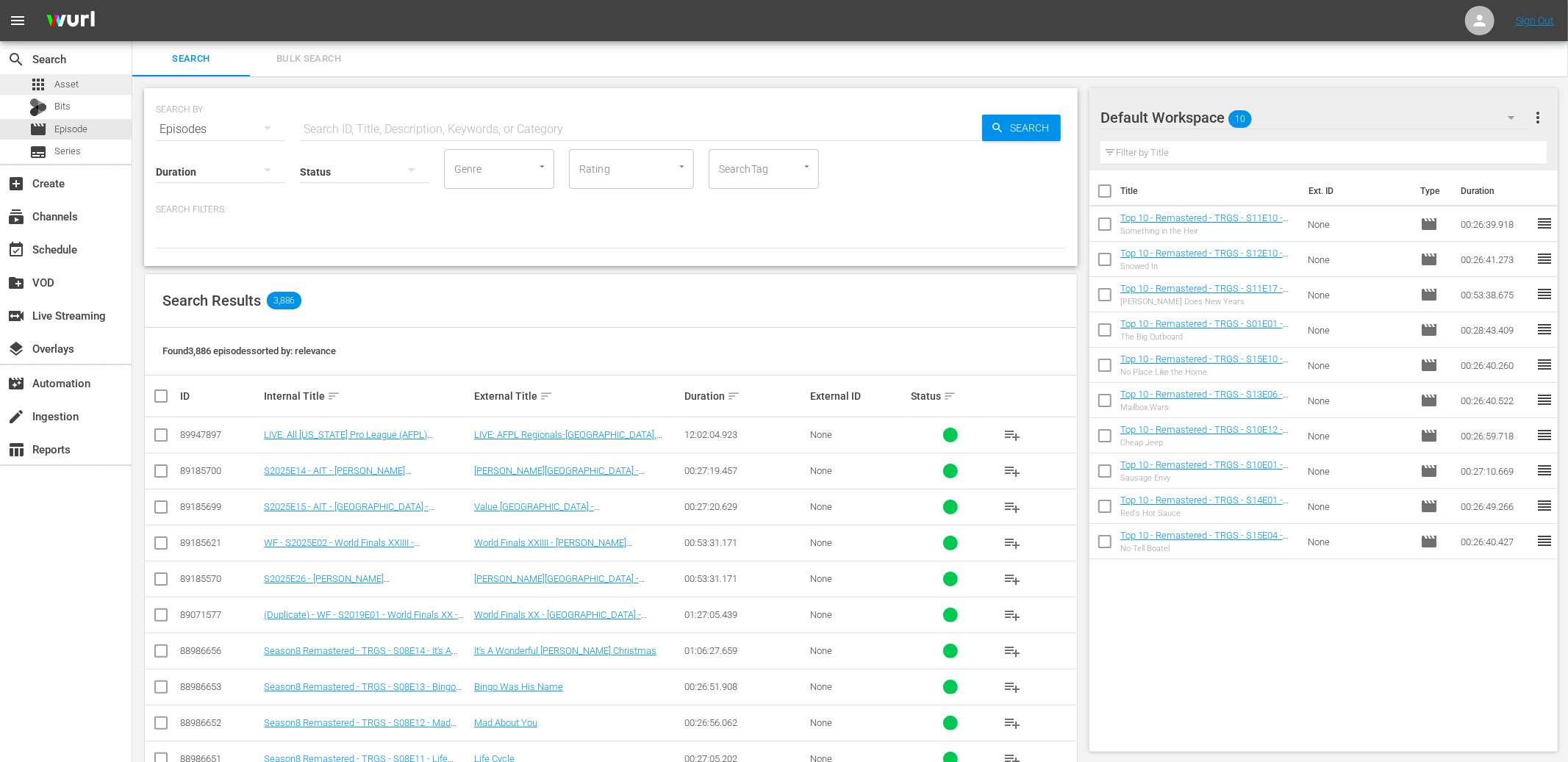
click at [103, 93] on div "apps Asset" at bounding box center [65, 84] width 132 height 20
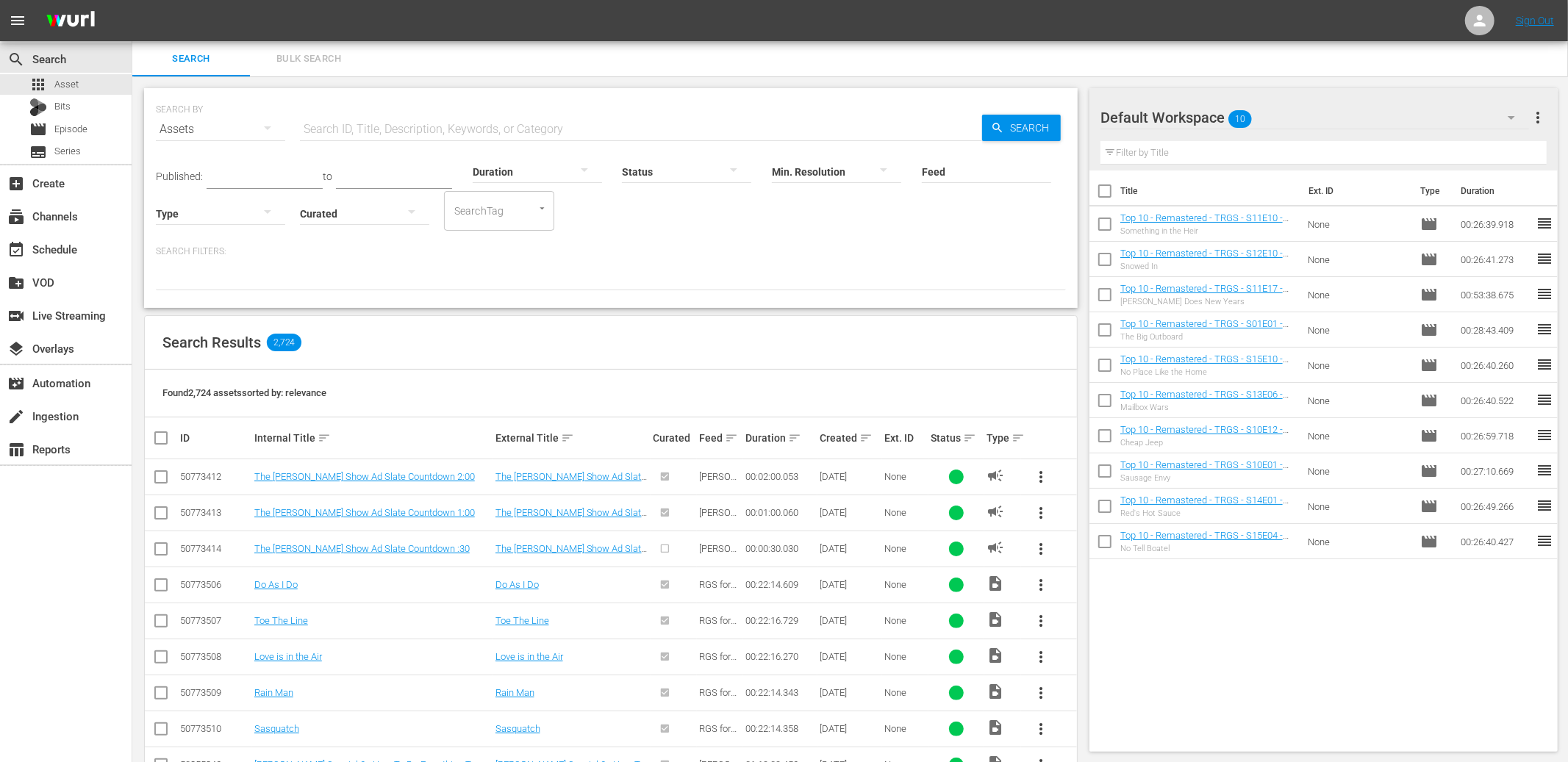
click at [934, 351] on div "Search Results 2,724" at bounding box center [611, 343] width 932 height 54
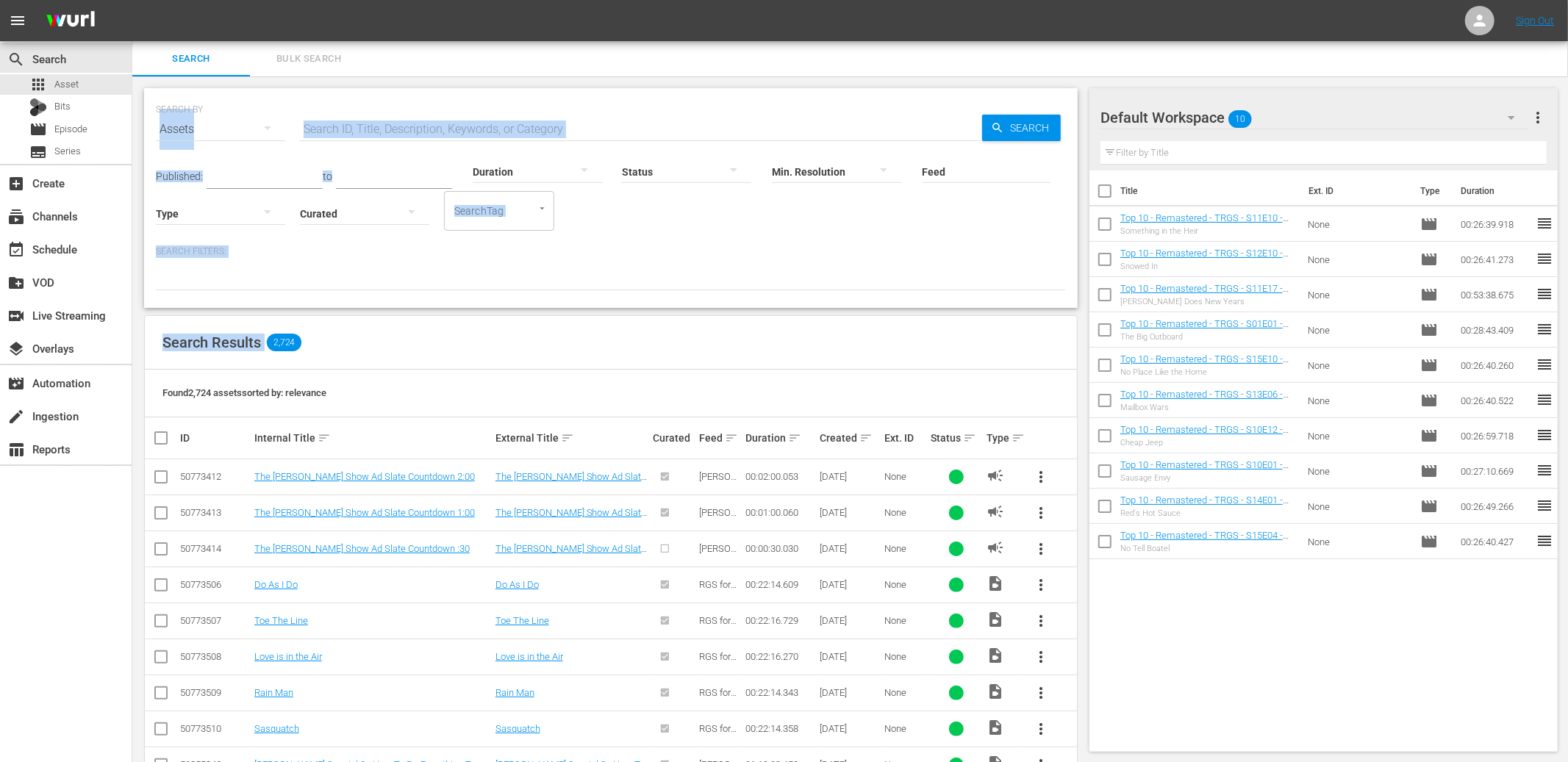
drag, startPoint x: 934, startPoint y: 351, endPoint x: 142, endPoint y: 58, distance: 844.5
click at [142, 58] on div "Search Bulk Search SEARCH BY Search By Assets Search ID, Title, Description, Ke…" at bounding box center [850, 552] width 1436 height 1021
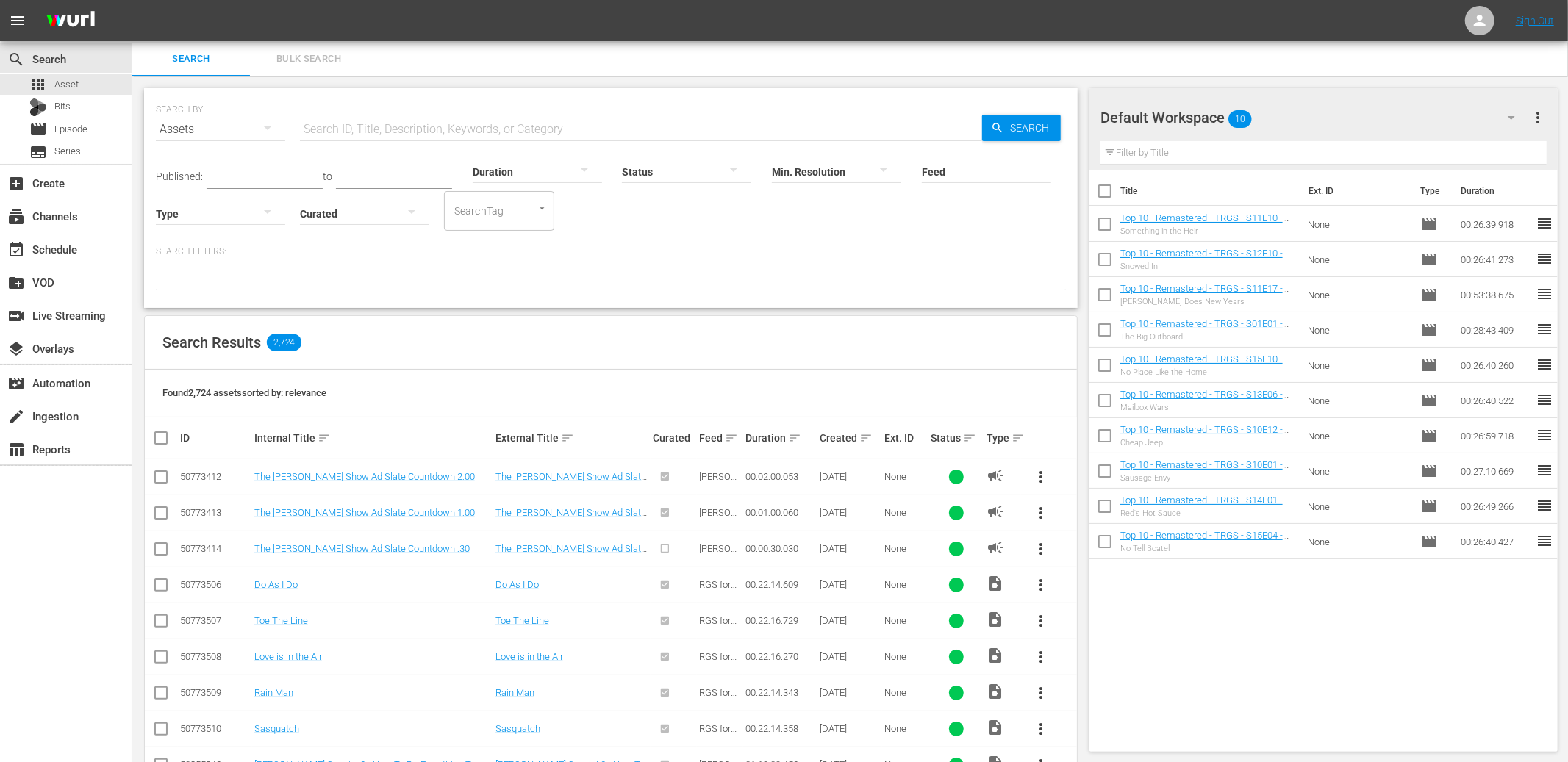
click at [913, 326] on div "Search Results 2,724" at bounding box center [611, 343] width 932 height 54
click at [1086, 334] on div "SEARCH BY Search By Assets Search ID, Title, Description, Keywords, or Category…" at bounding box center [611, 569] width 957 height 986
drag, startPoint x: 457, startPoint y: 353, endPoint x: 198, endPoint y: 305, distance: 263.4
click at [198, 305] on div "SEARCH BY Search By Assets Search ID, Title, Description, Keywords, or Category…" at bounding box center [611, 569] width 957 height 986
click at [198, 305] on div "SEARCH BY Search By Assets Search ID, Title, Description, Keywords, or Category…" at bounding box center [611, 198] width 934 height 220
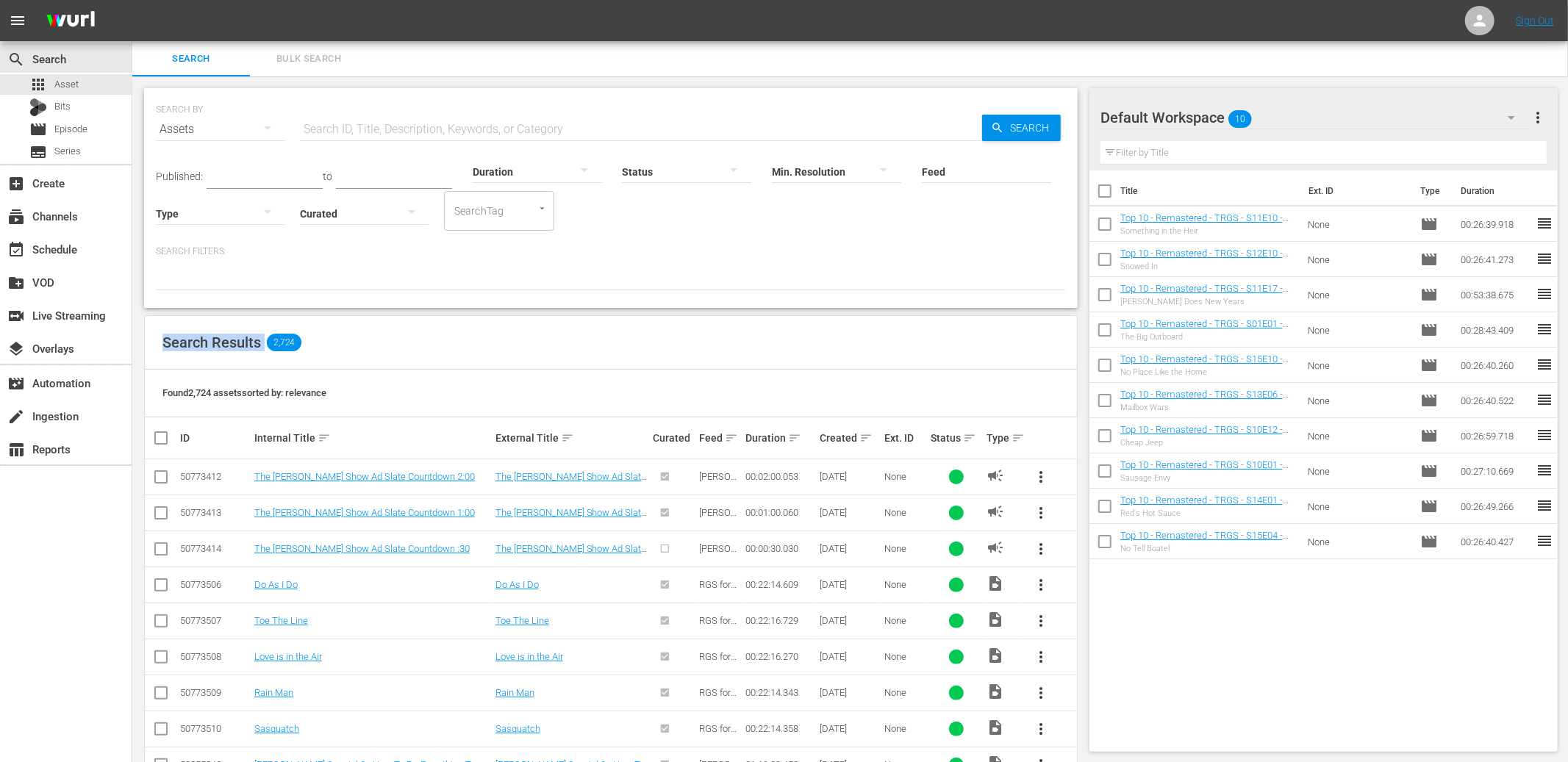
drag, startPoint x: 157, startPoint y: 335, endPoint x: 450, endPoint y: 364, distance: 294.4
click at [450, 364] on div "Search Results 2,724" at bounding box center [611, 343] width 932 height 54
click at [471, 358] on div "Search Results 2,724" at bounding box center [611, 343] width 932 height 54
click at [1230, 55] on div "Search Bulk Search" at bounding box center [850, 58] width 1436 height 35
